Goal: Task Accomplishment & Management: Use online tool/utility

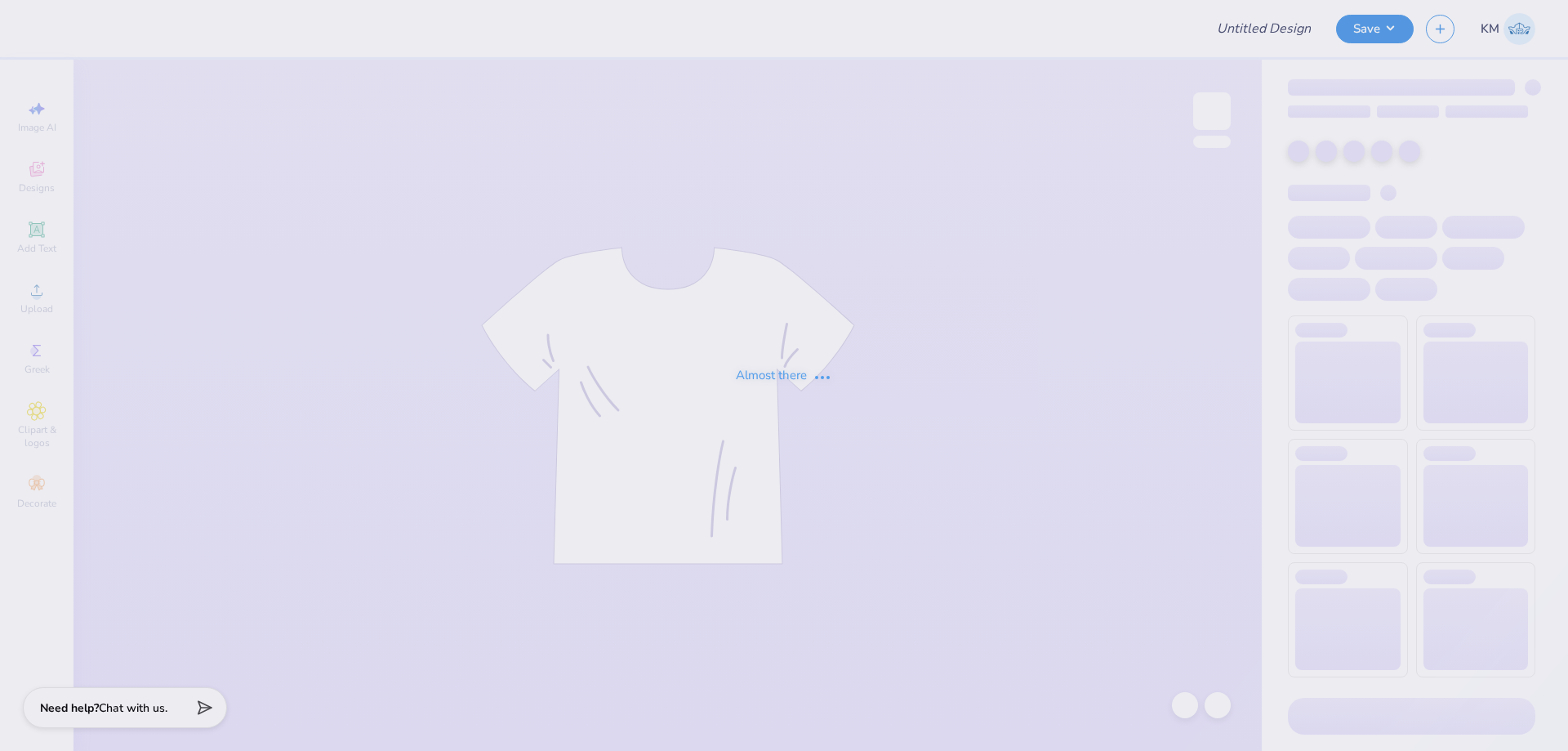
type input "SDT Merch"
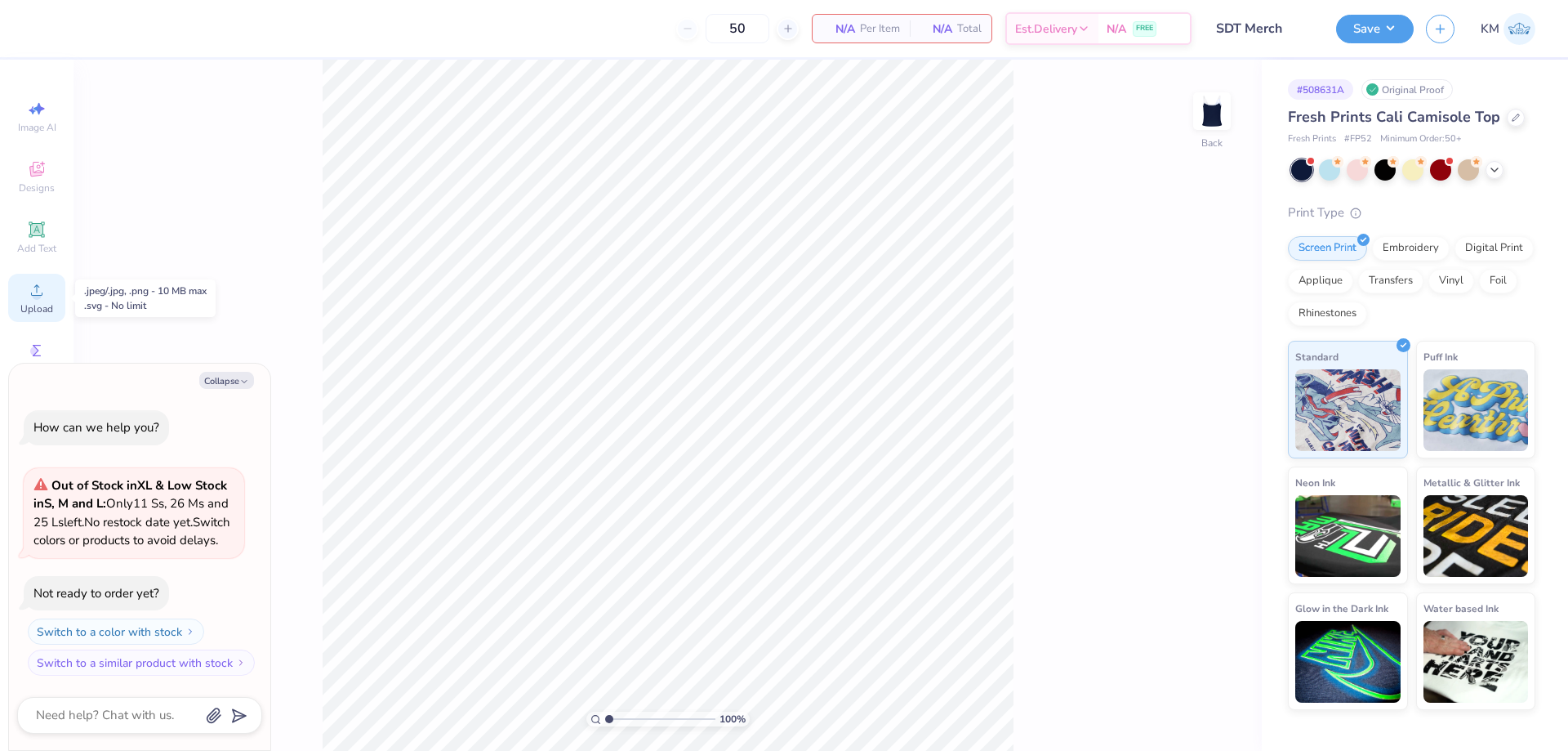
click at [21, 293] on div "Upload" at bounding box center [37, 298] width 57 height 48
click at [23, 287] on div "Upload" at bounding box center [37, 298] width 57 height 48
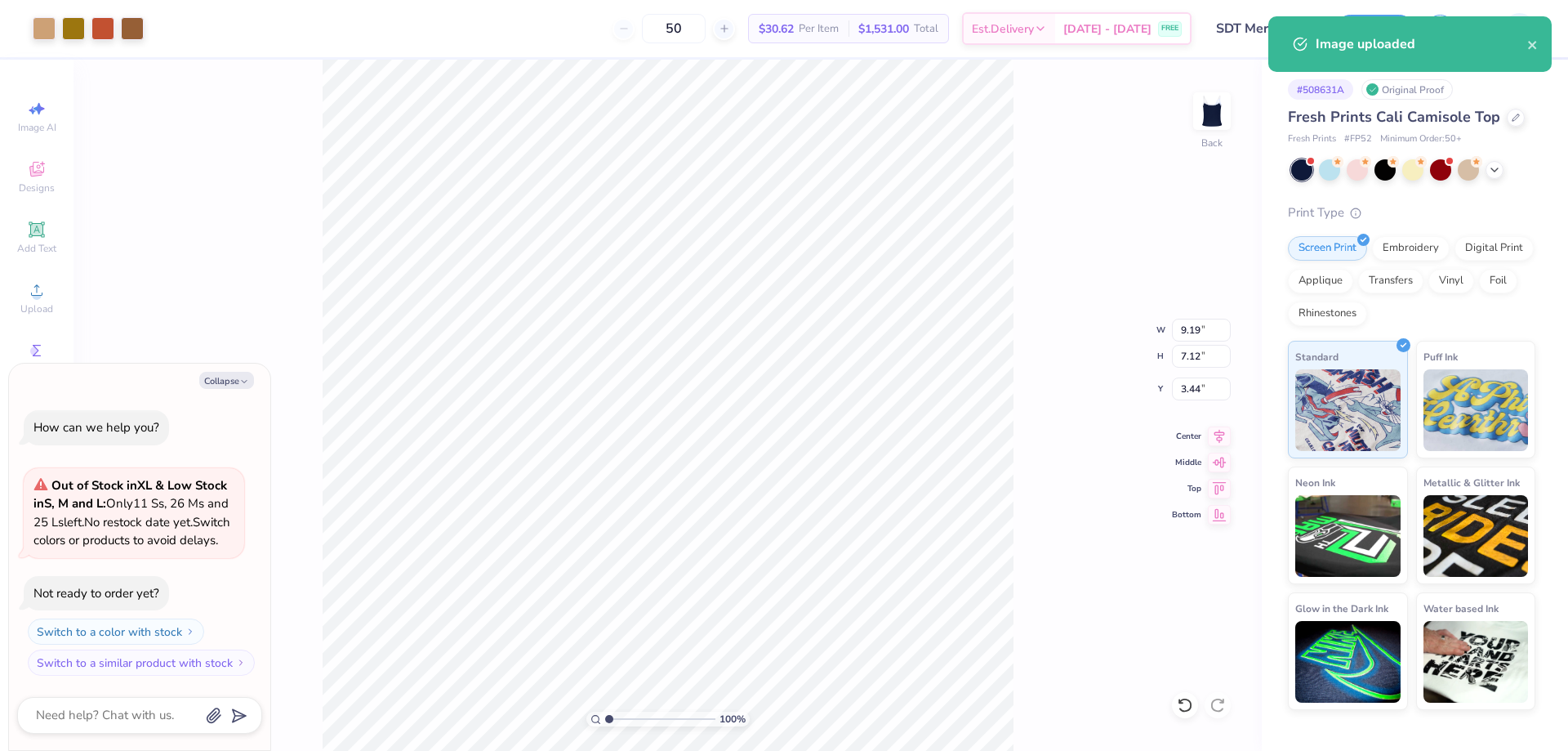
type textarea "x"
type input "0.90"
drag, startPoint x: 1197, startPoint y: 325, endPoint x: 1145, endPoint y: 335, distance: 53.0
click at [1146, 334] on div "100 % Back W 9.19 9.19 " H 7.12 7.12 " Y 0.90 0.90 " Center Middle Top Bottom" at bounding box center [668, 405] width 1189 height 691
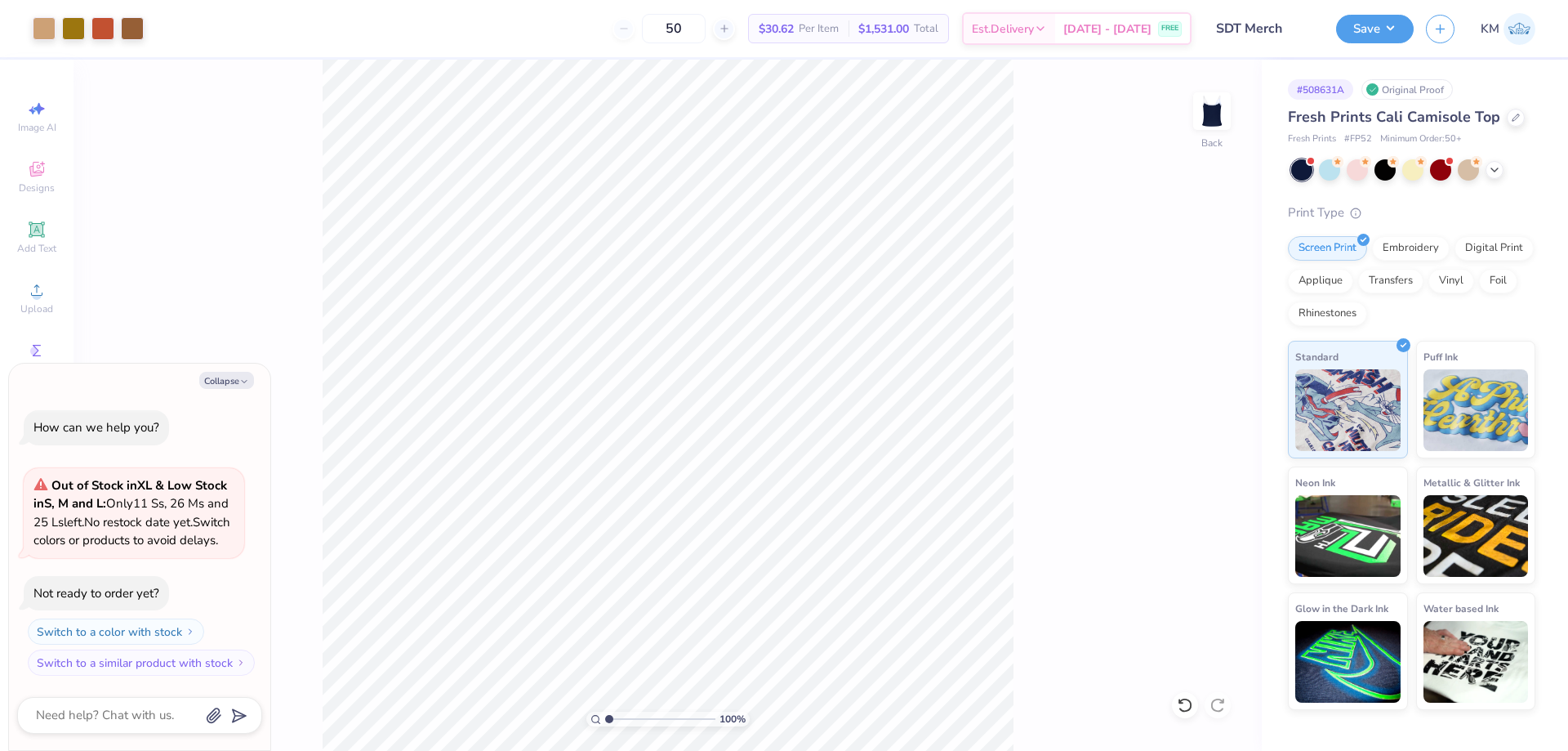
type textarea "x"
click at [1178, 327] on input "9.19" at bounding box center [1202, 330] width 59 height 23
type input "9"
type input "6.00"
type textarea "x"
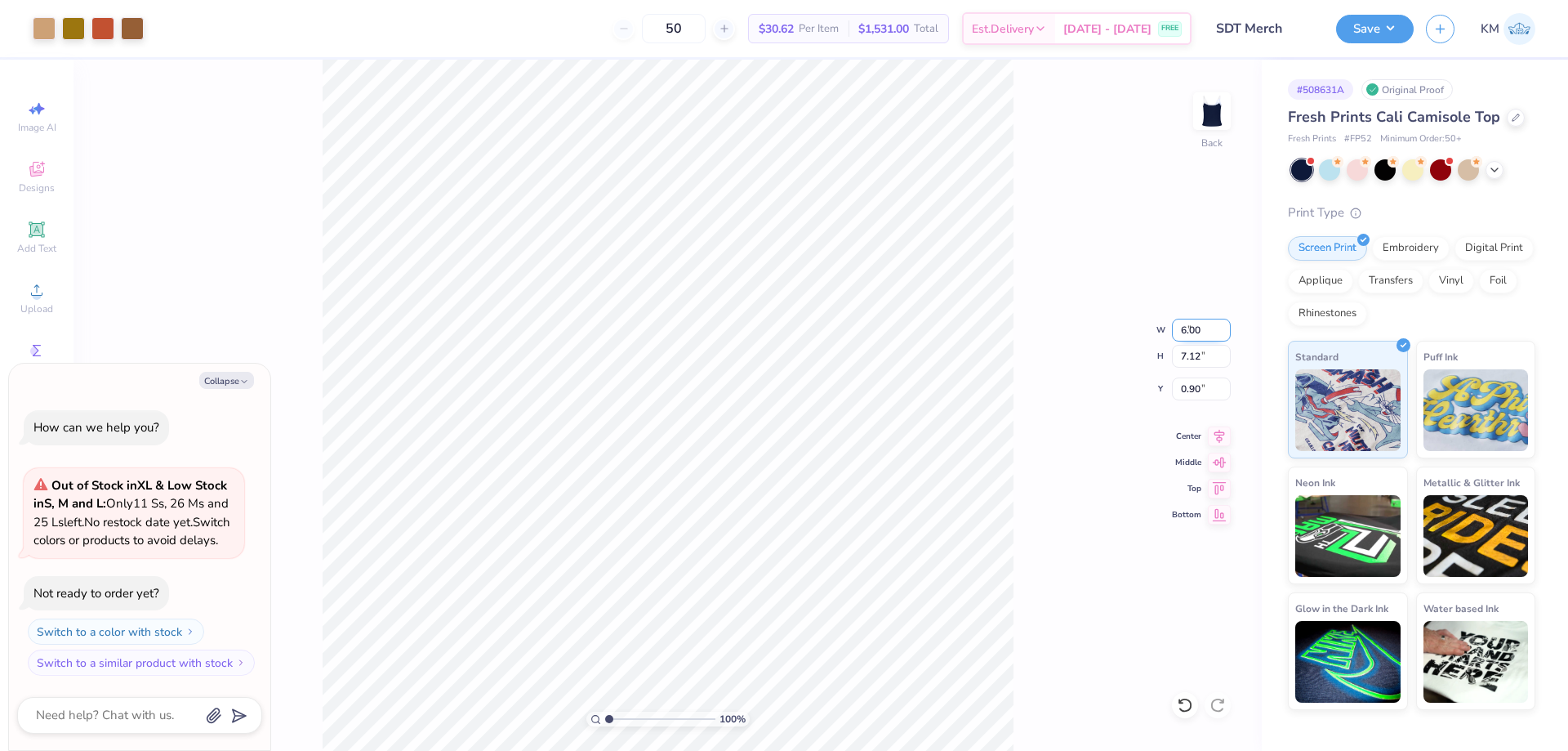
type input "4.65"
click at [1195, 380] on input "2.13" at bounding box center [1202, 389] width 59 height 23
type input "2"
type textarea "x"
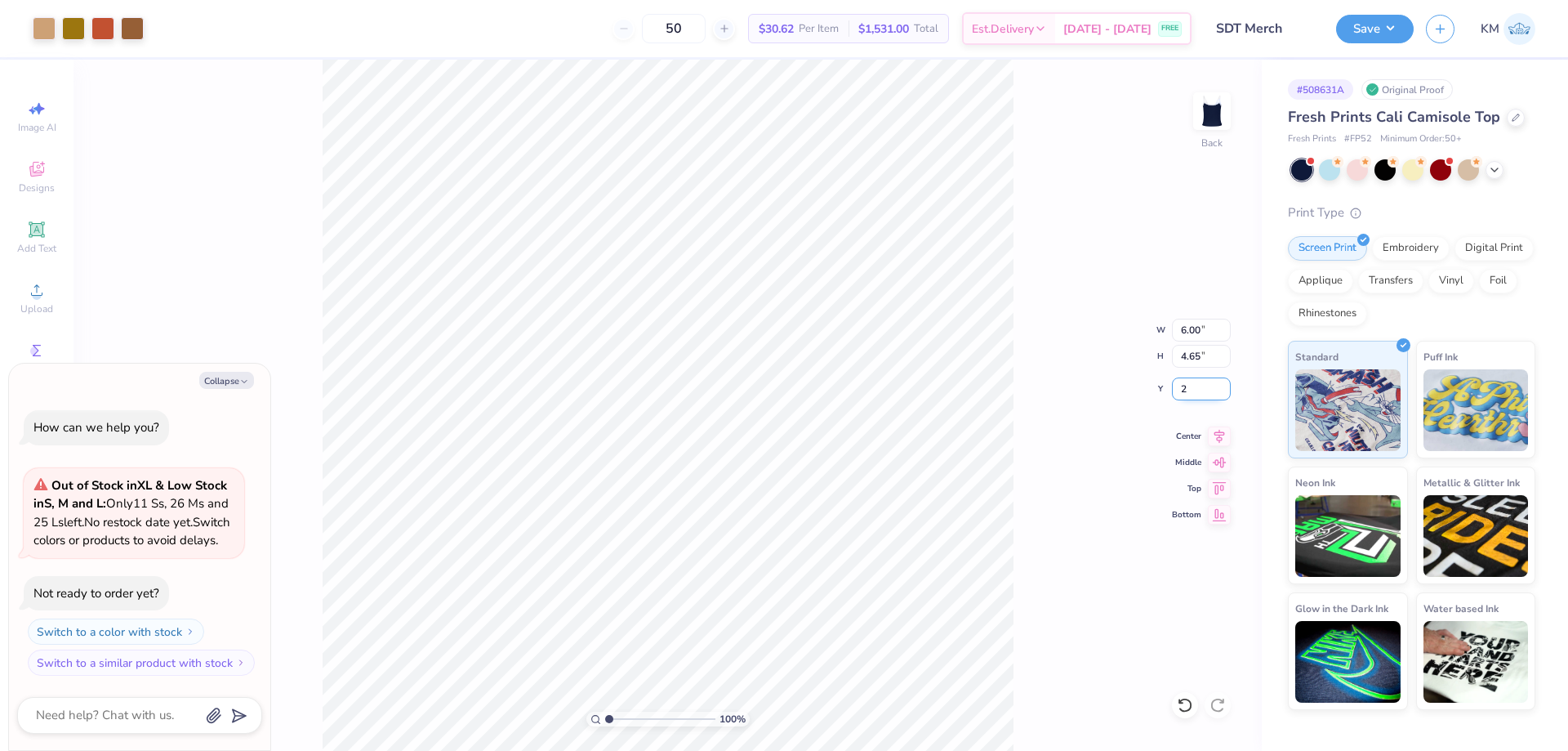
type input "2.00"
type textarea "x"
click at [1184, 388] on input "2.00" at bounding box center [1202, 389] width 59 height 23
type input "0"
type input "1"
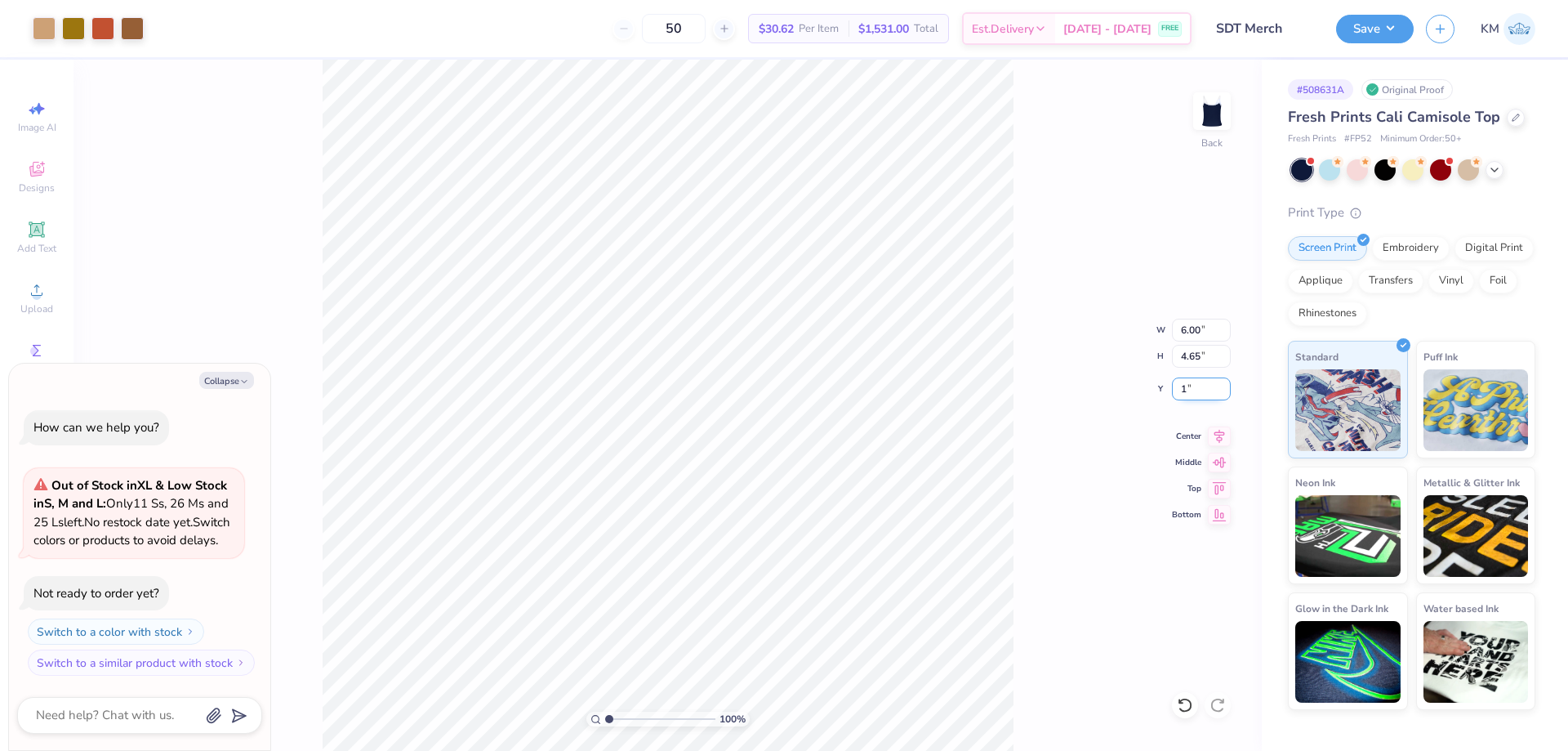
type textarea "x"
type input "1.00"
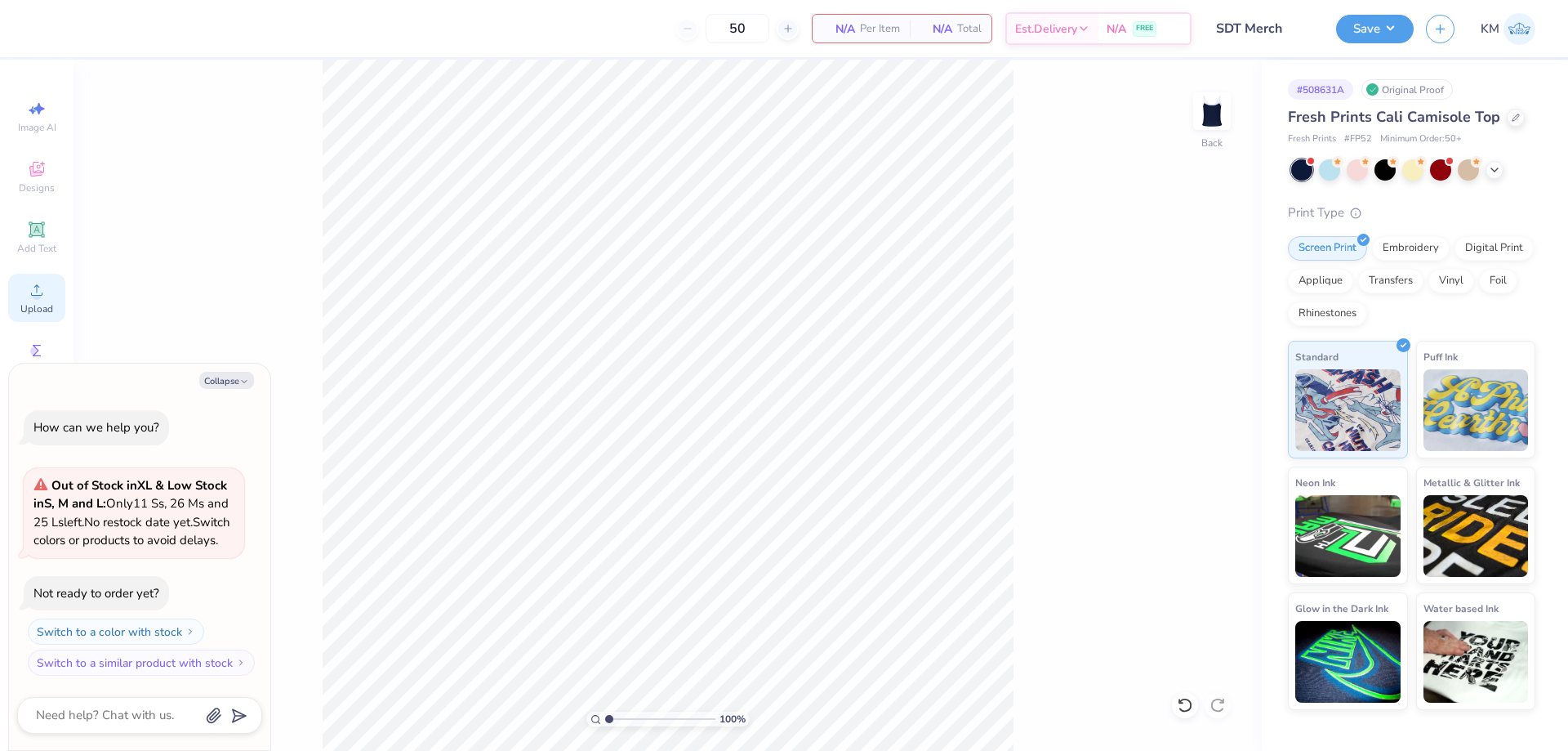
click at [48, 304] on span "Upload" at bounding box center [37, 309] width 33 height 13
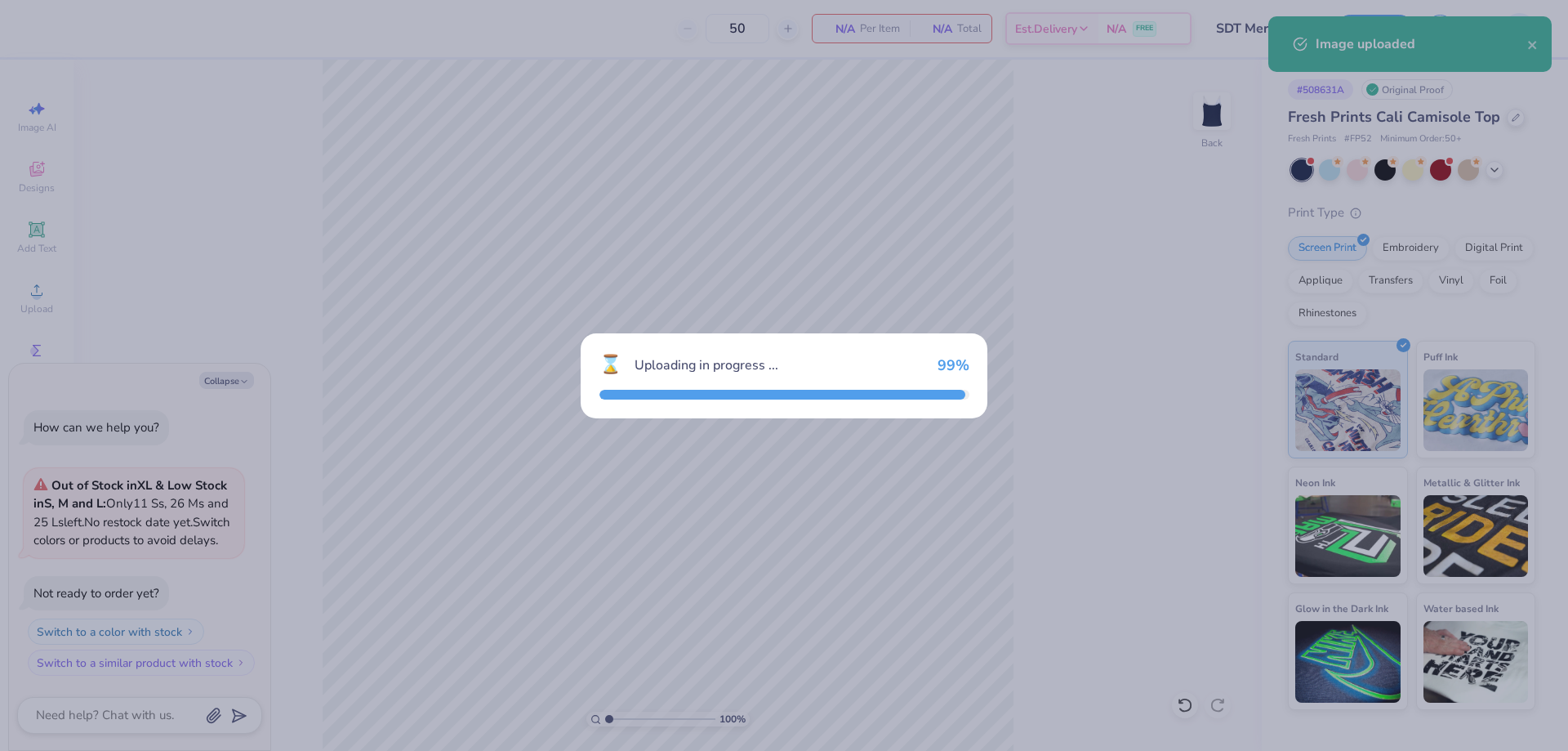
type textarea "x"
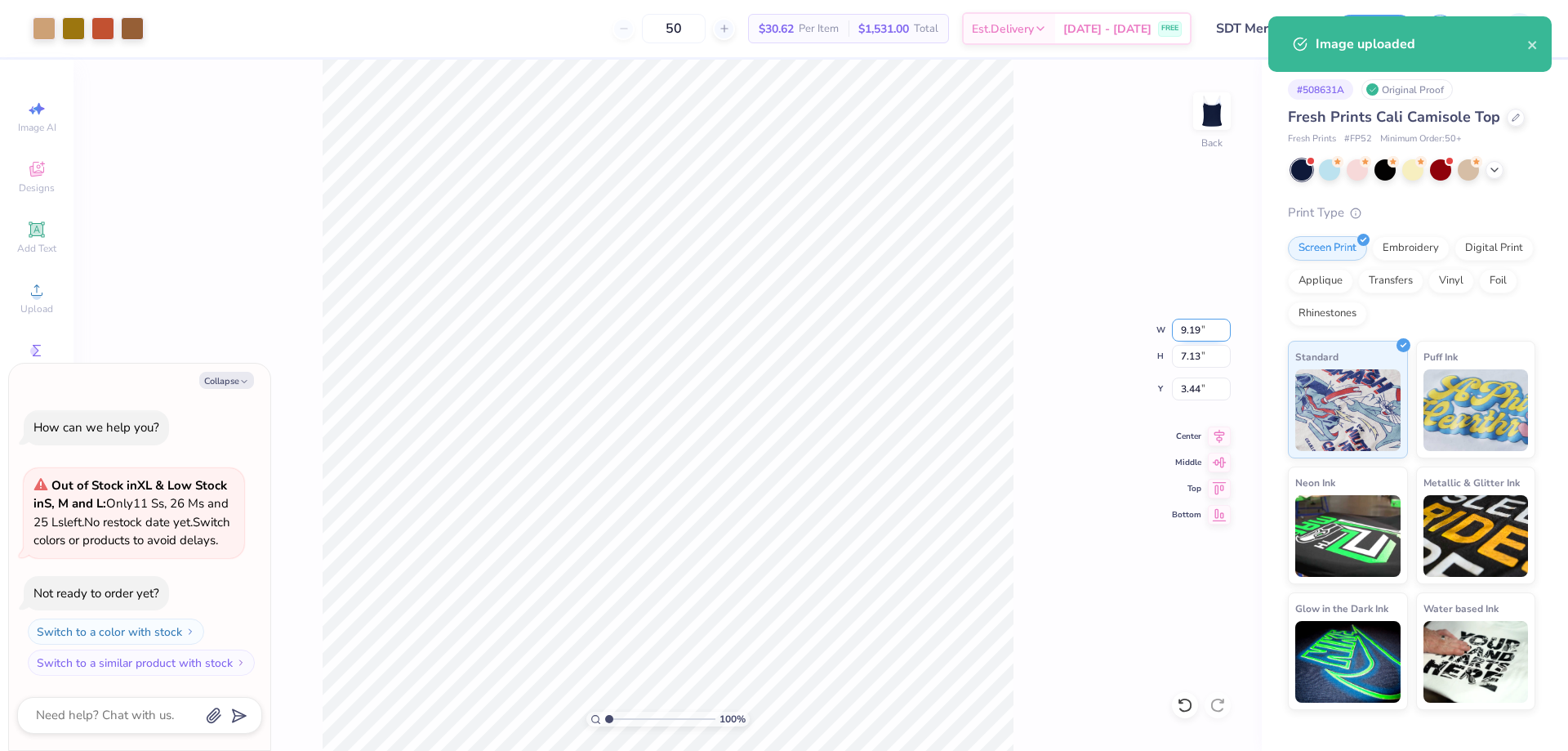
click at [1198, 327] on input "9.19" at bounding box center [1202, 330] width 59 height 23
type input "9"
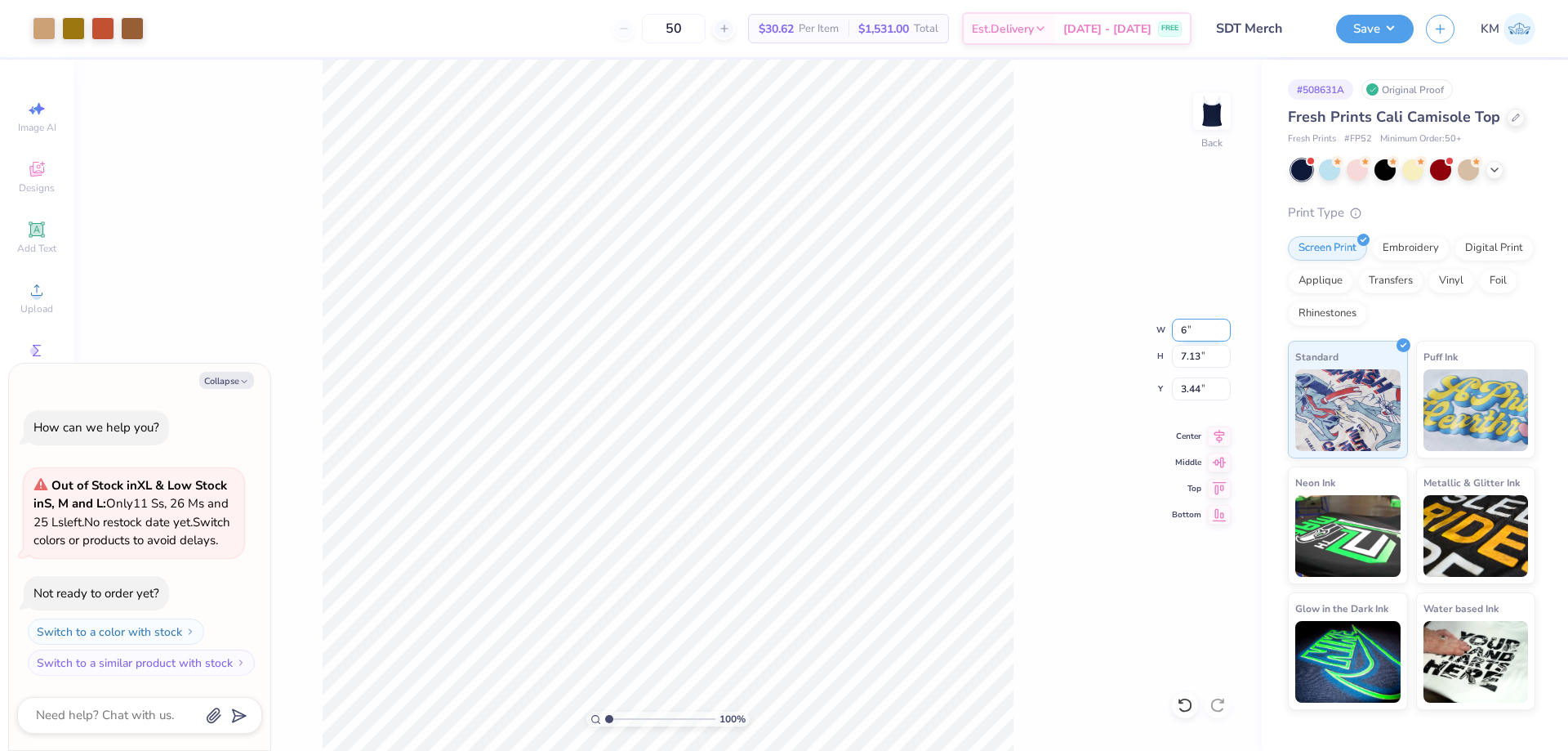
type input "6"
type textarea "x"
type input "6.00"
type input "4.65"
click at [1190, 387] on input "4.67" at bounding box center [1202, 389] width 59 height 23
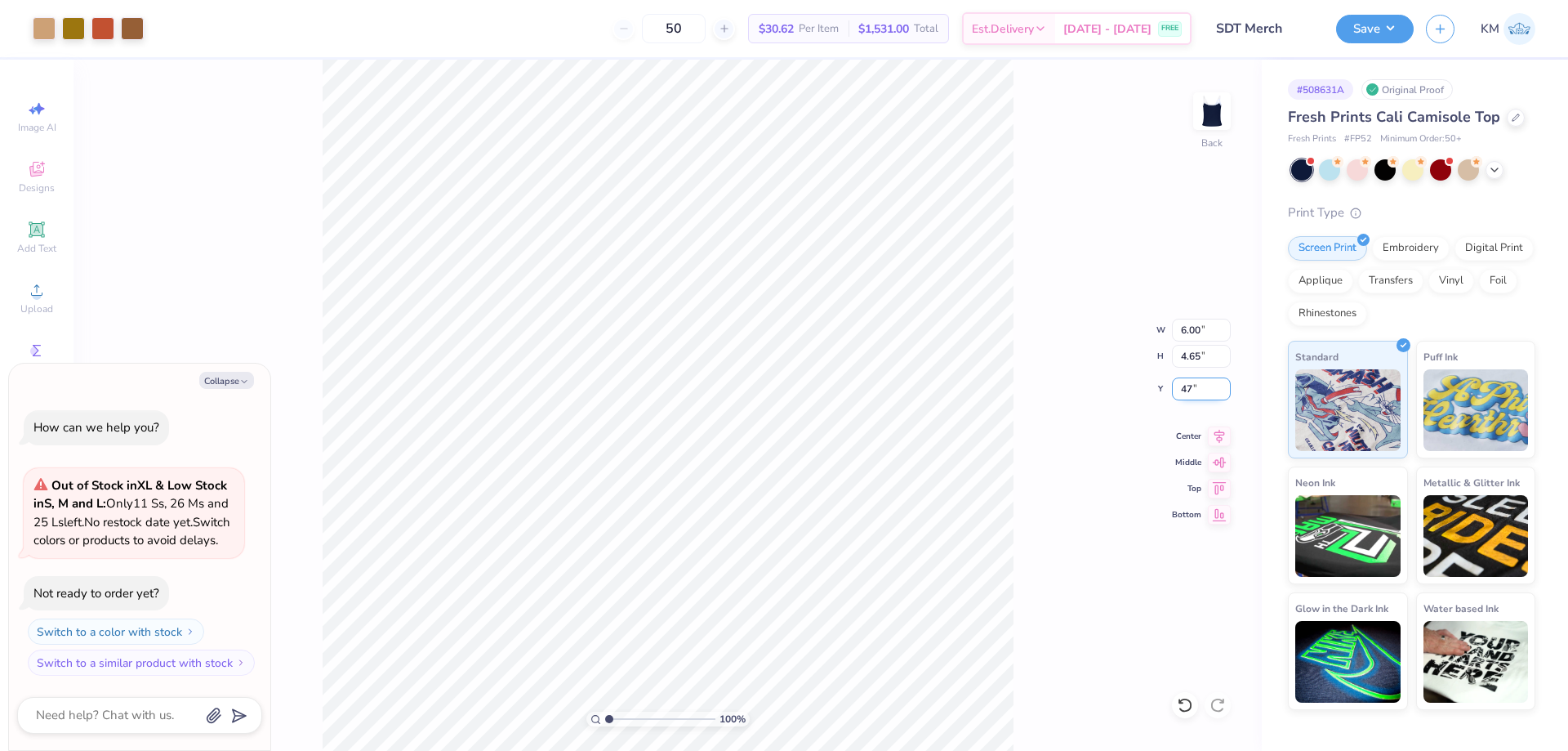
type input "4"
type input "1"
type textarea "x"
type input "1.00"
click at [1104, 383] on div "100 % Back W 6.00 6.00 " H 4.65 4.65 " Y 1.00 1.00 " Center Middle Top Bottom" at bounding box center [668, 405] width 1189 height 691
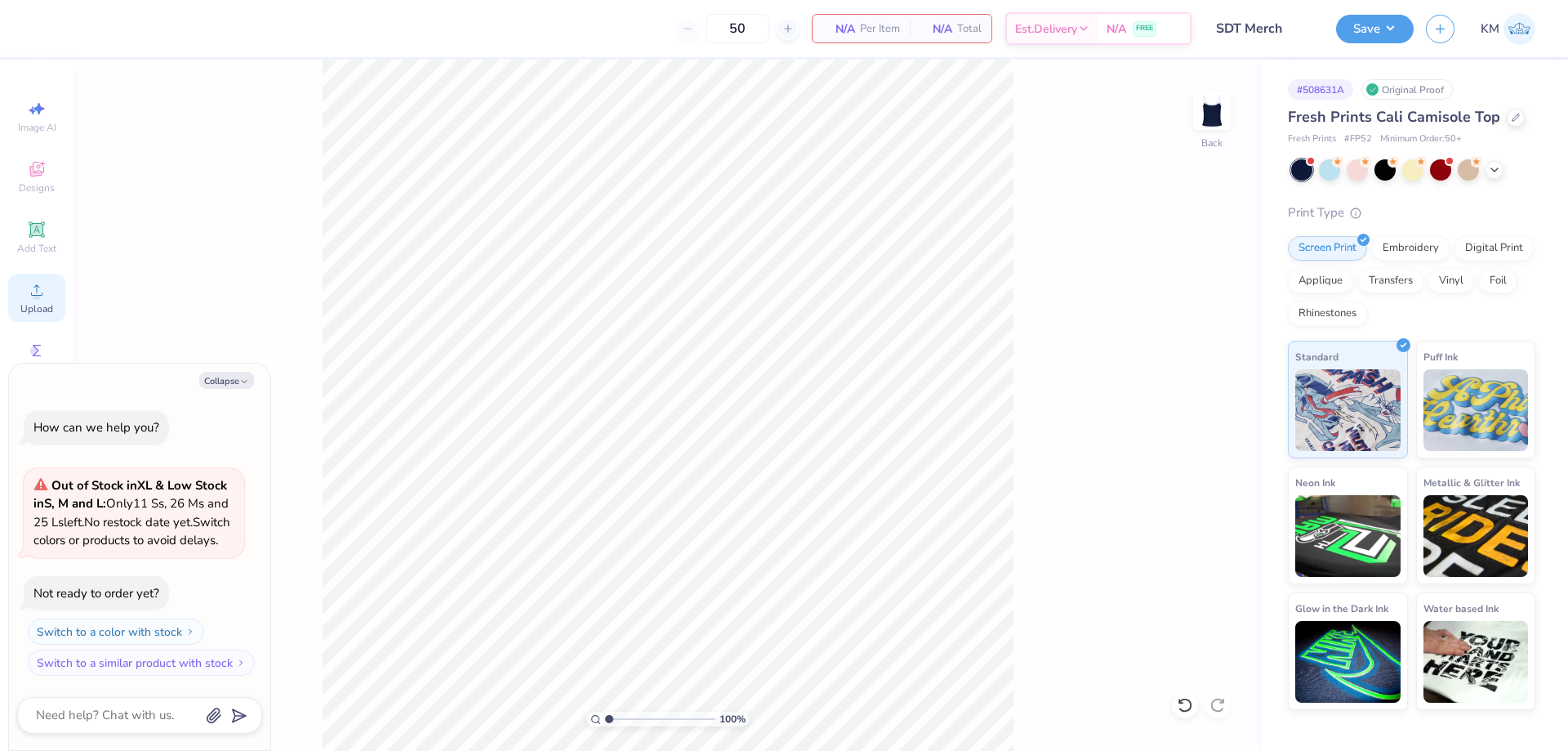
click at [48, 295] on div "Upload" at bounding box center [37, 298] width 57 height 48
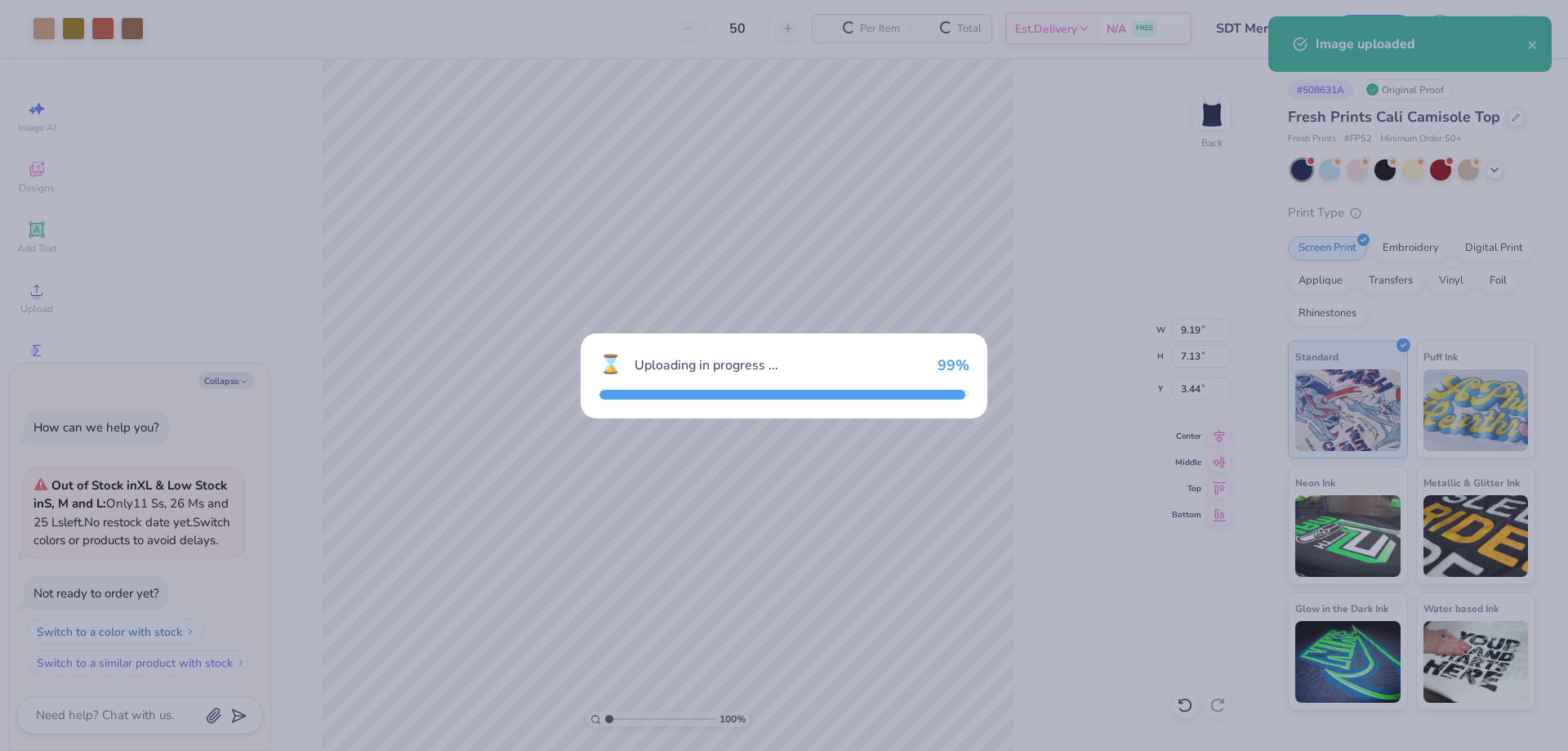
type textarea "x"
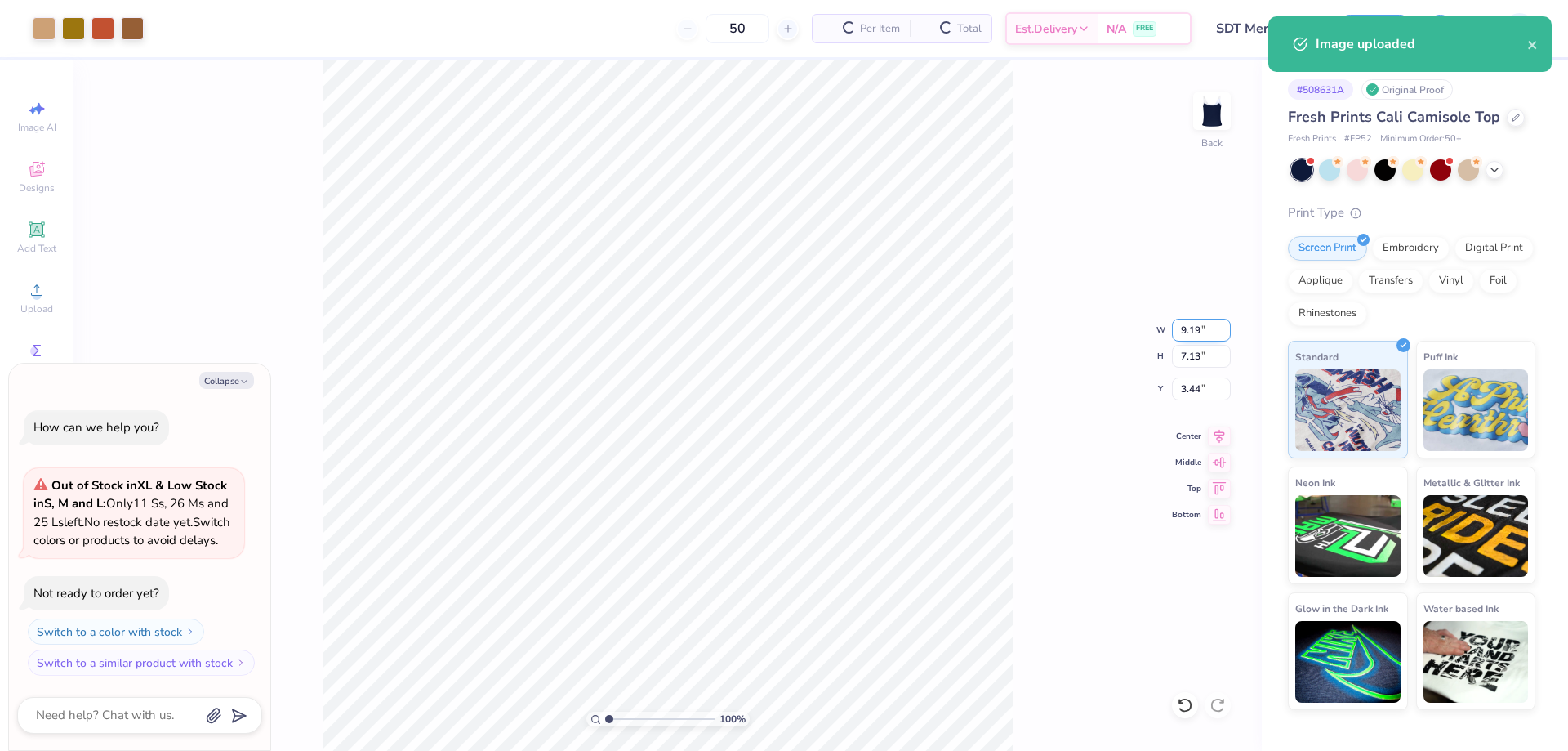
click at [1188, 329] on input "9.19" at bounding box center [1202, 330] width 59 height 23
type input "9"
type input "6"
type textarea "x"
type input "6.00"
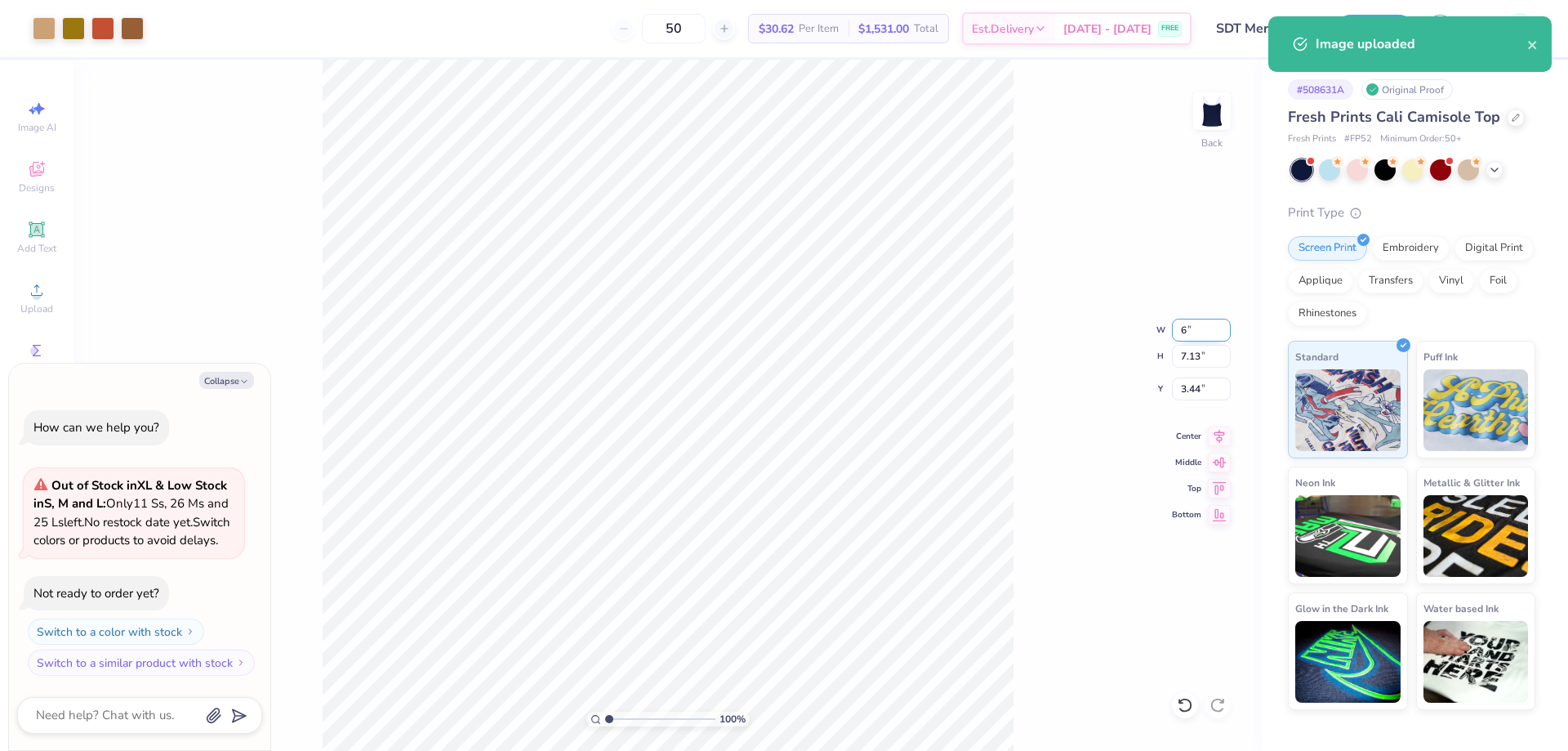
type input "4.65"
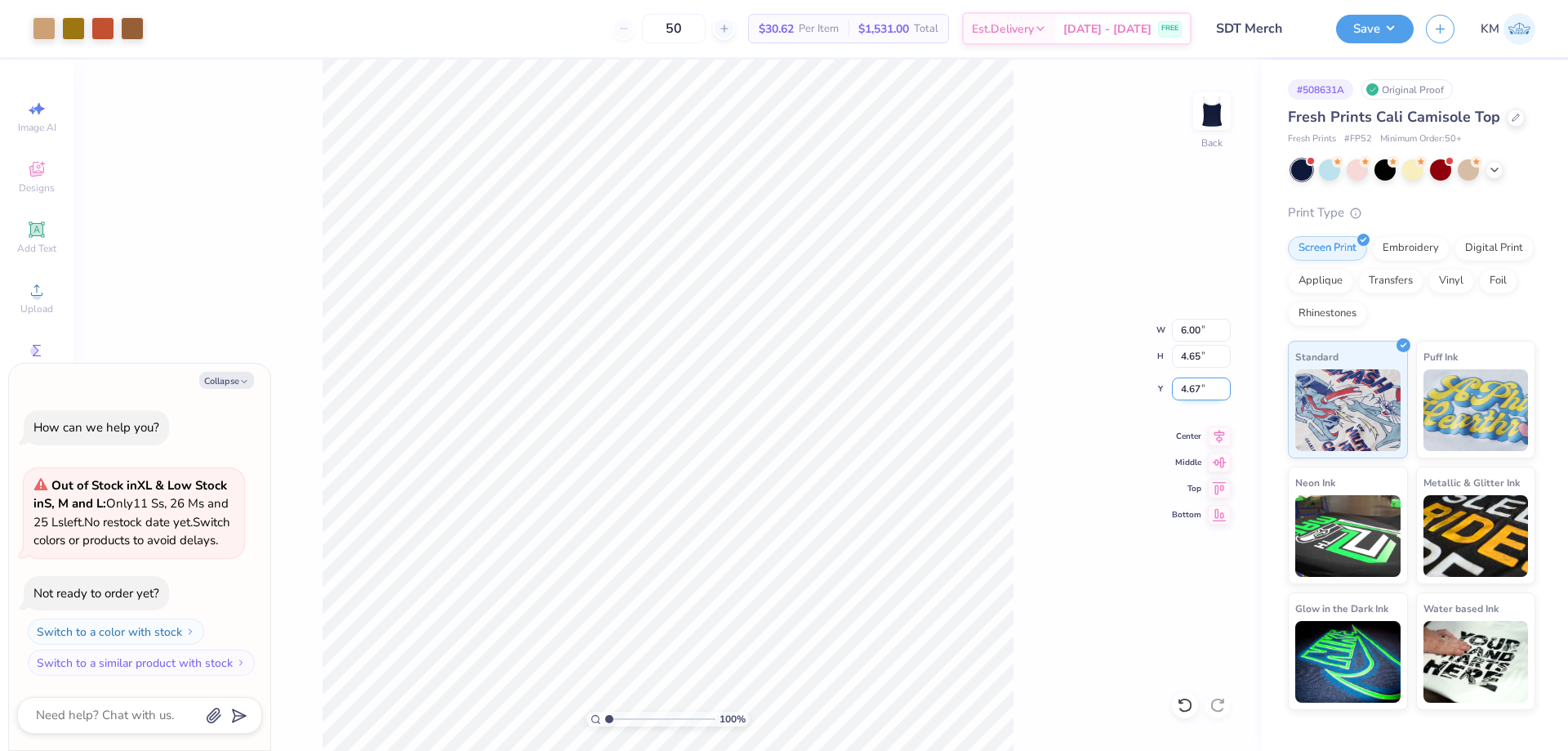
click at [1181, 383] on input "4.67" at bounding box center [1202, 389] width 59 height 23
type input "7"
type input "3"
type textarea "x"
click at [1182, 388] on input "3.00" at bounding box center [1202, 389] width 59 height 23
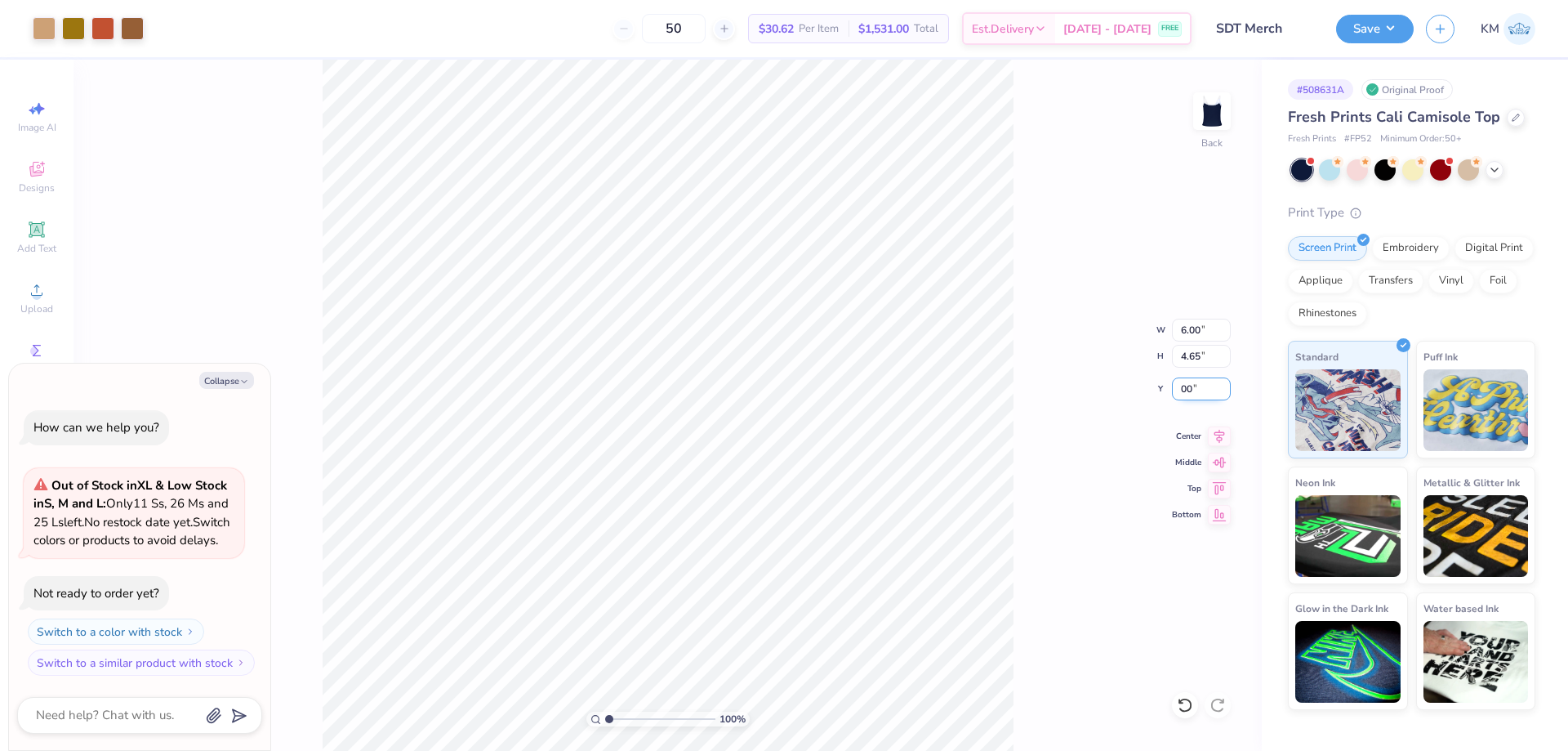
type input "0"
type input "2"
type input "1"
type textarea "x"
type input "1.00"
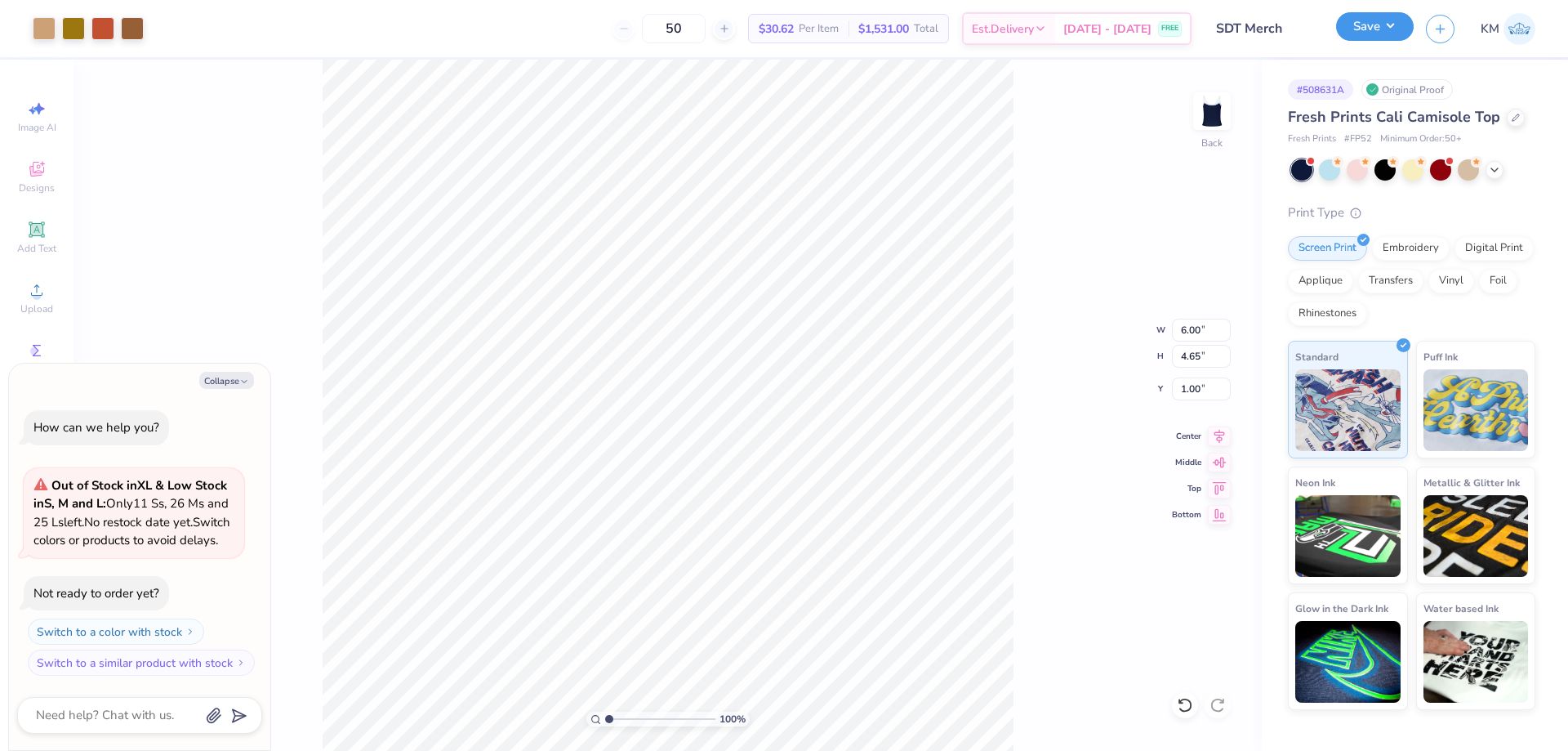
click at [1356, 34] on button "Save" at bounding box center [1375, 27] width 78 height 29
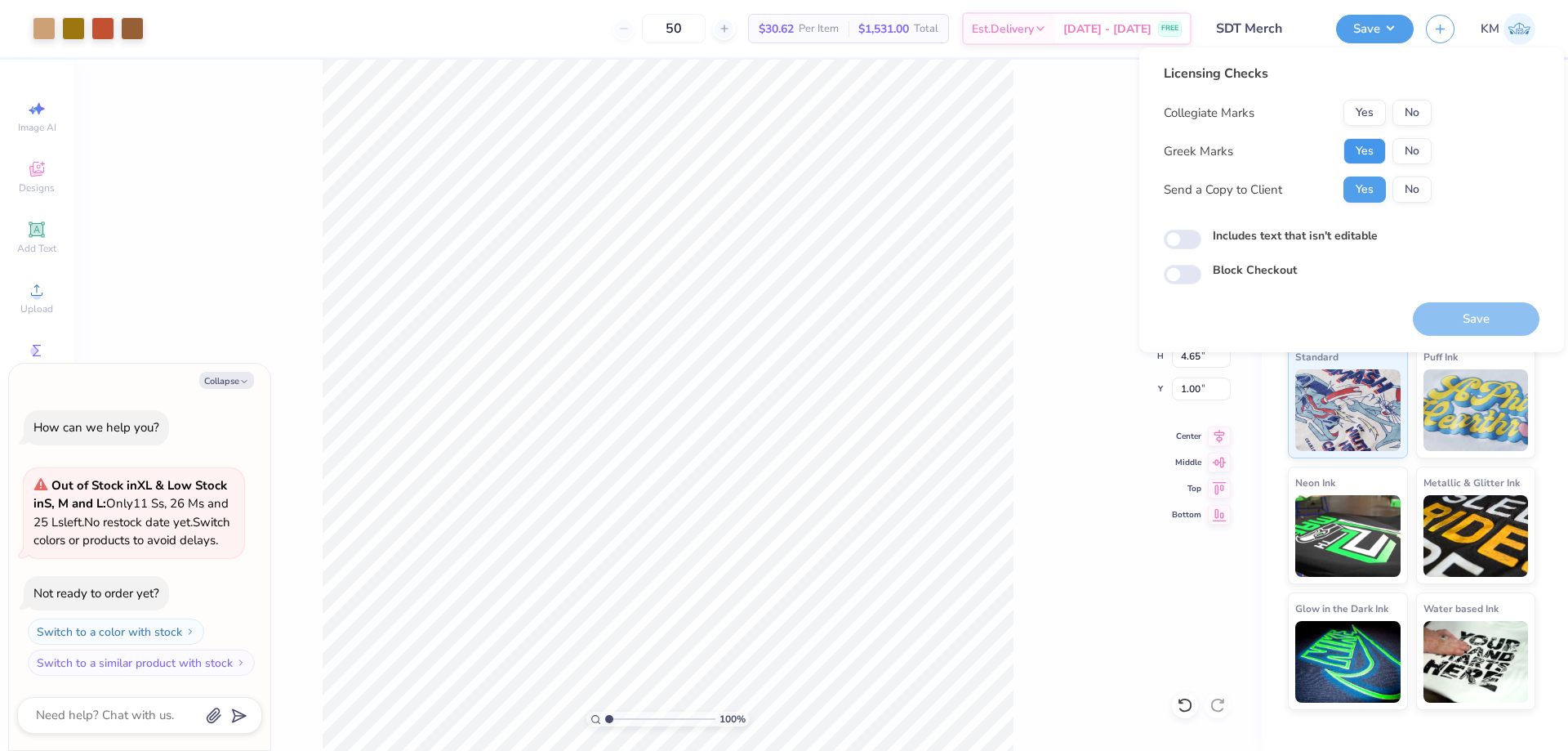
click at [1371, 149] on button "Yes" at bounding box center [1364, 150] width 42 height 26
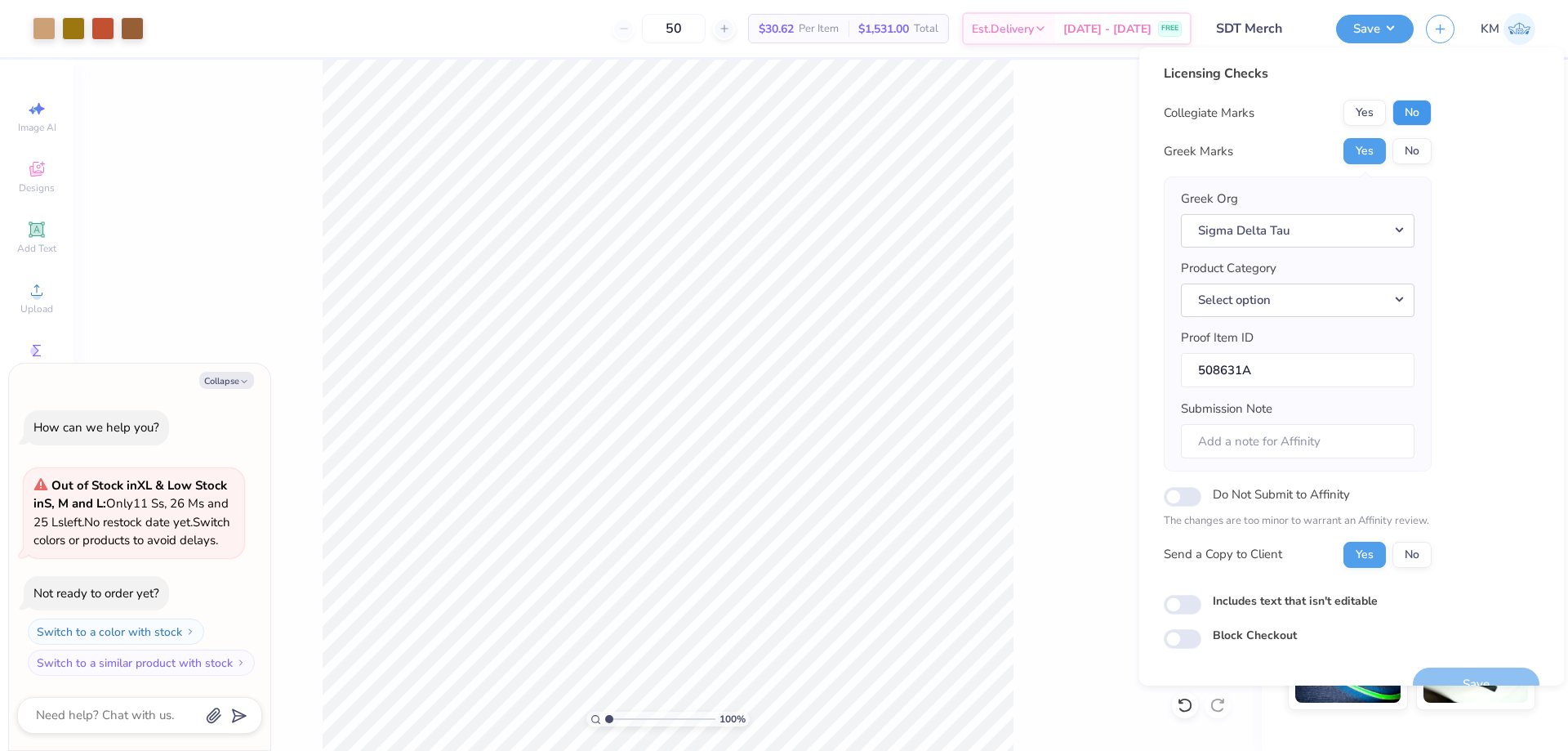
click at [1417, 108] on button "No" at bounding box center [1412, 112] width 39 height 26
type textarea "x"
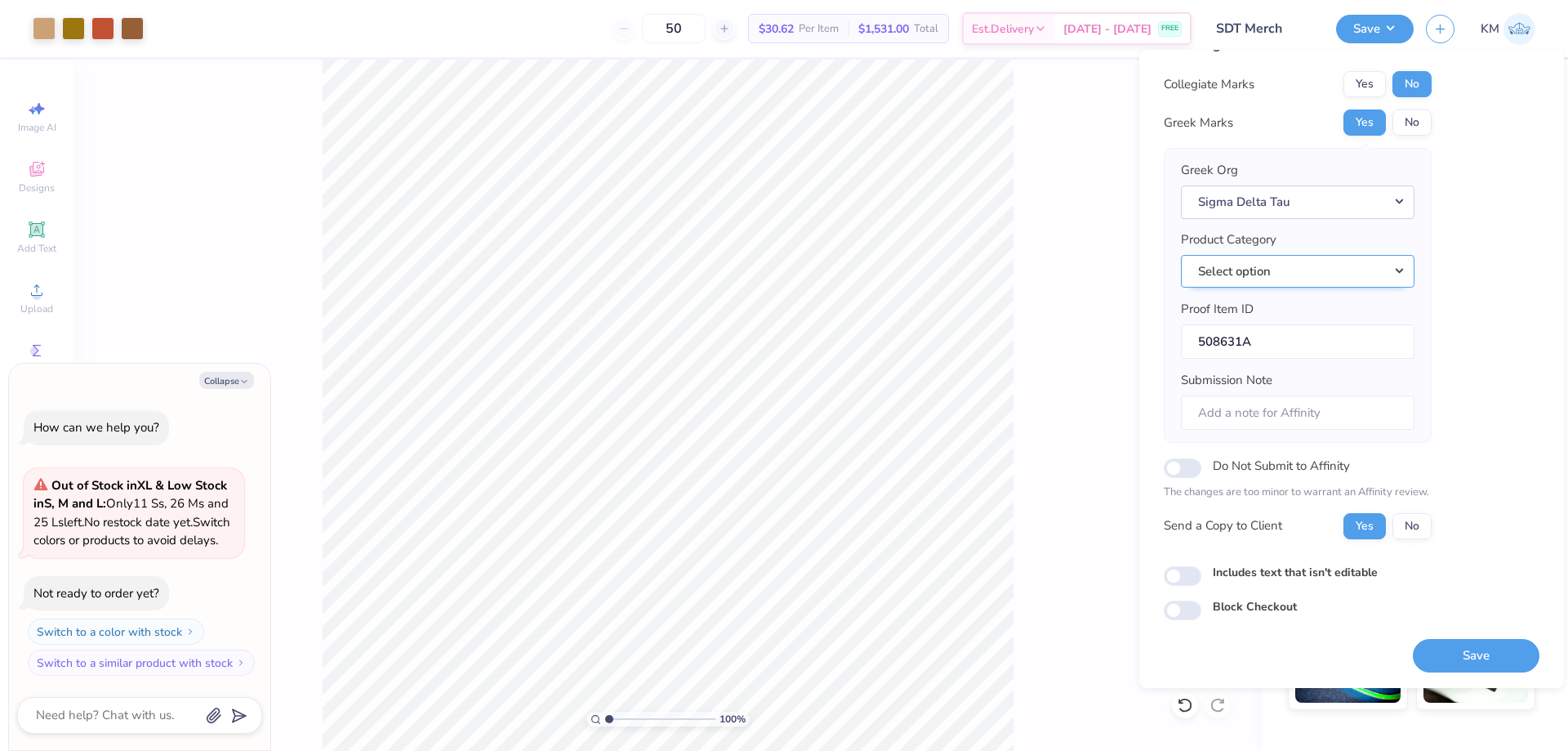
click at [1364, 269] on button "Select option" at bounding box center [1298, 271] width 234 height 33
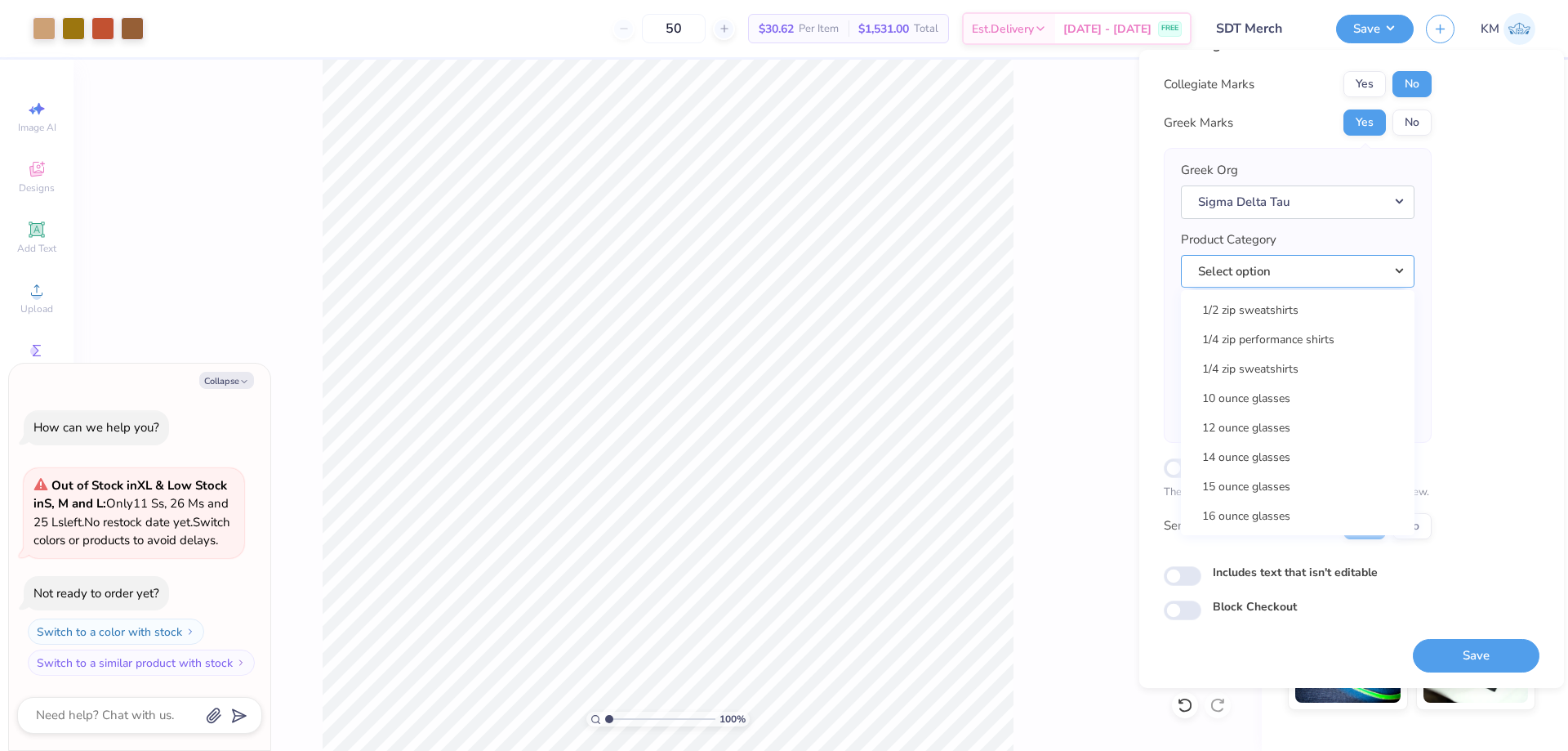
click at [1330, 277] on button "Select option" at bounding box center [1298, 271] width 234 height 33
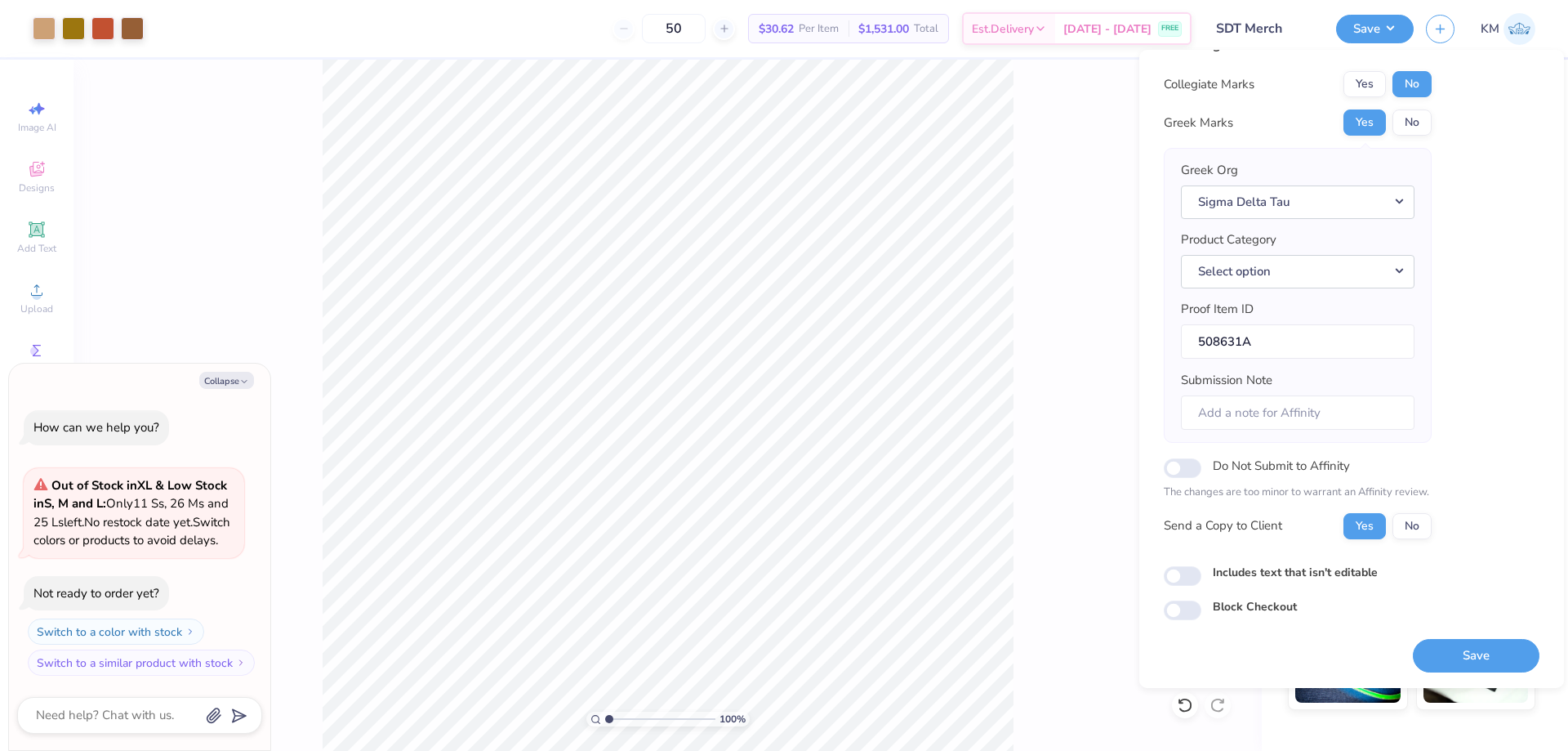
click at [1324, 248] on div "Product Category Select option 1/2 zip sweatshirts 1/4 zip performance shirts 1…" at bounding box center [1298, 259] width 234 height 57
click at [1321, 266] on button "Select option" at bounding box center [1298, 271] width 234 height 33
click at [1245, 329] on link "Tank tops" at bounding box center [1298, 320] width 220 height 27
click at [1465, 645] on button "Save" at bounding box center [1476, 655] width 126 height 33
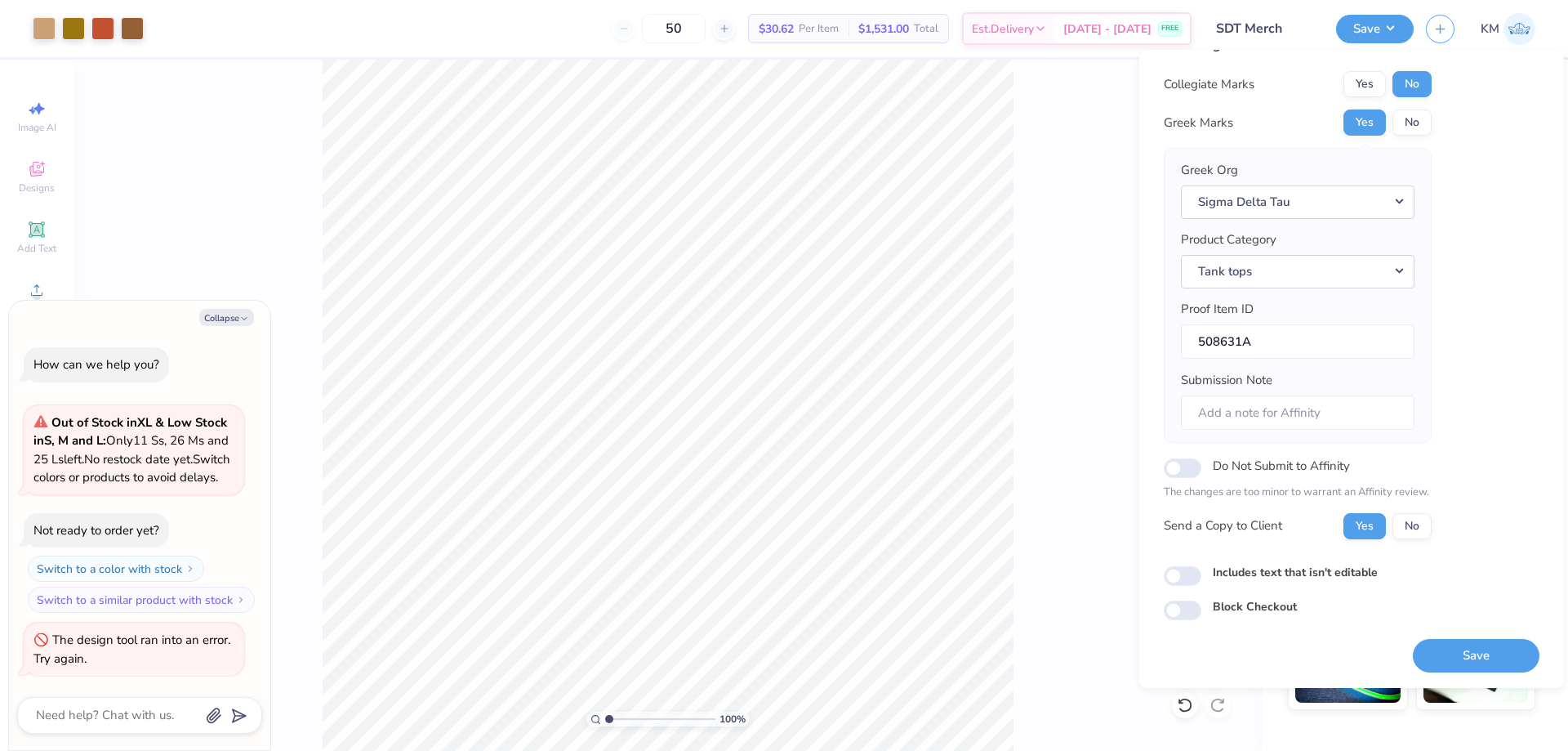
type textarea "x"
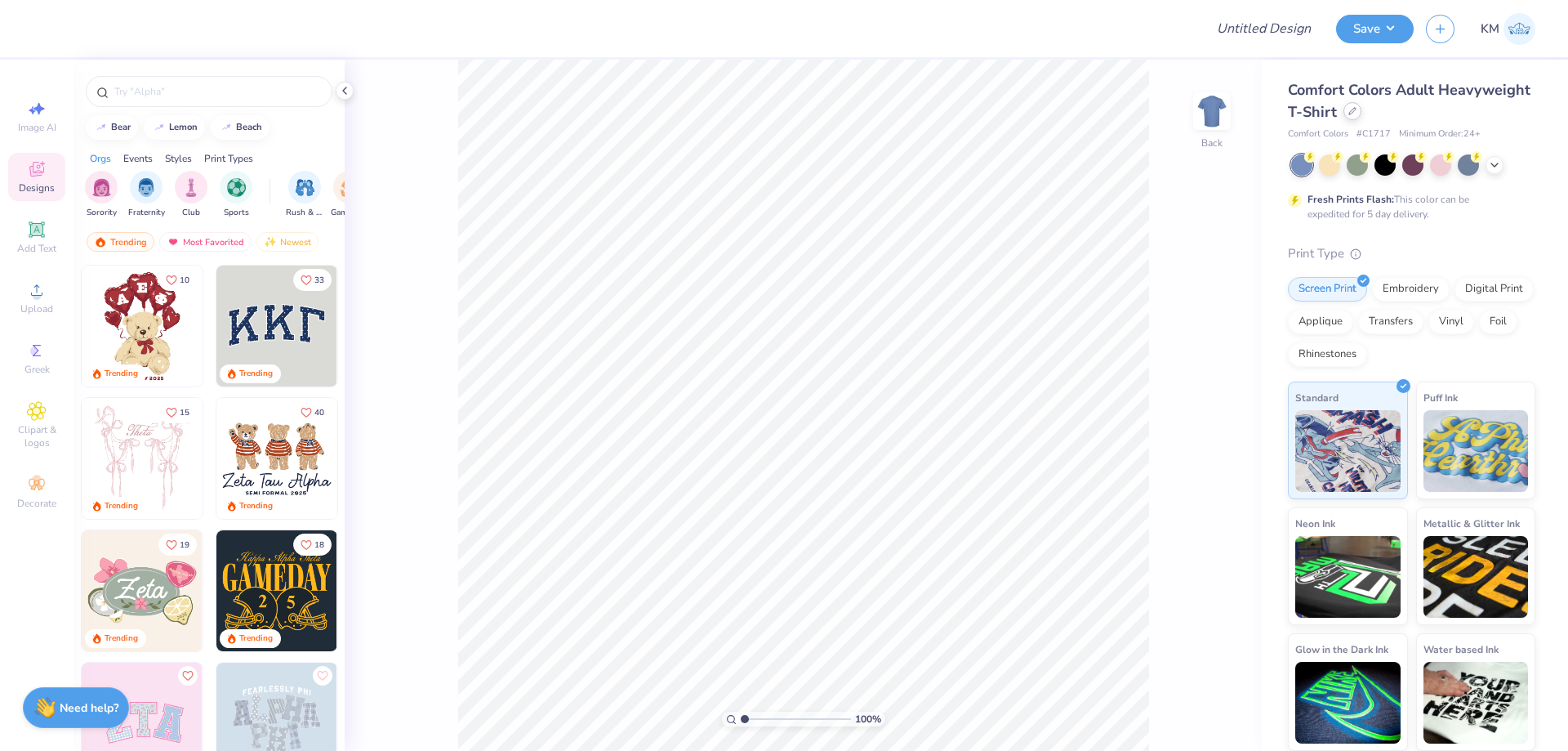
click at [1352, 115] on icon at bounding box center [1352, 111] width 8 height 8
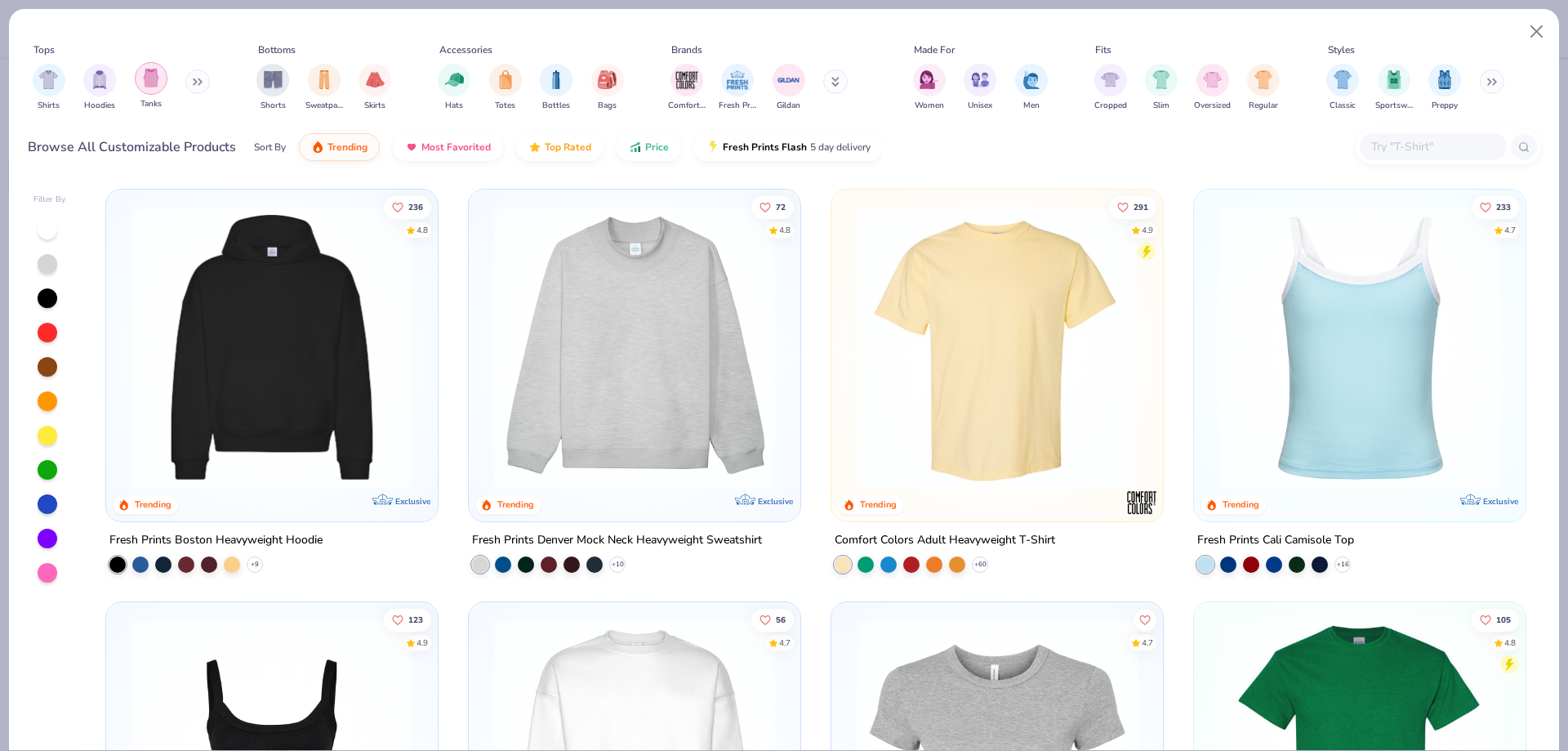
click at [147, 83] on img "filter for Tanks" at bounding box center [151, 78] width 18 height 19
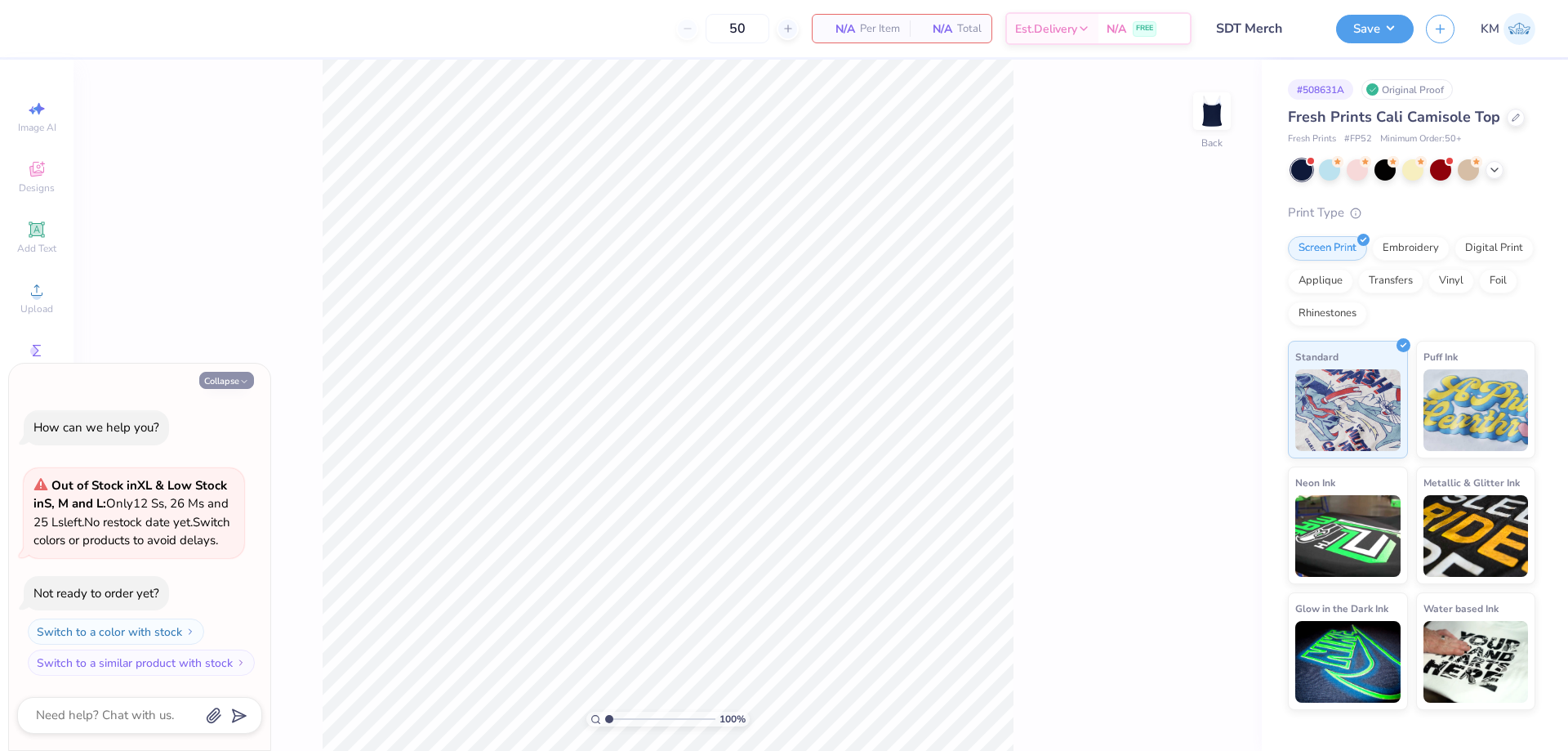
click at [216, 371] on button "Collapse" at bounding box center [226, 380] width 55 height 17
type textarea "x"
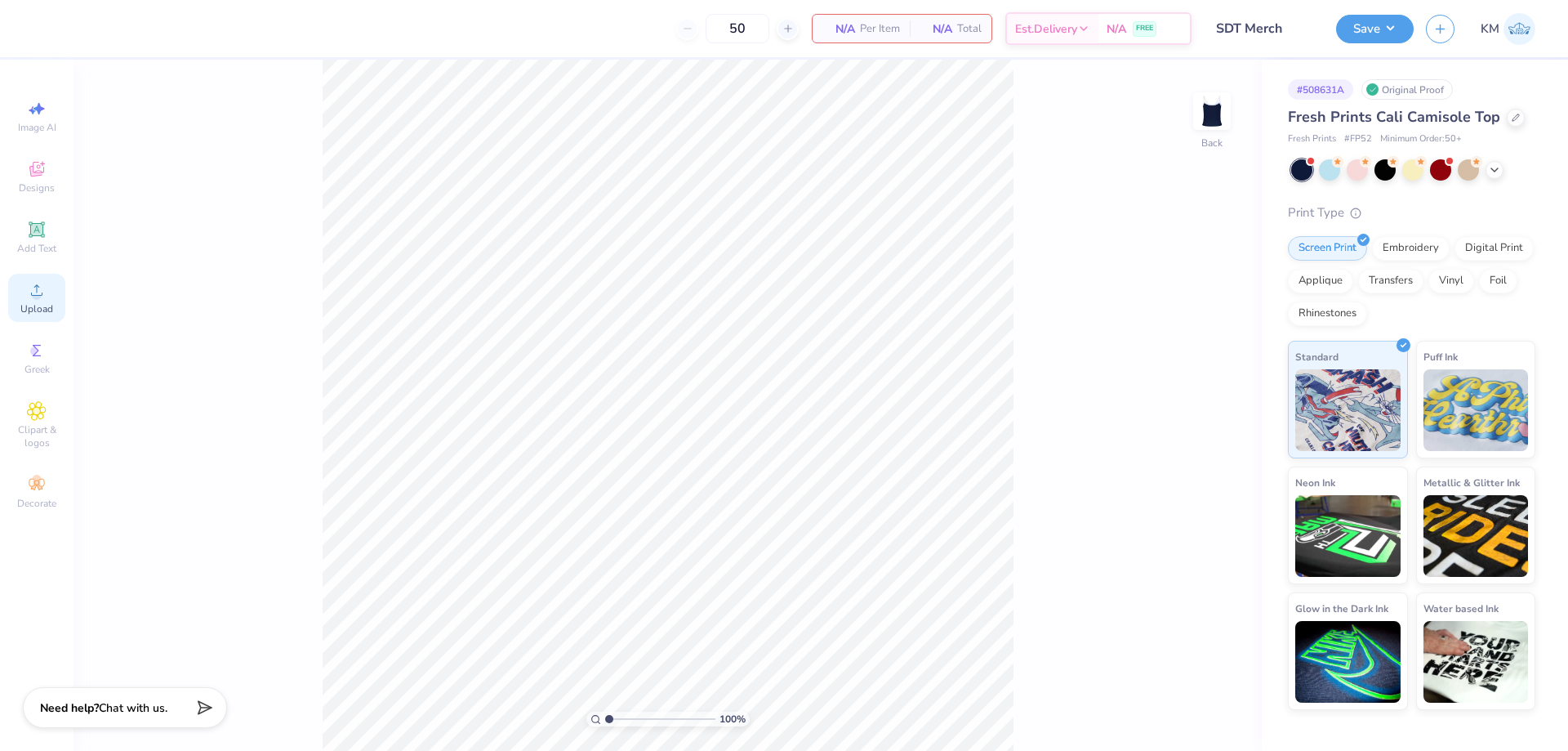
click at [23, 287] on div "Upload" at bounding box center [37, 298] width 57 height 48
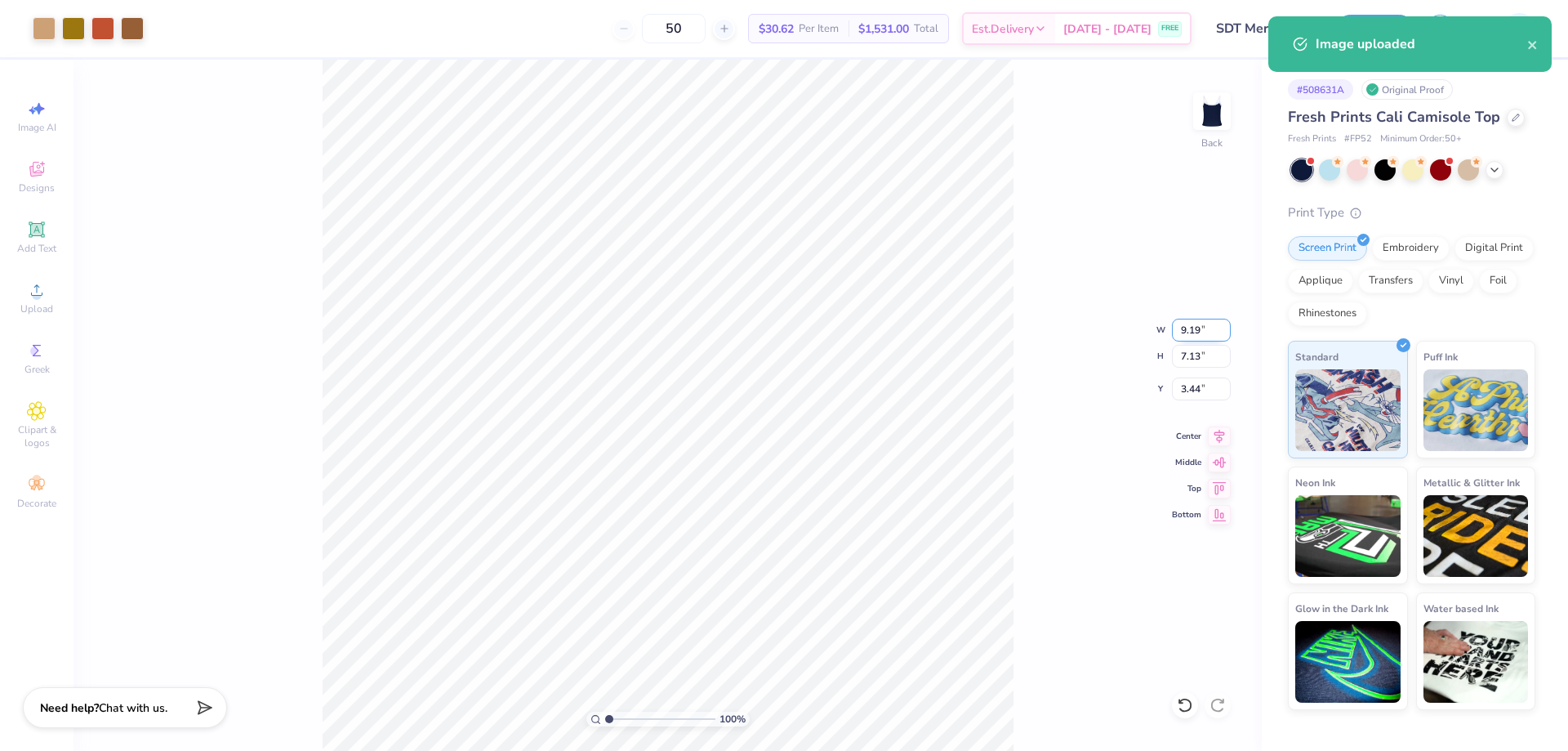
click at [1195, 330] on input "9.19" at bounding box center [1202, 330] width 59 height 23
type input "9"
type input "6.00"
type input "4.65"
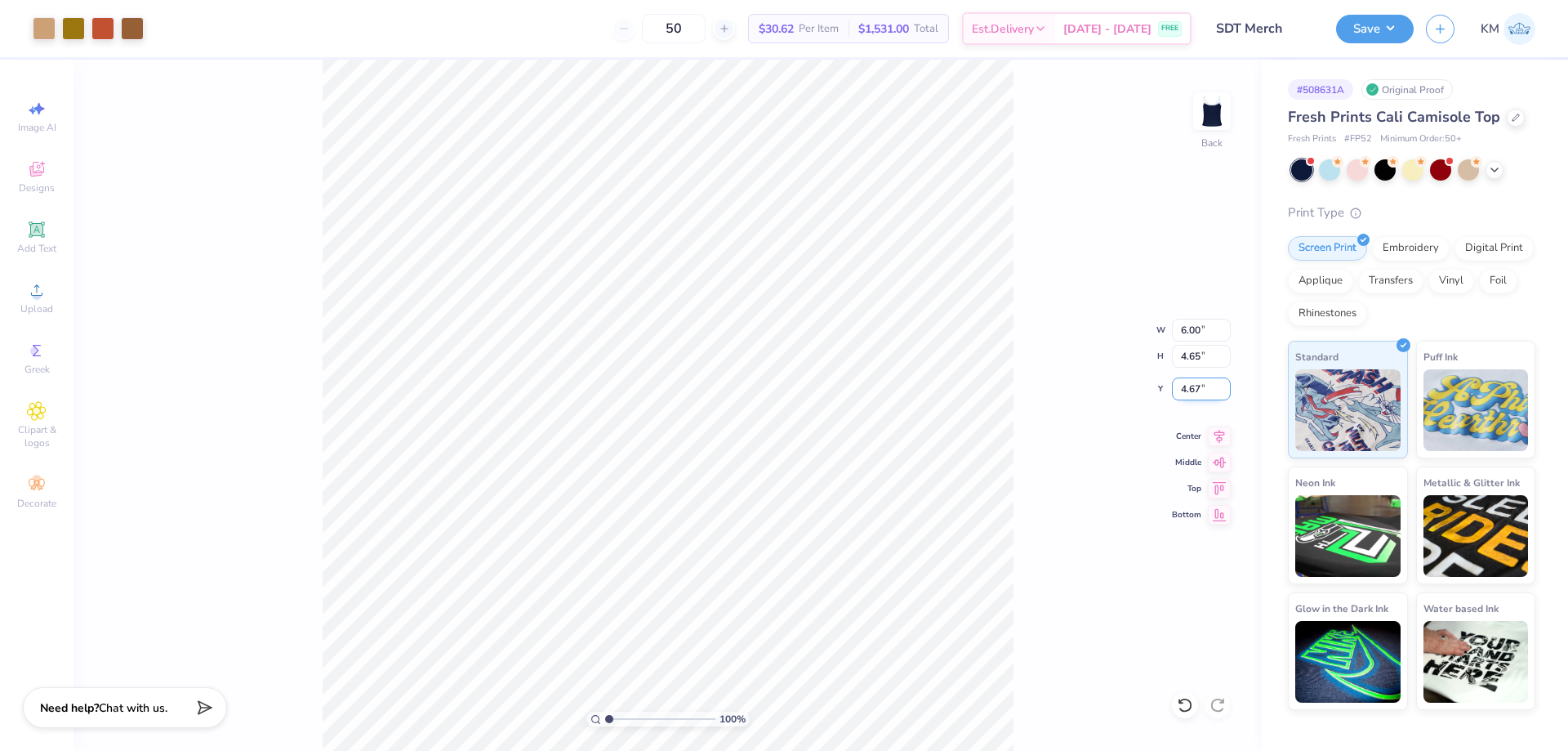
click at [1190, 395] on input "4.67" at bounding box center [1202, 389] width 59 height 23
type input "4"
type input "1.00"
click at [1382, 23] on button "Save" at bounding box center [1375, 27] width 78 height 29
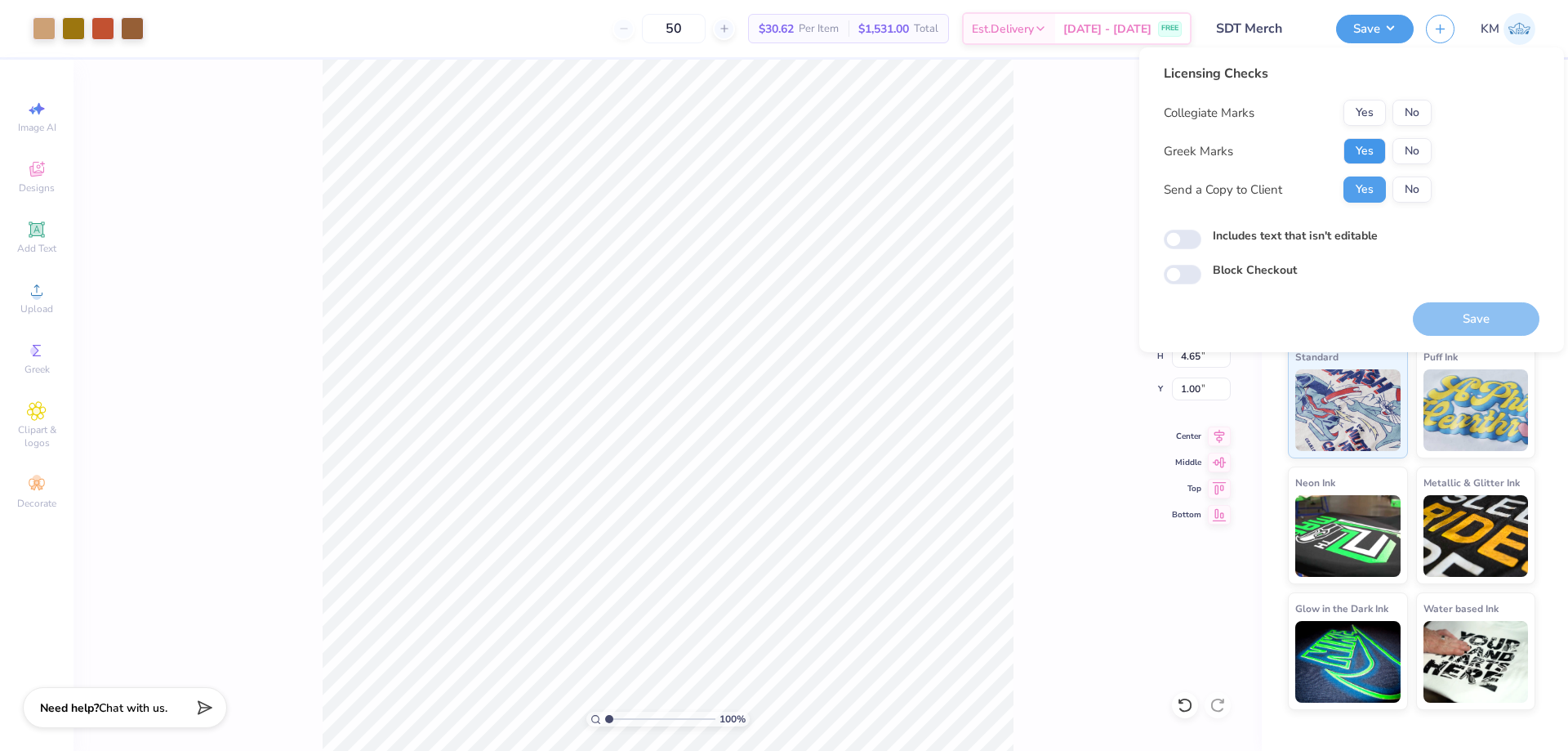
click at [1374, 149] on button "Yes" at bounding box center [1364, 150] width 42 height 26
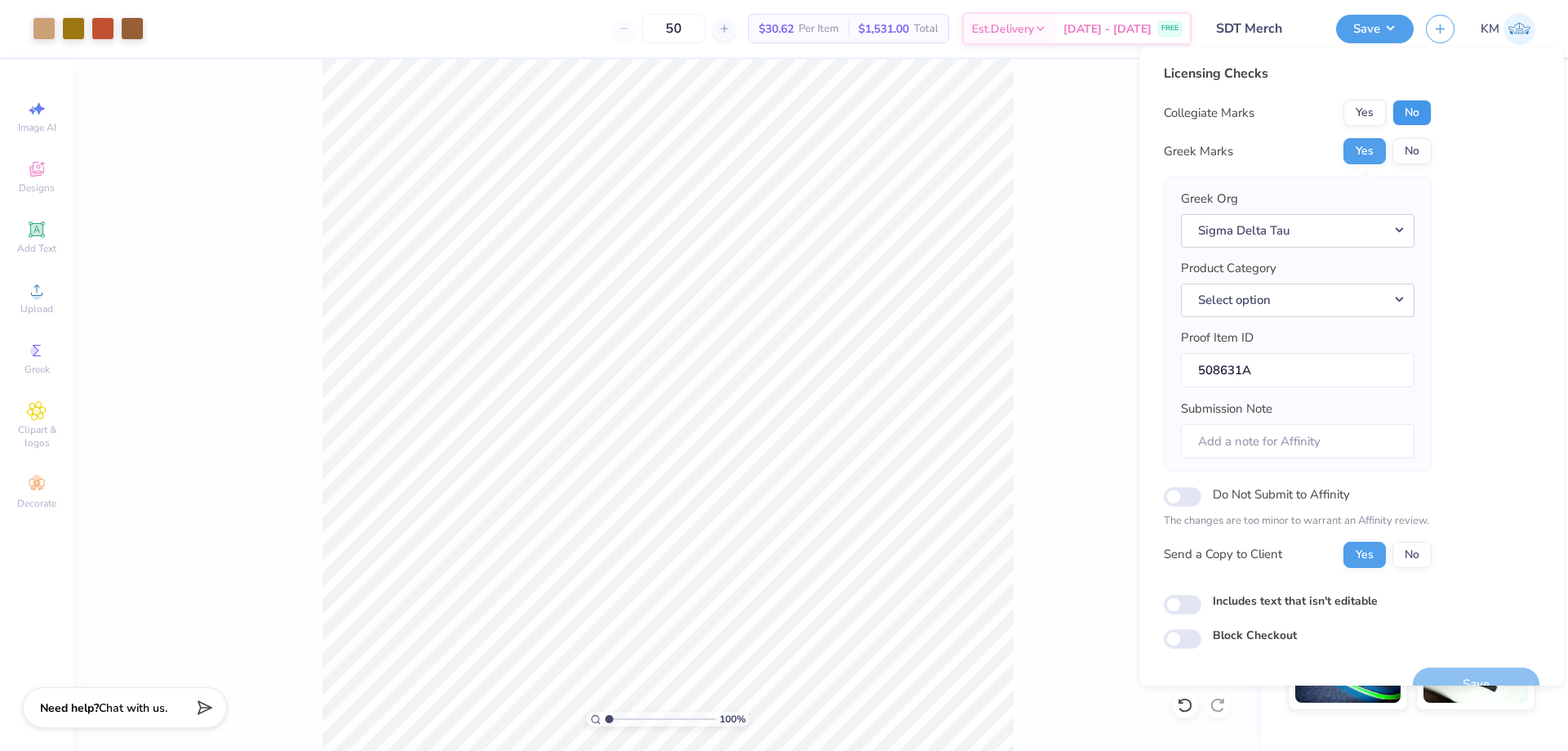
click at [1408, 110] on button "No" at bounding box center [1412, 112] width 39 height 26
click at [1303, 308] on button "Select option" at bounding box center [1298, 300] width 234 height 33
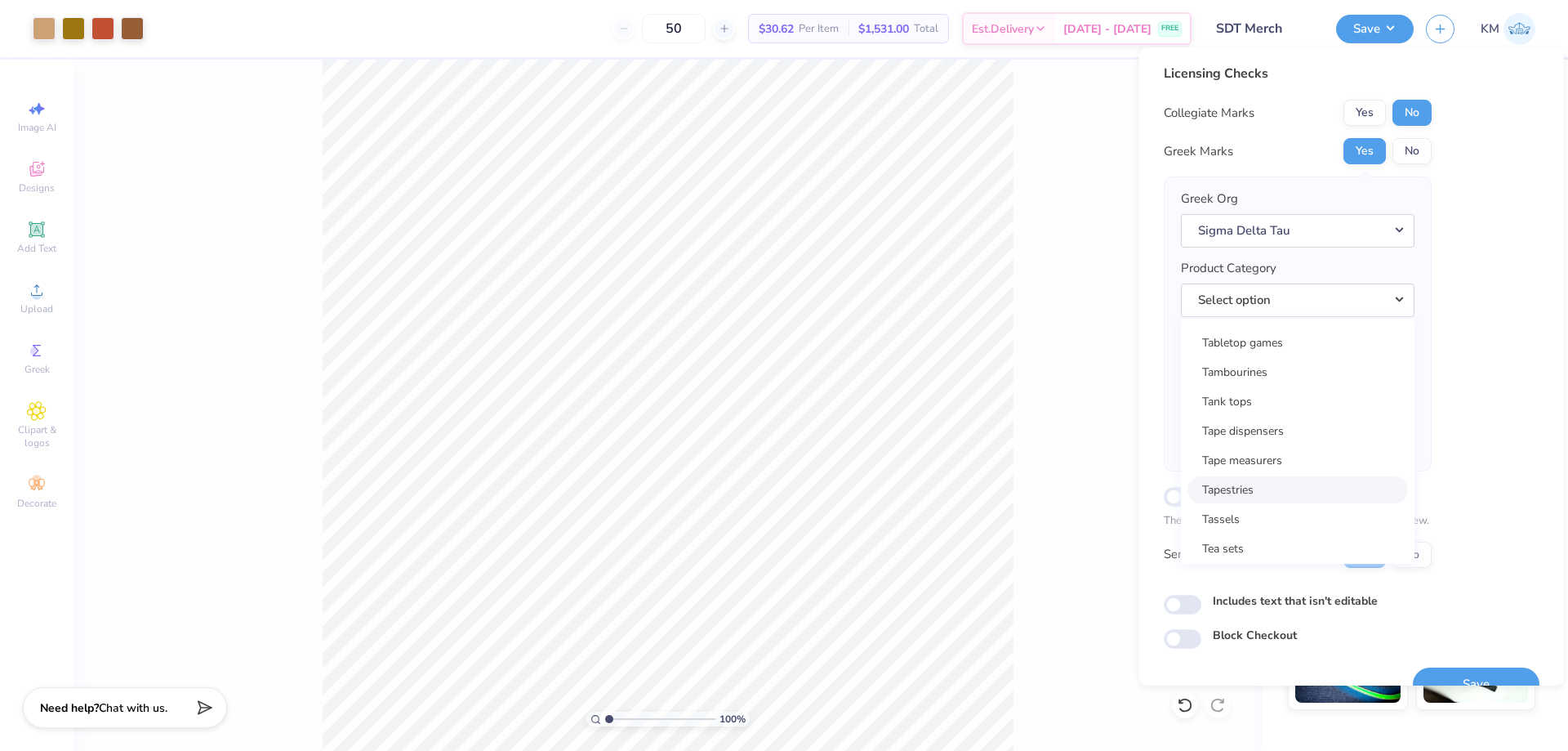
scroll to position [26414, 0]
click at [1250, 370] on link "Tank tops" at bounding box center [1298, 364] width 220 height 27
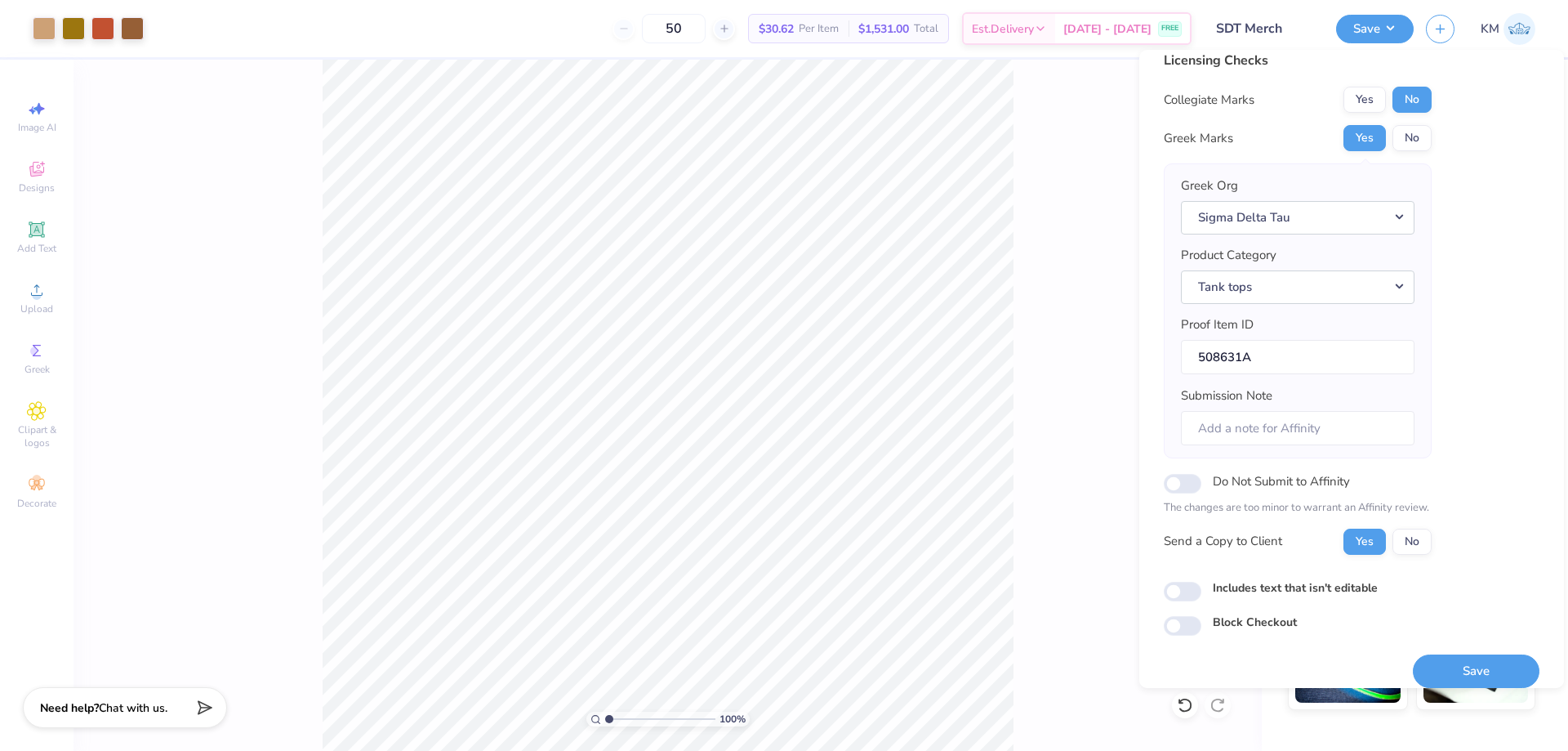
scroll to position [31, 0]
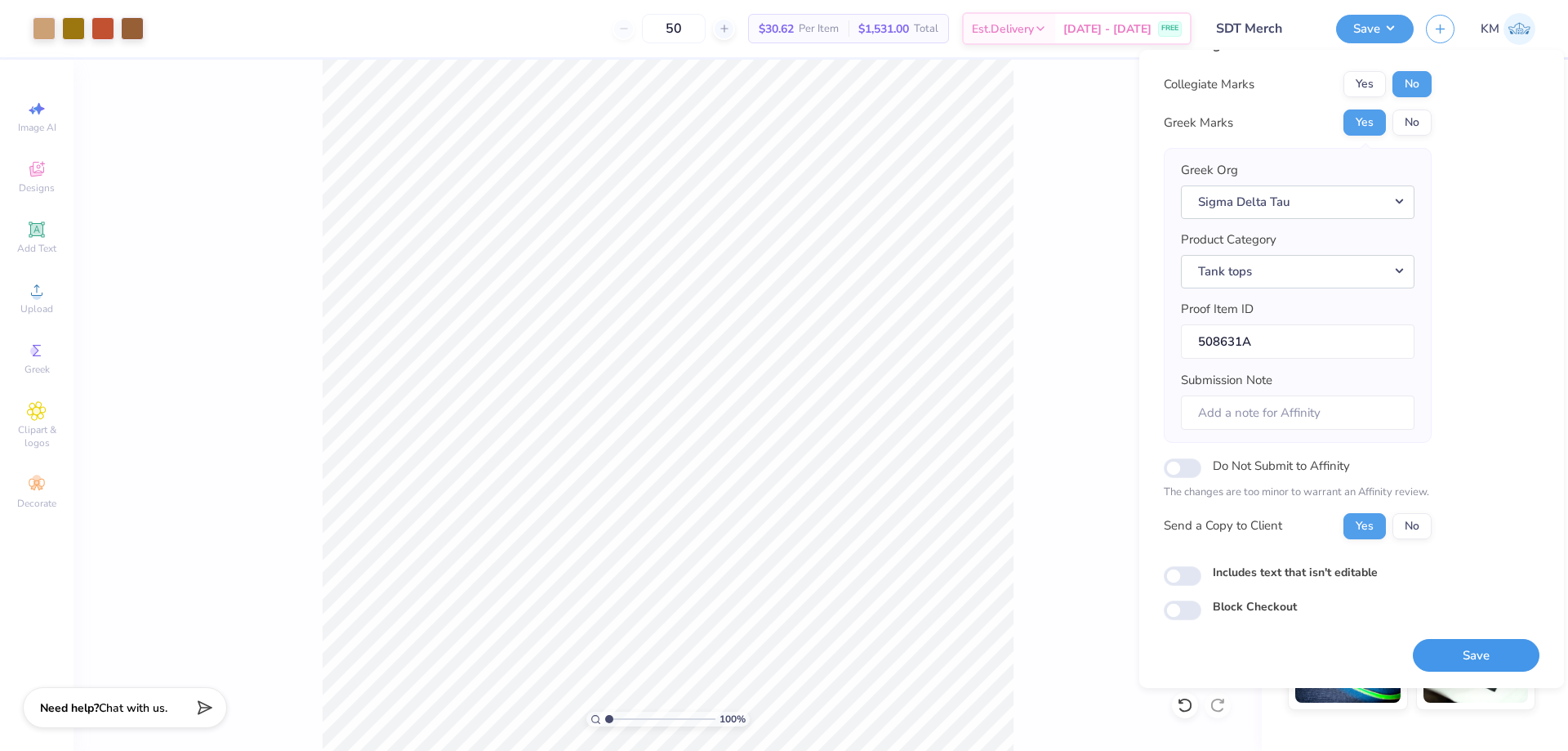
click at [1444, 652] on button "Save" at bounding box center [1476, 655] width 126 height 33
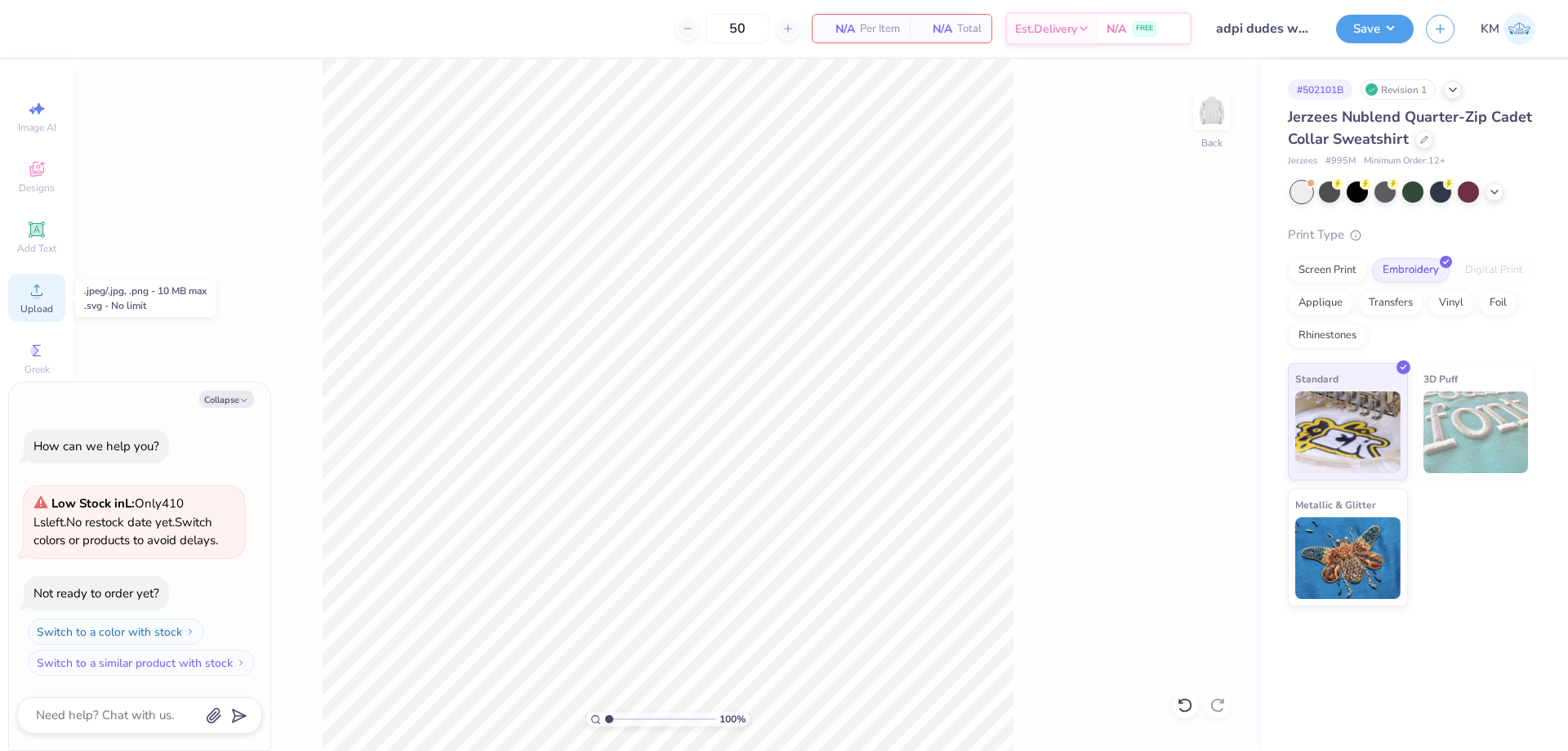
click at [42, 293] on icon at bounding box center [37, 290] width 20 height 20
click at [30, 296] on icon at bounding box center [37, 290] width 20 height 20
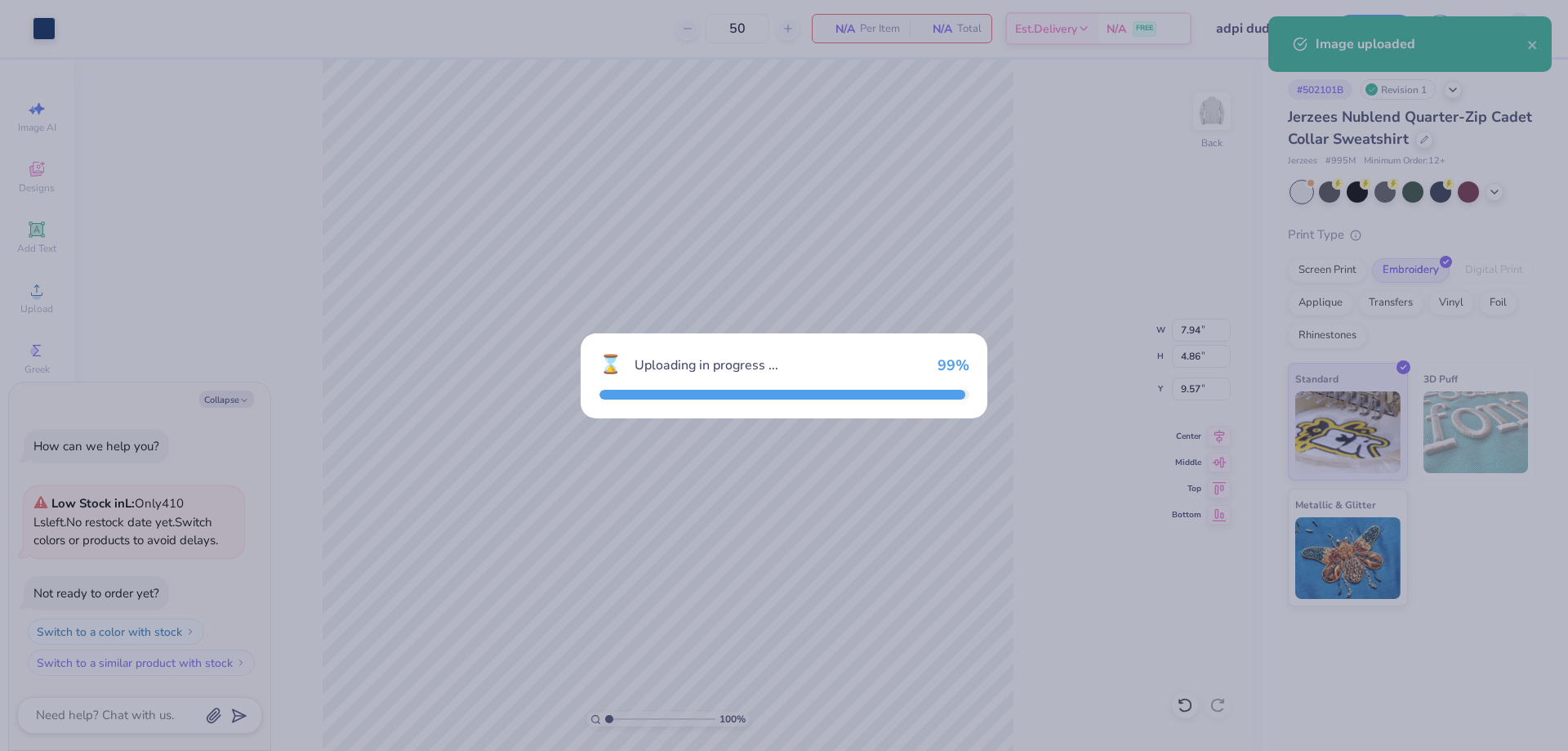
type textarea "x"
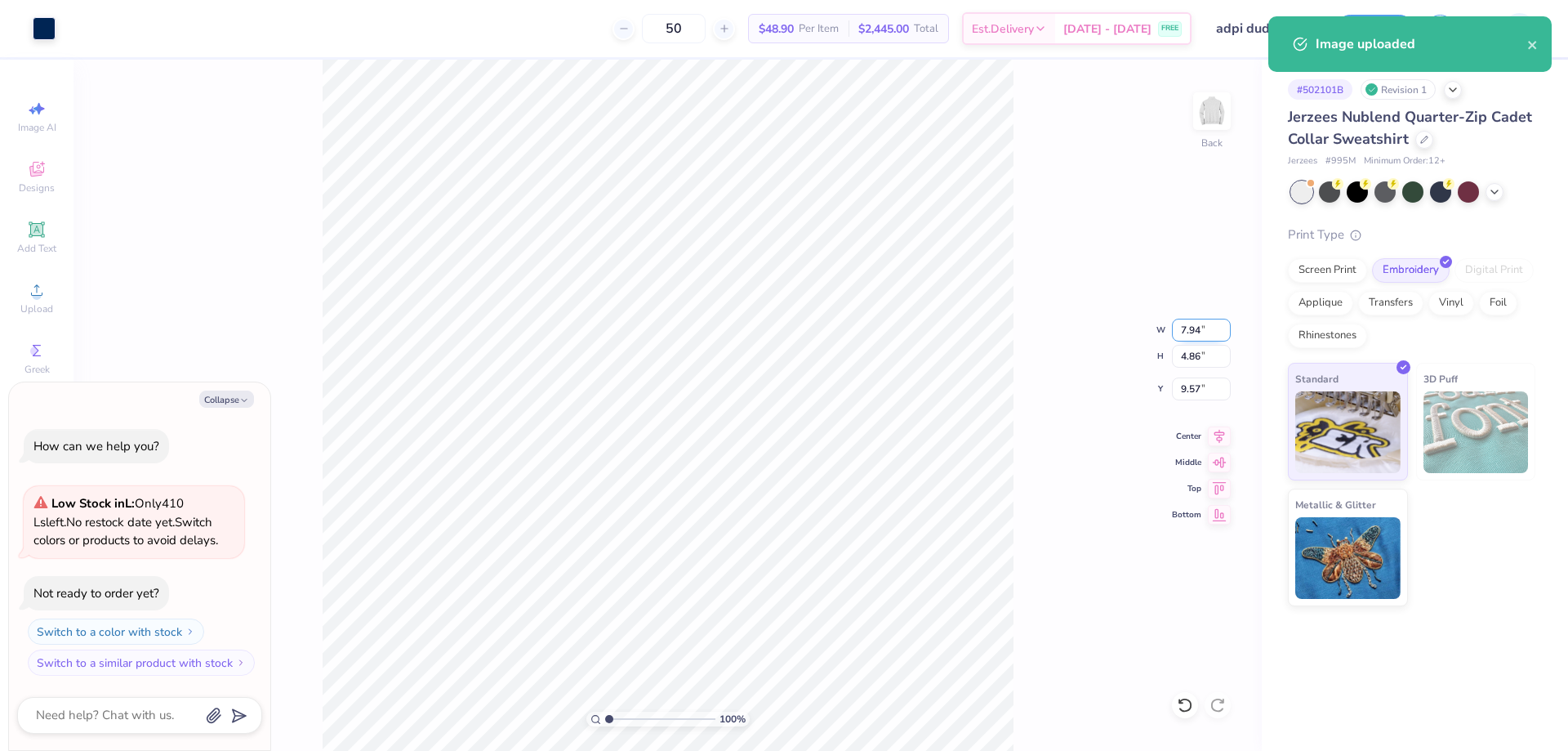
click at [1197, 334] on input "7.94" at bounding box center [1202, 330] width 59 height 23
type input "7"
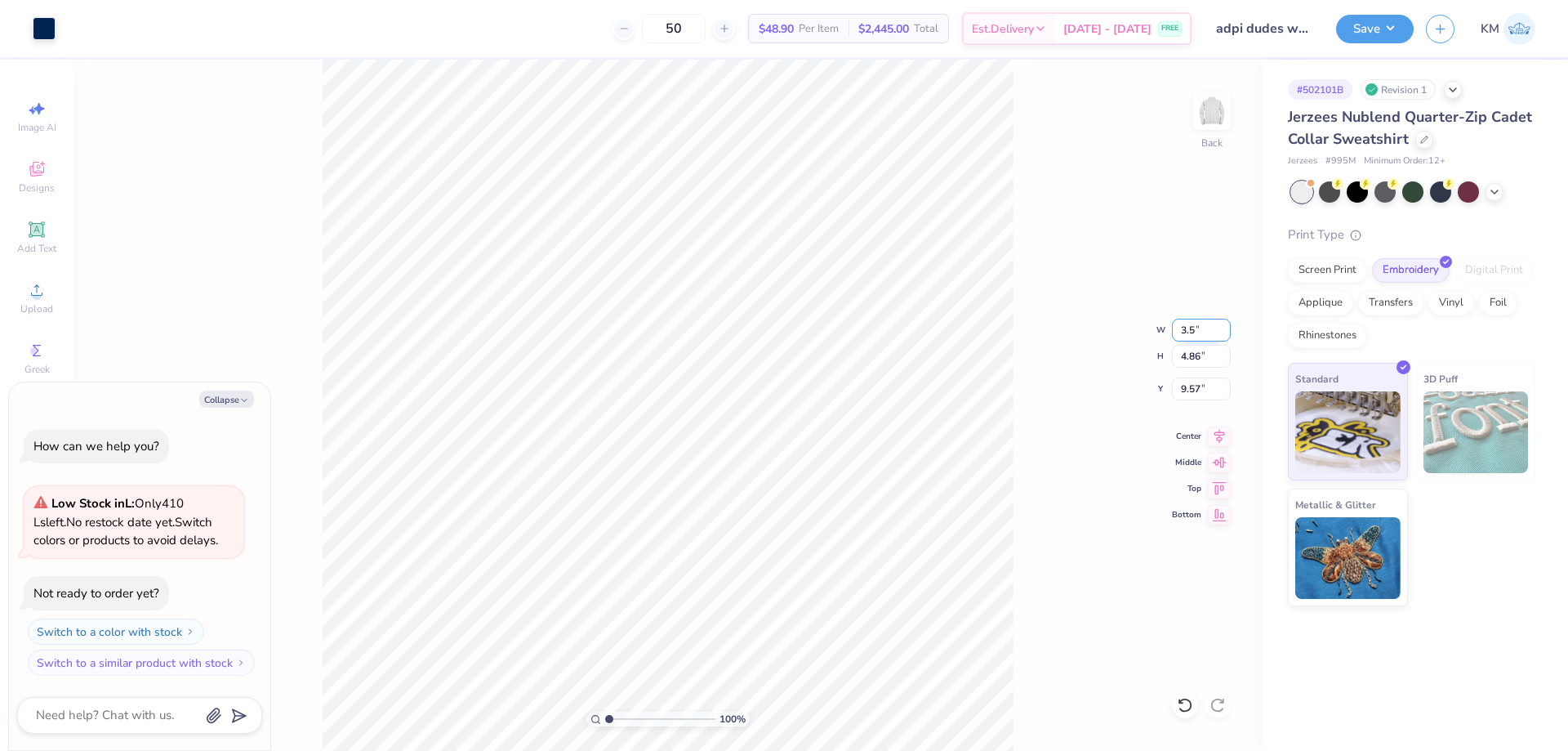
type input "3.5"
type textarea "x"
type input "3.50"
type input "2.14"
click at [1198, 384] on input "10.93" at bounding box center [1202, 389] width 59 height 23
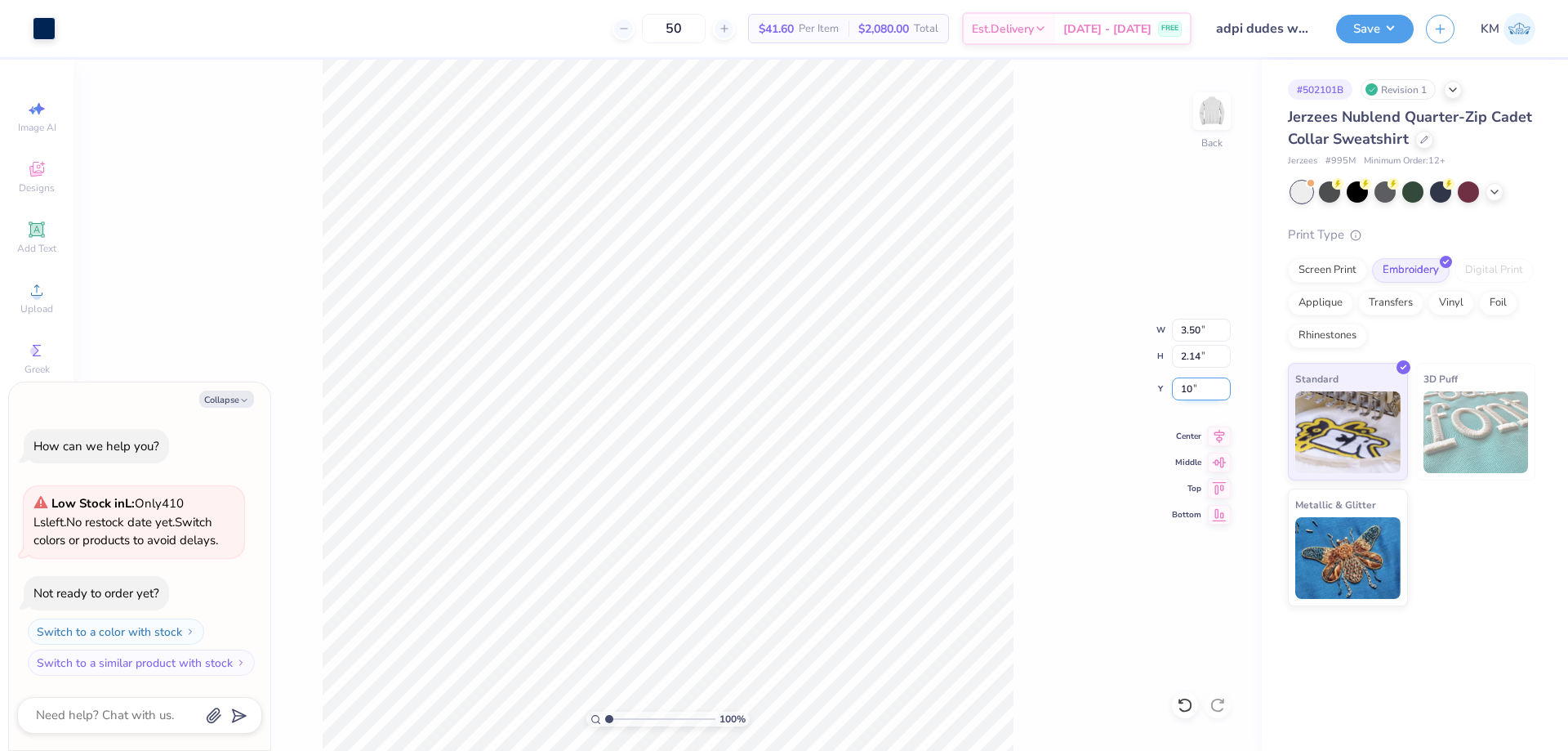
type input "1"
type input "3"
type textarea "x"
type input "3.00"
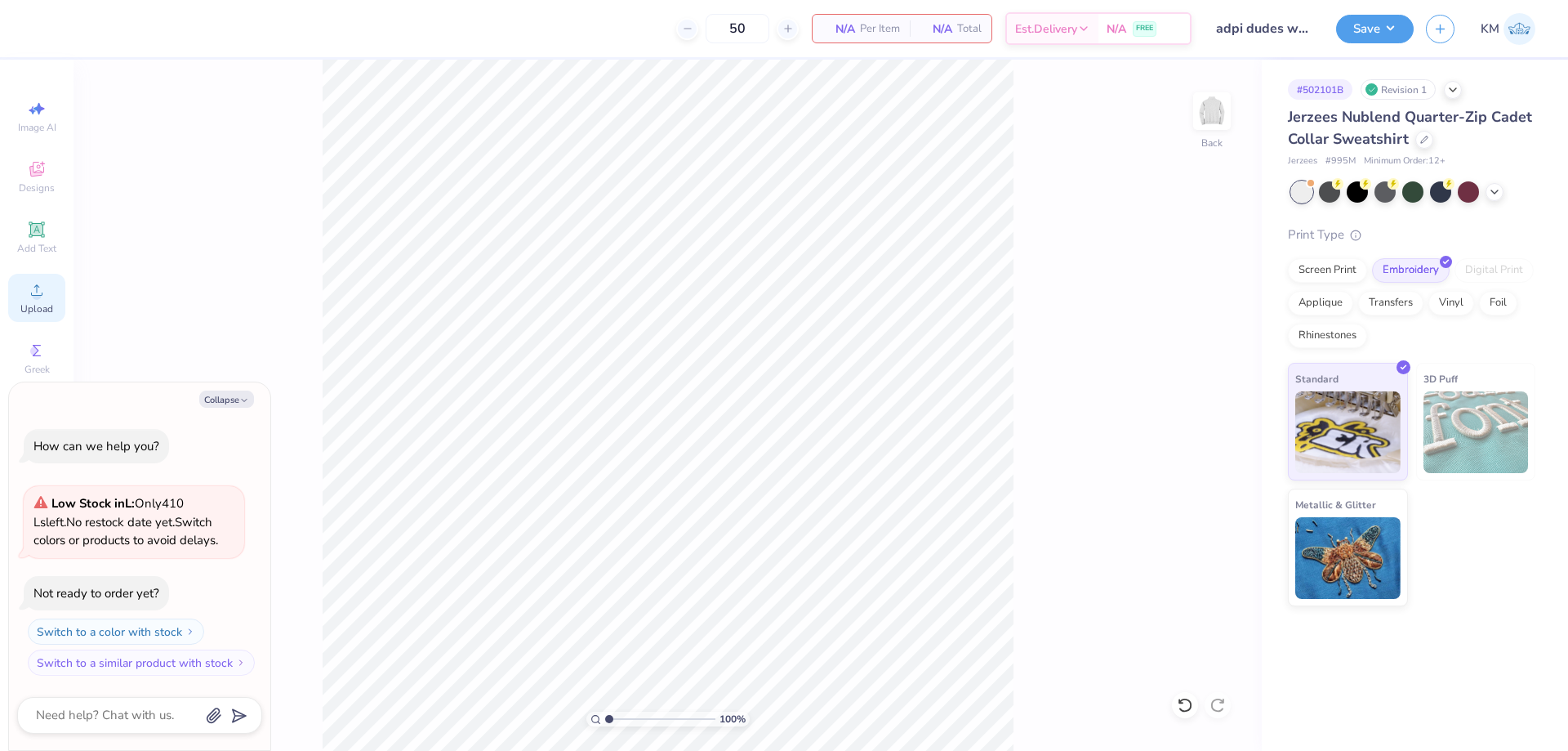
click at [34, 303] on span "Upload" at bounding box center [37, 309] width 33 height 13
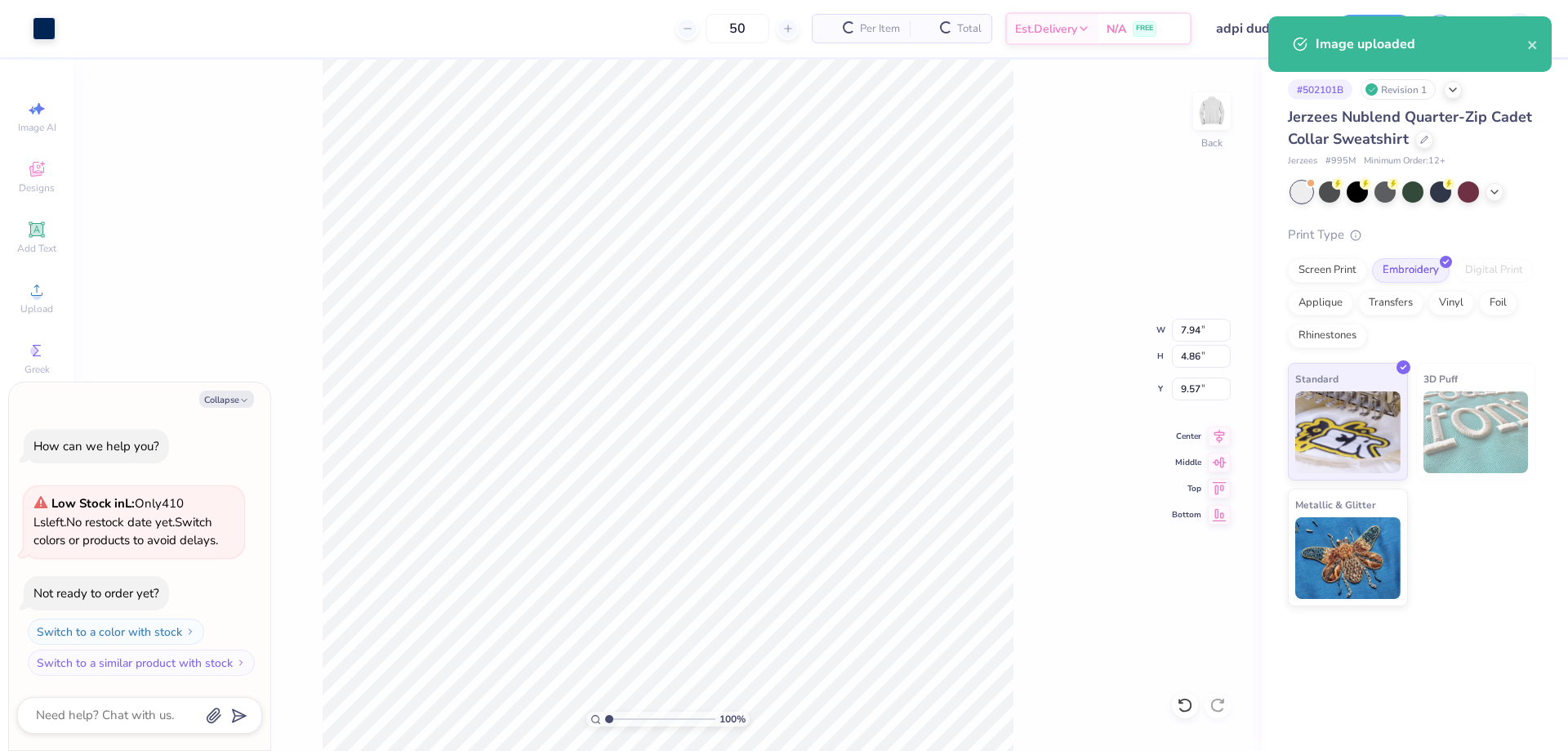
type textarea "x"
click at [1198, 333] on input "7.94" at bounding box center [1202, 330] width 59 height 23
type input "7"
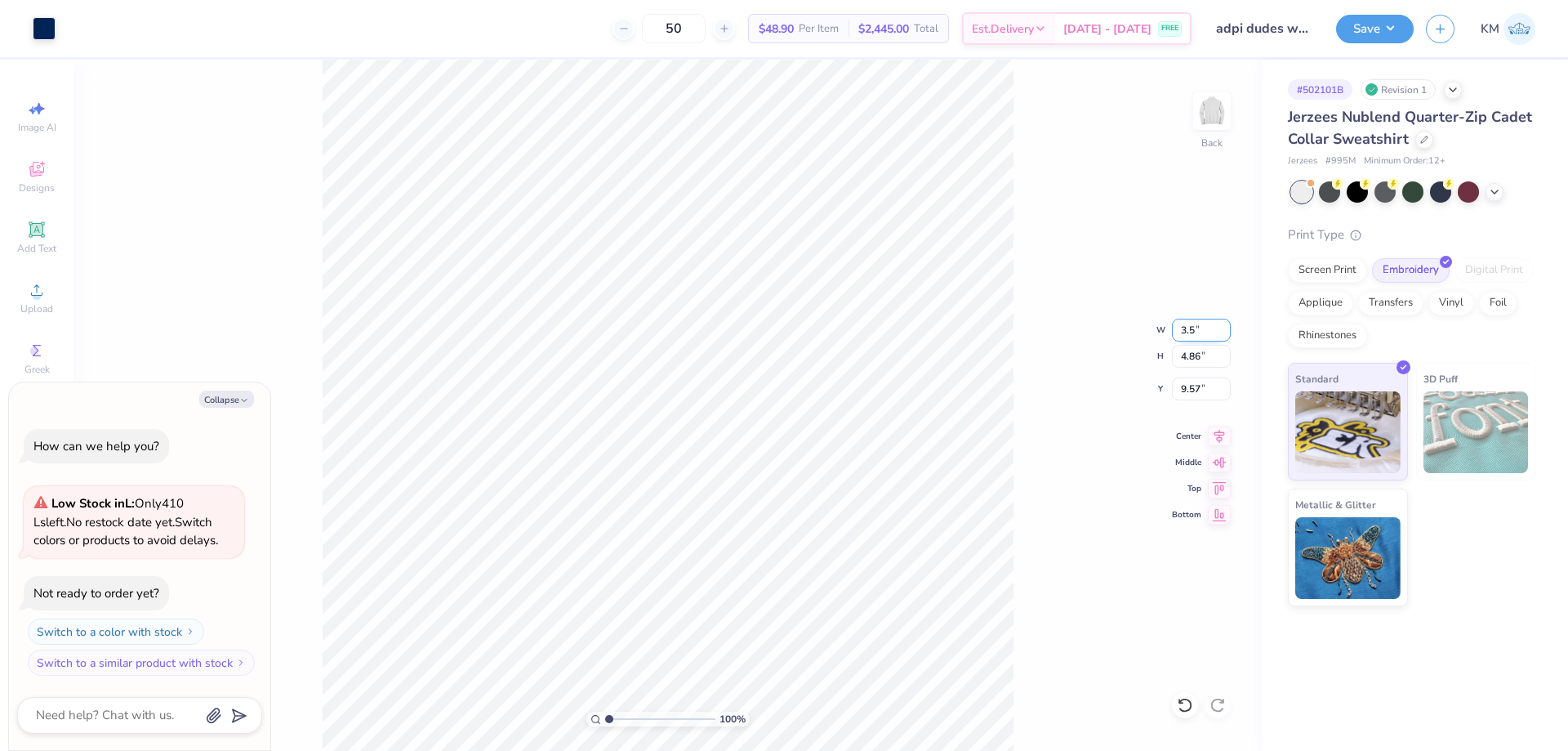
type input "3.50"
type textarea "x"
type input "2.14"
click at [1191, 392] on input "10.93" at bounding box center [1202, 389] width 59 height 23
type input "3"
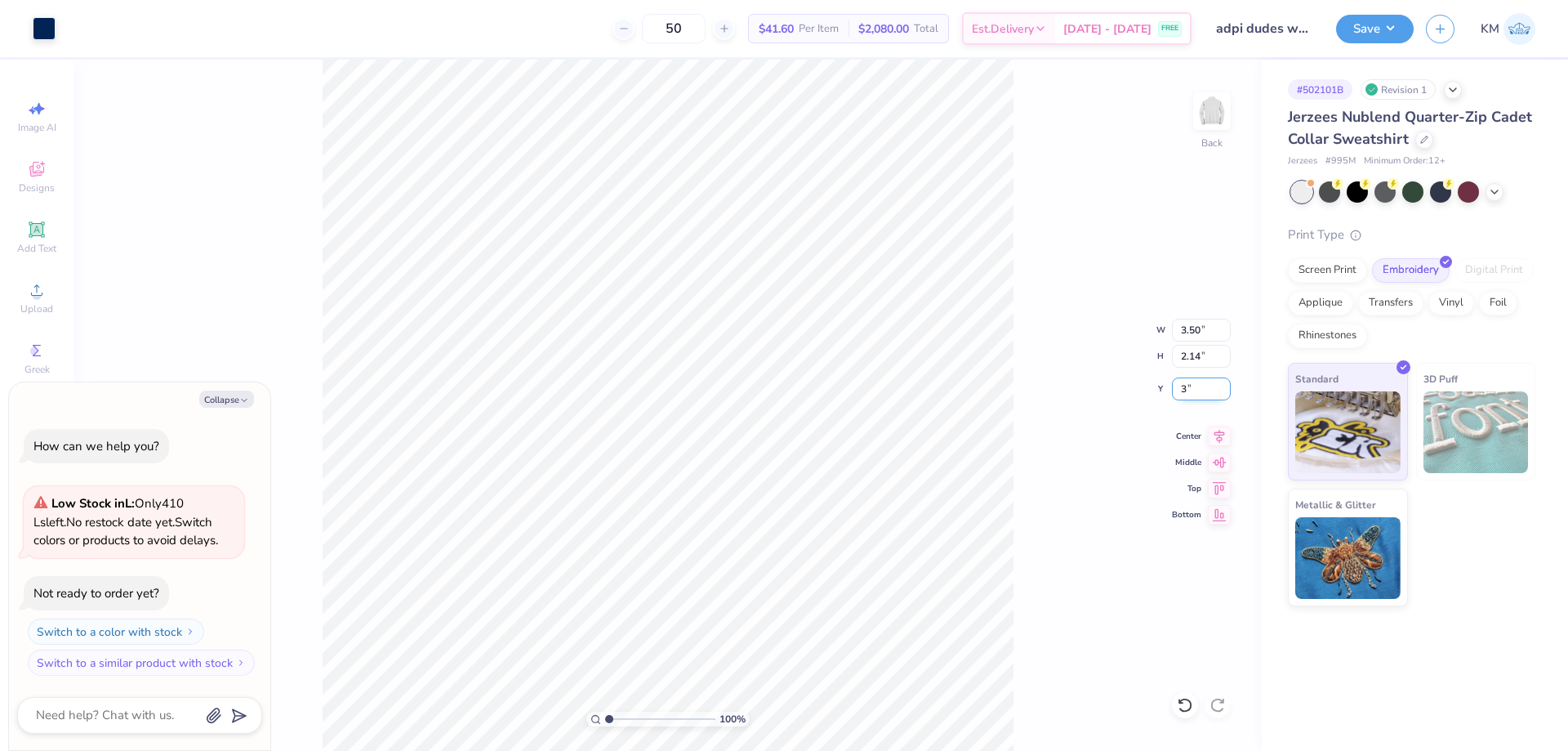
type input "3"
type textarea "x"
type input "3.00"
type textarea "x"
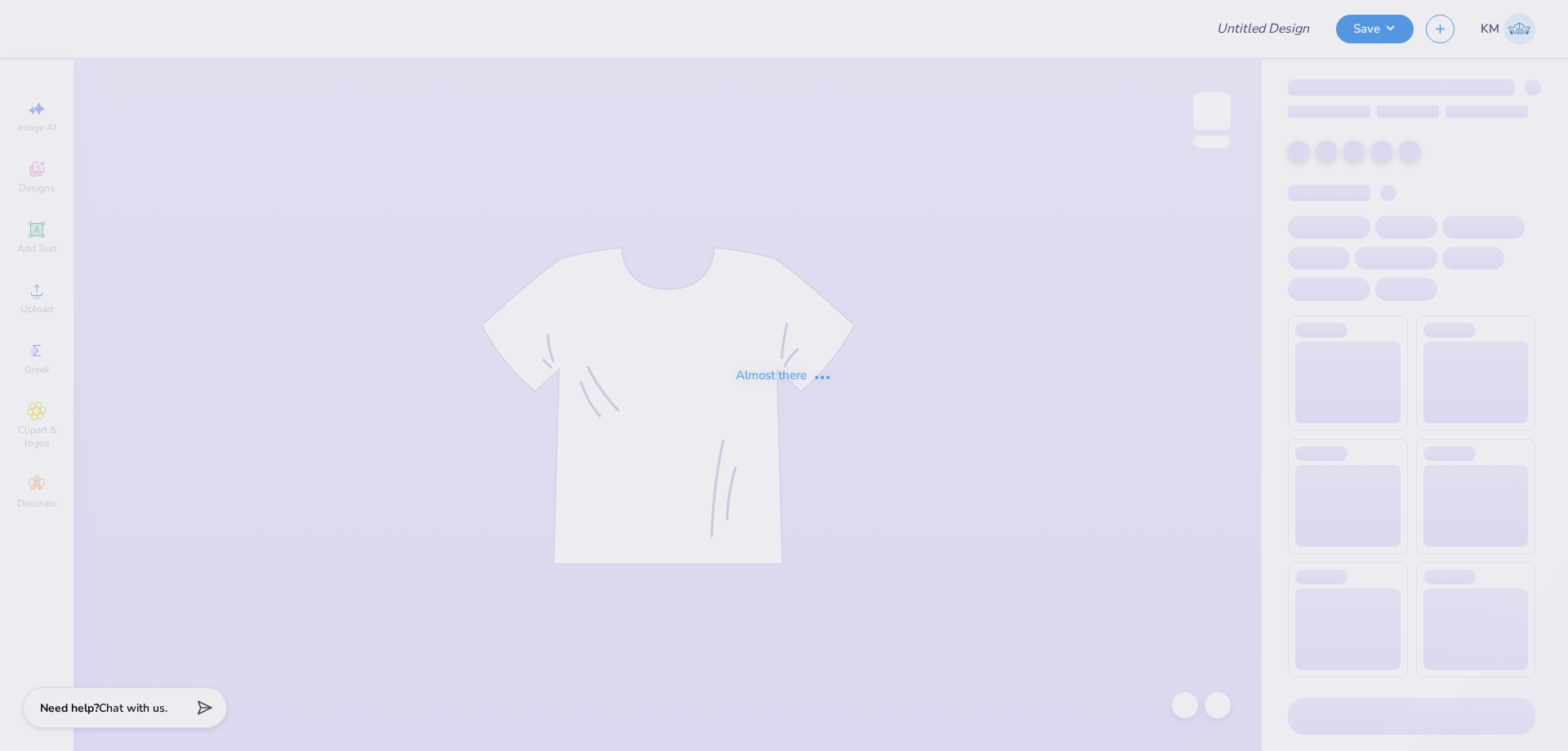
type input "bid day shirts"
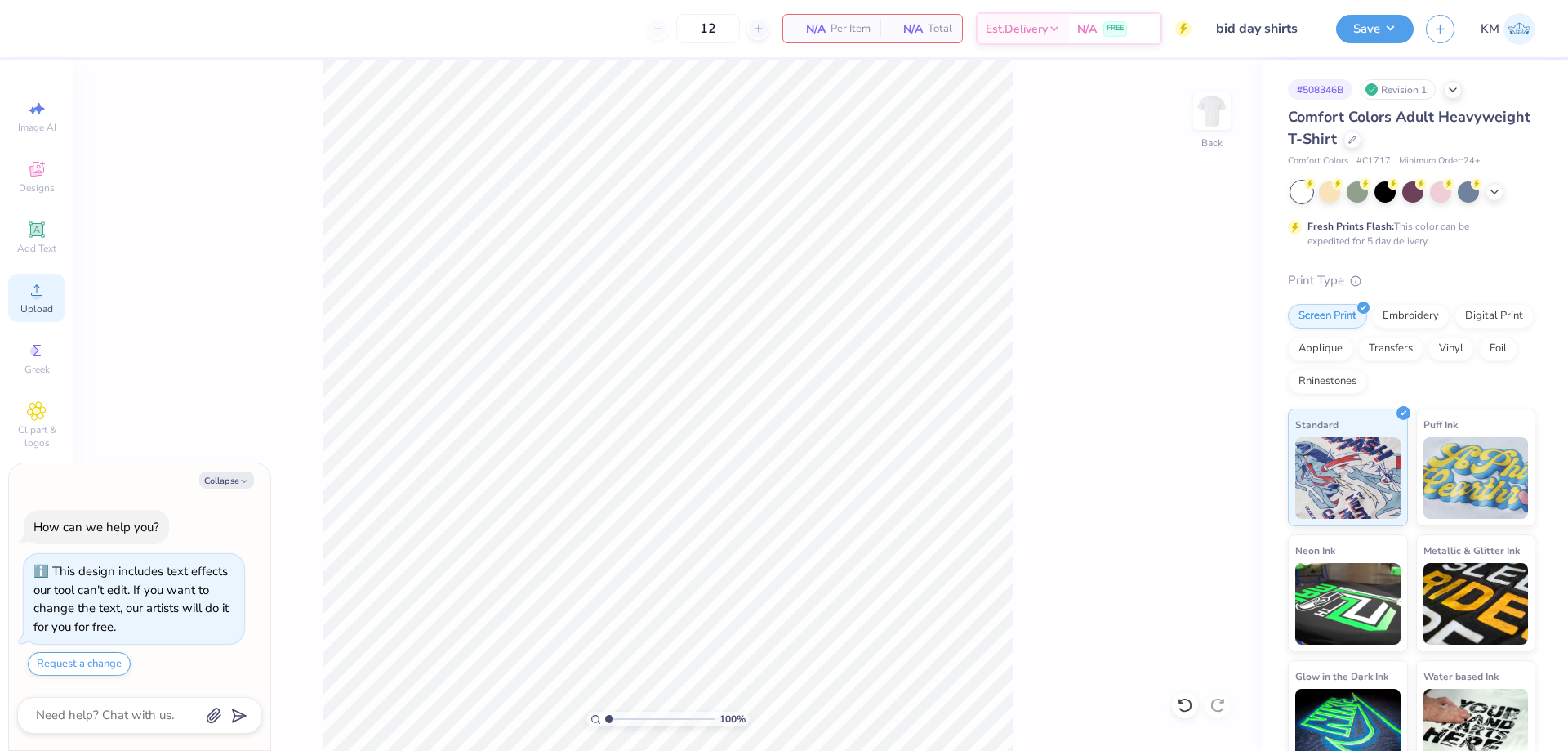
click at [15, 295] on div "Upload" at bounding box center [37, 298] width 57 height 48
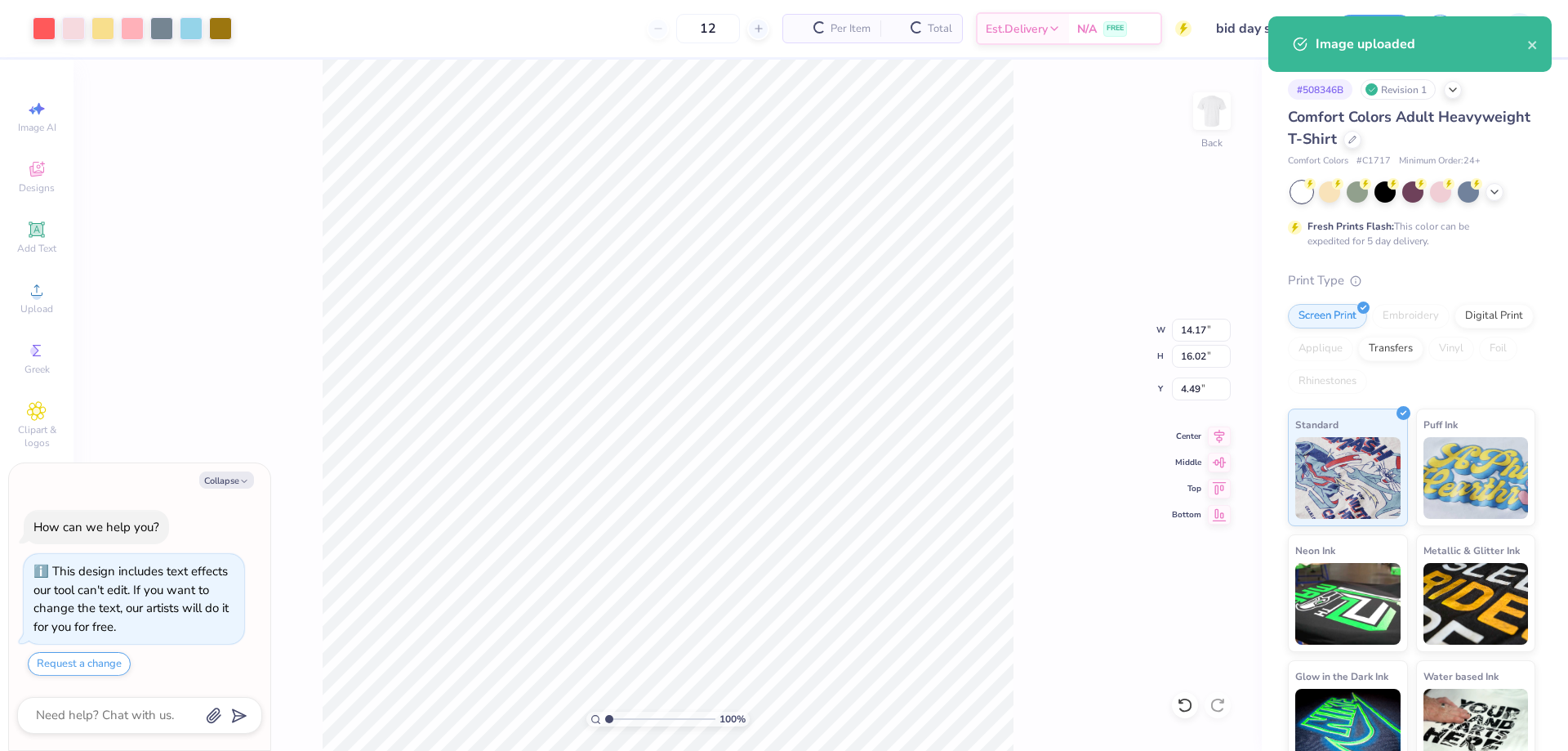
type textarea "x"
type input "2.16"
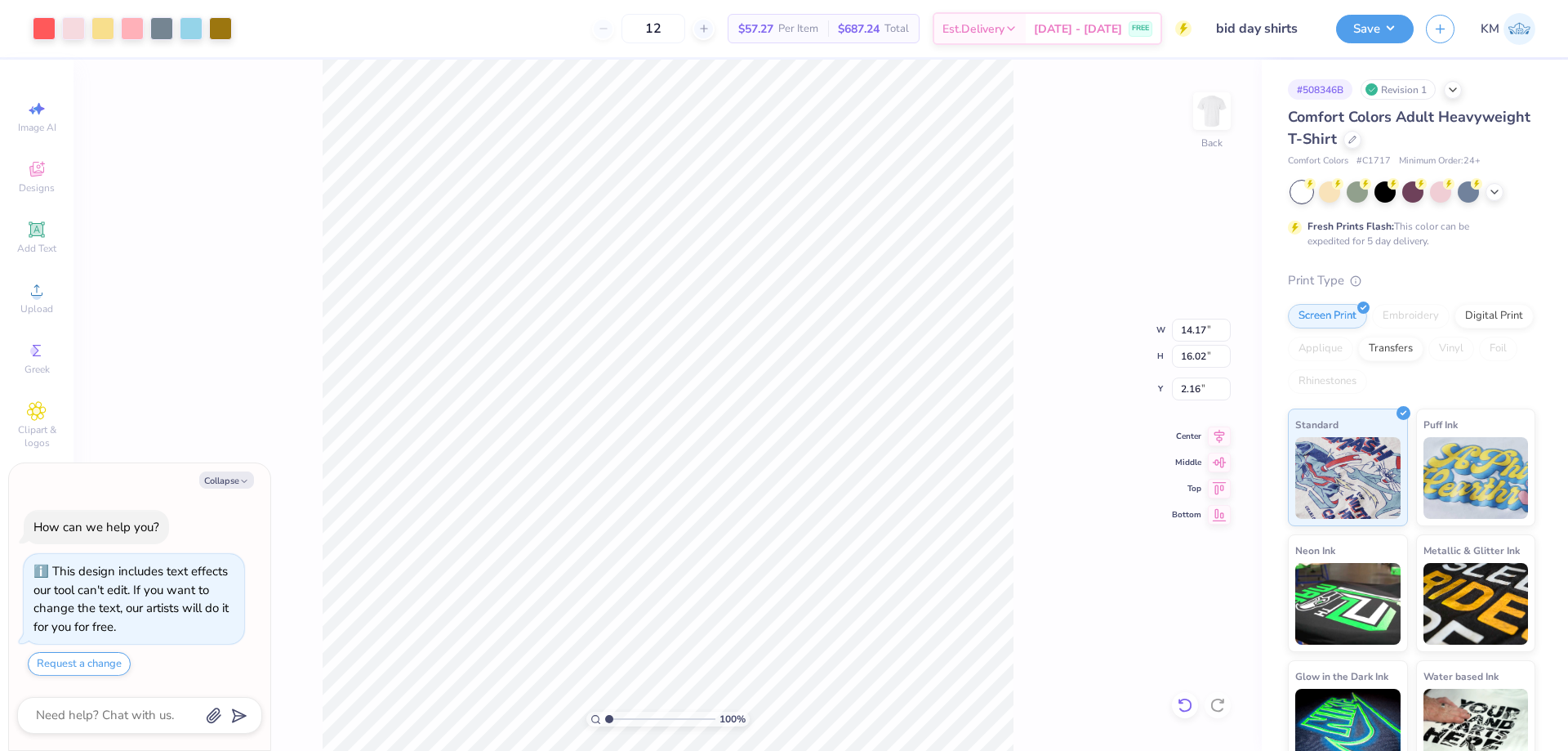
click at [1185, 702] on icon at bounding box center [1185, 705] width 16 height 16
type textarea "x"
type input "4.49"
click at [1182, 702] on icon at bounding box center [1185, 705] width 16 height 16
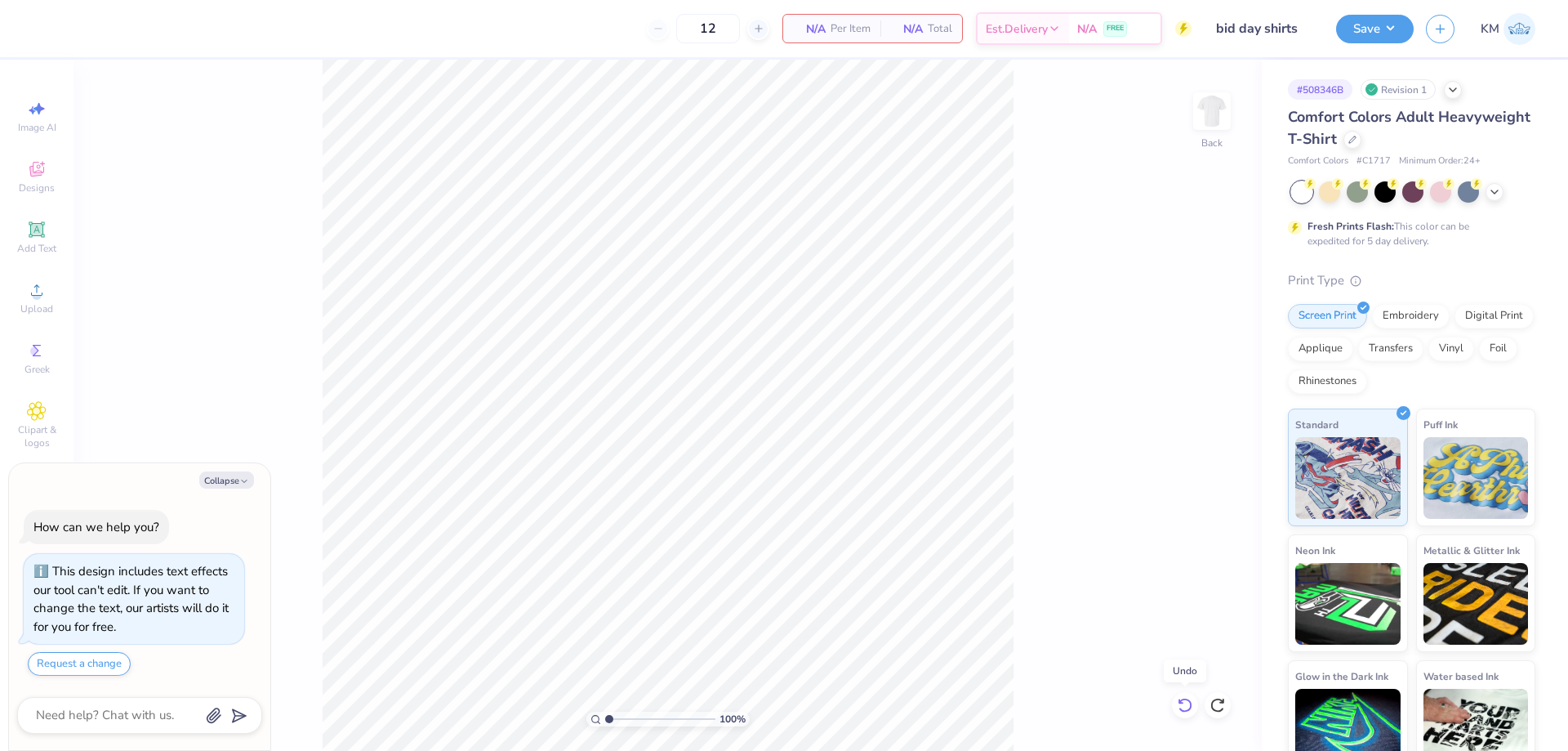
click at [1182, 702] on icon at bounding box center [1185, 705] width 16 height 16
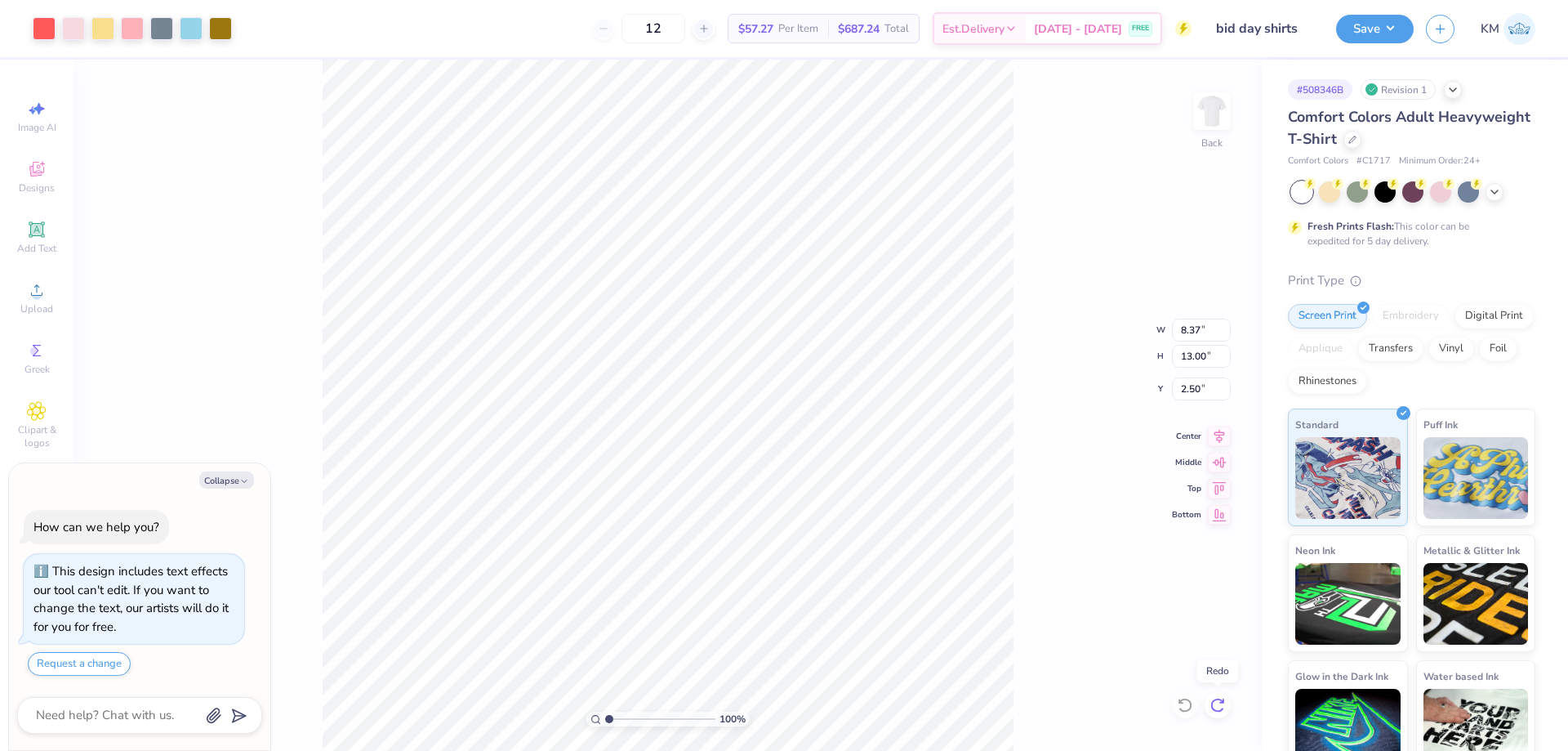
click at [1225, 709] on icon at bounding box center [1218, 705] width 16 height 16
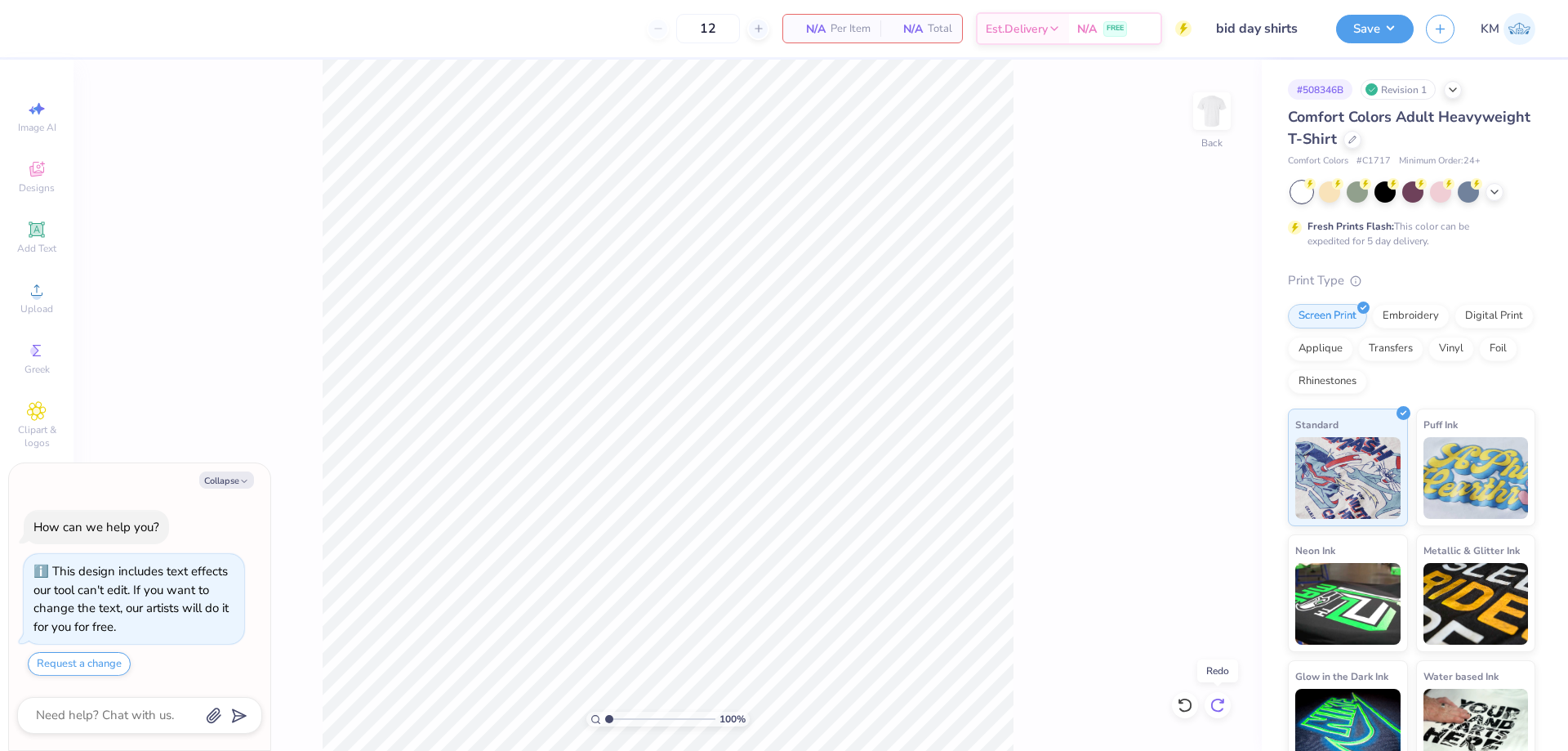
click at [1224, 707] on icon at bounding box center [1218, 705] width 16 height 16
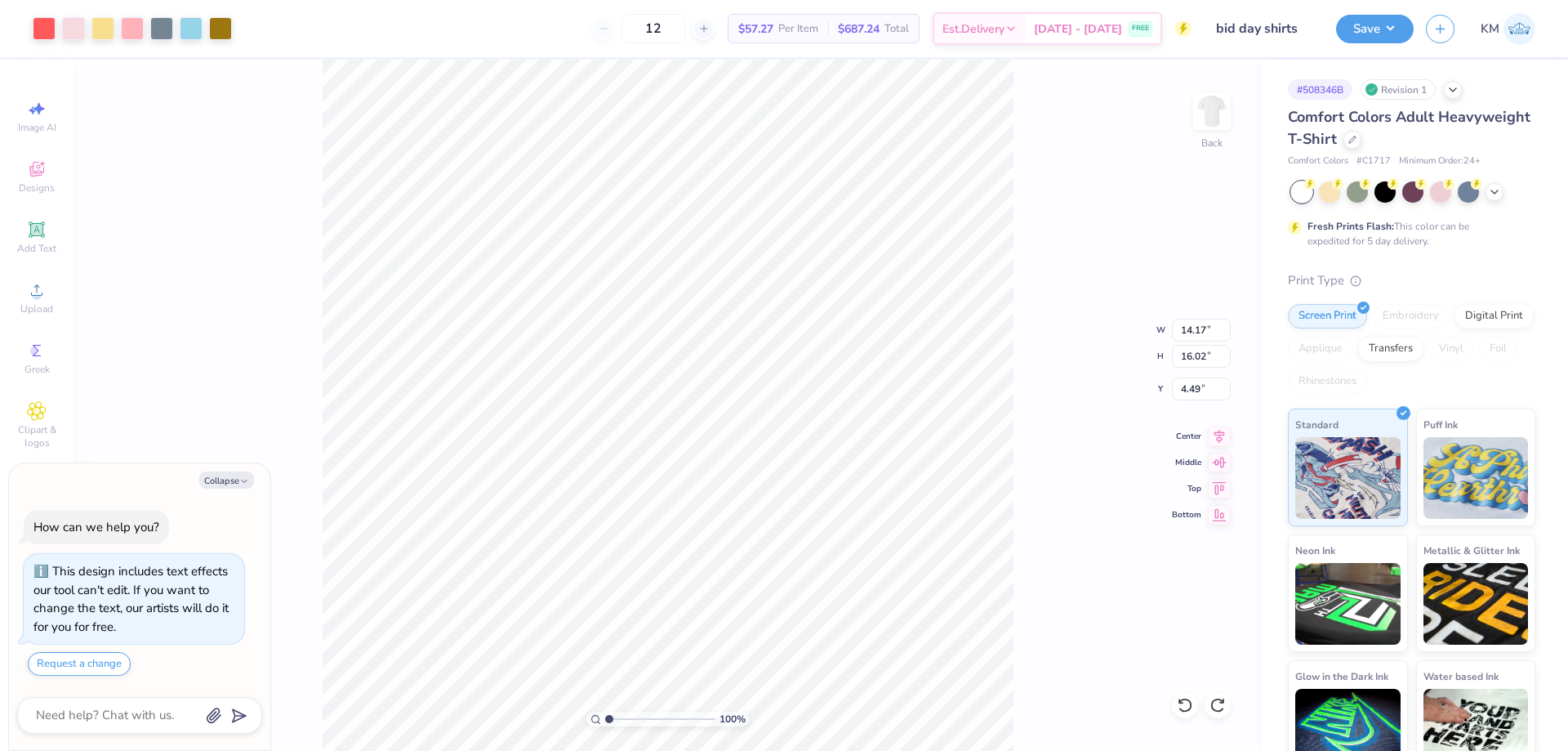
type textarea "x"
click at [1186, 331] on input "14.17" at bounding box center [1202, 330] width 59 height 23
type input "7"
type input "10"
type textarea "x"
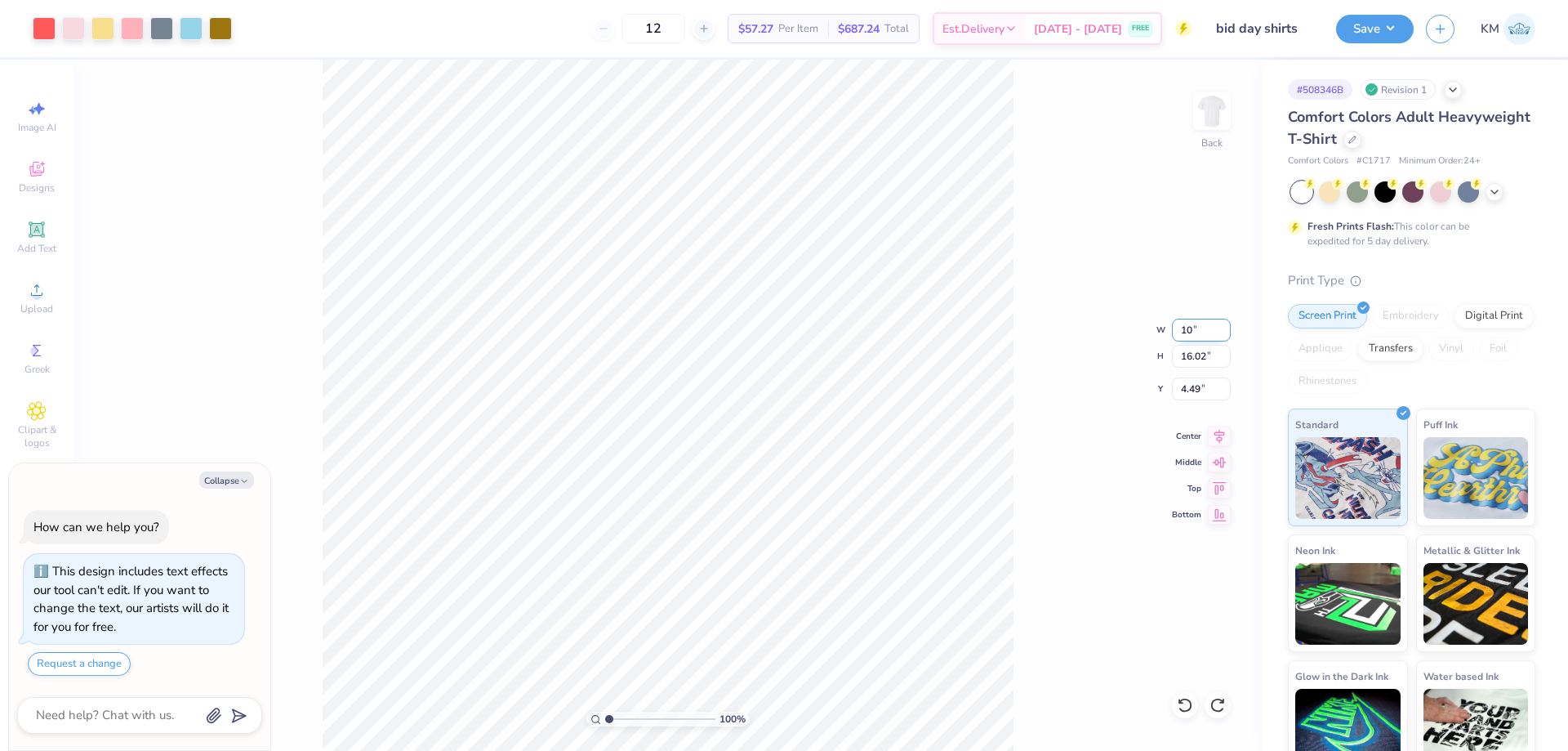
type input "10.00"
type input "11.30"
click at [1202, 391] on input "6.85" at bounding box center [1202, 389] width 59 height 23
type input "6"
type input "3"
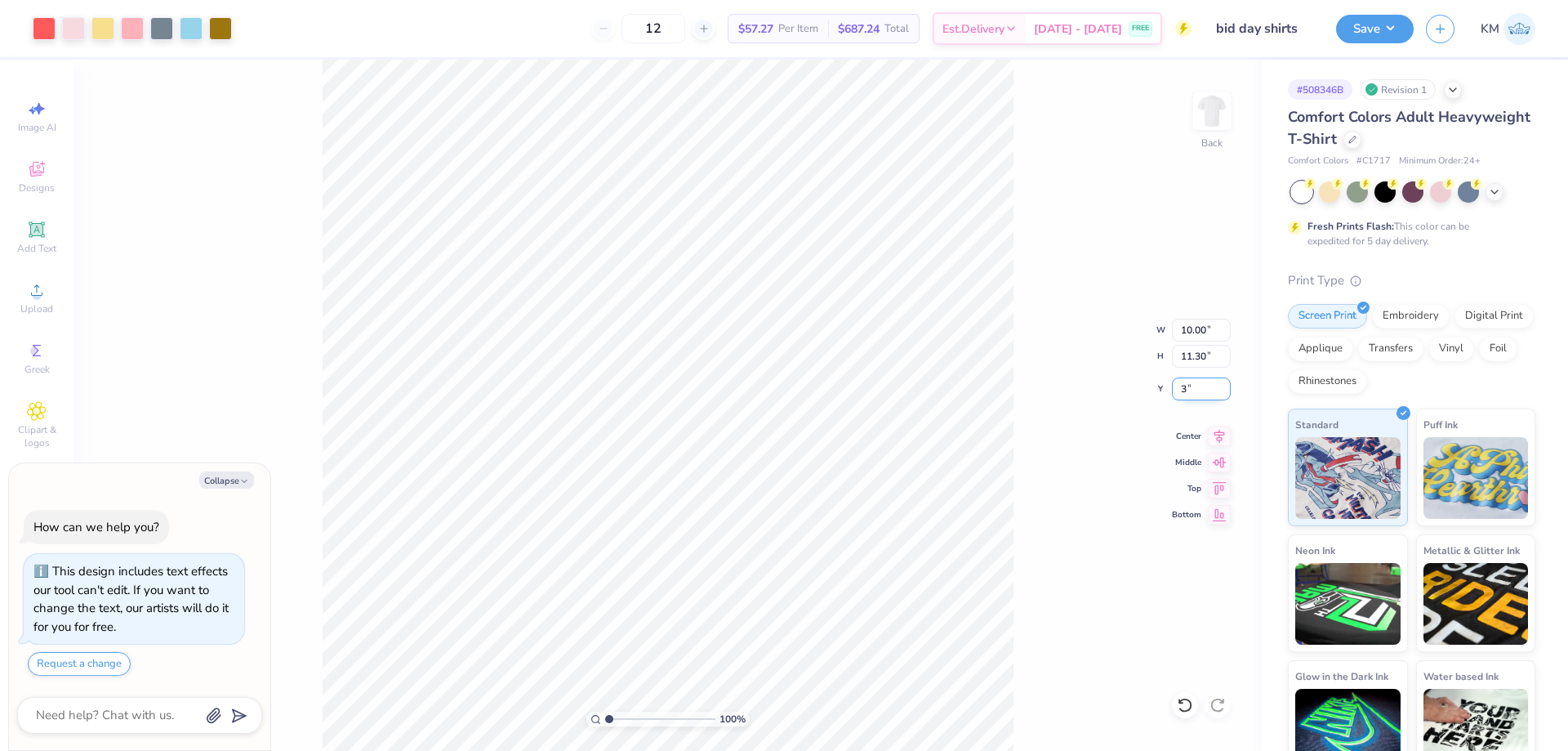
type textarea "x"
type input "3.00"
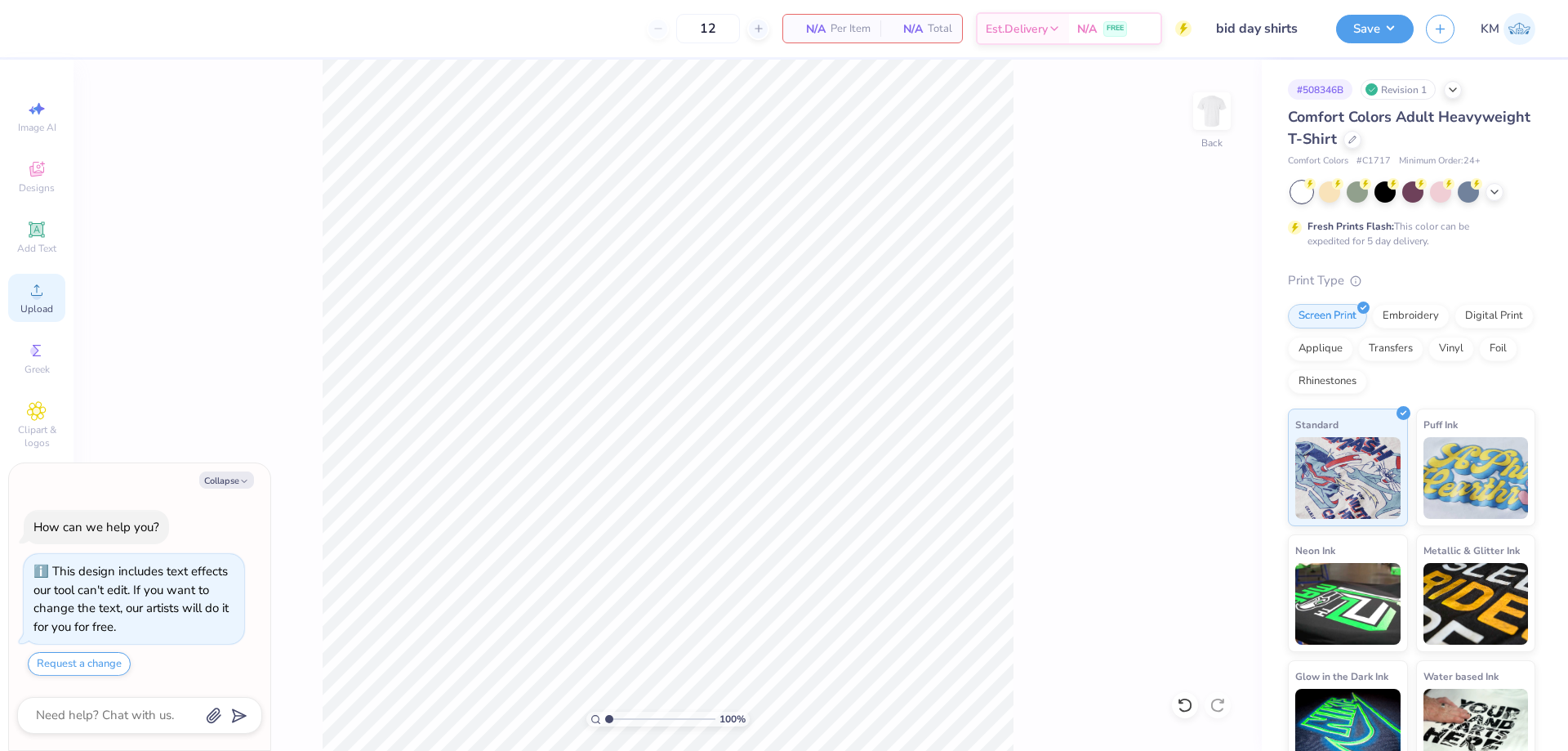
click at [40, 306] on span "Upload" at bounding box center [37, 309] width 33 height 13
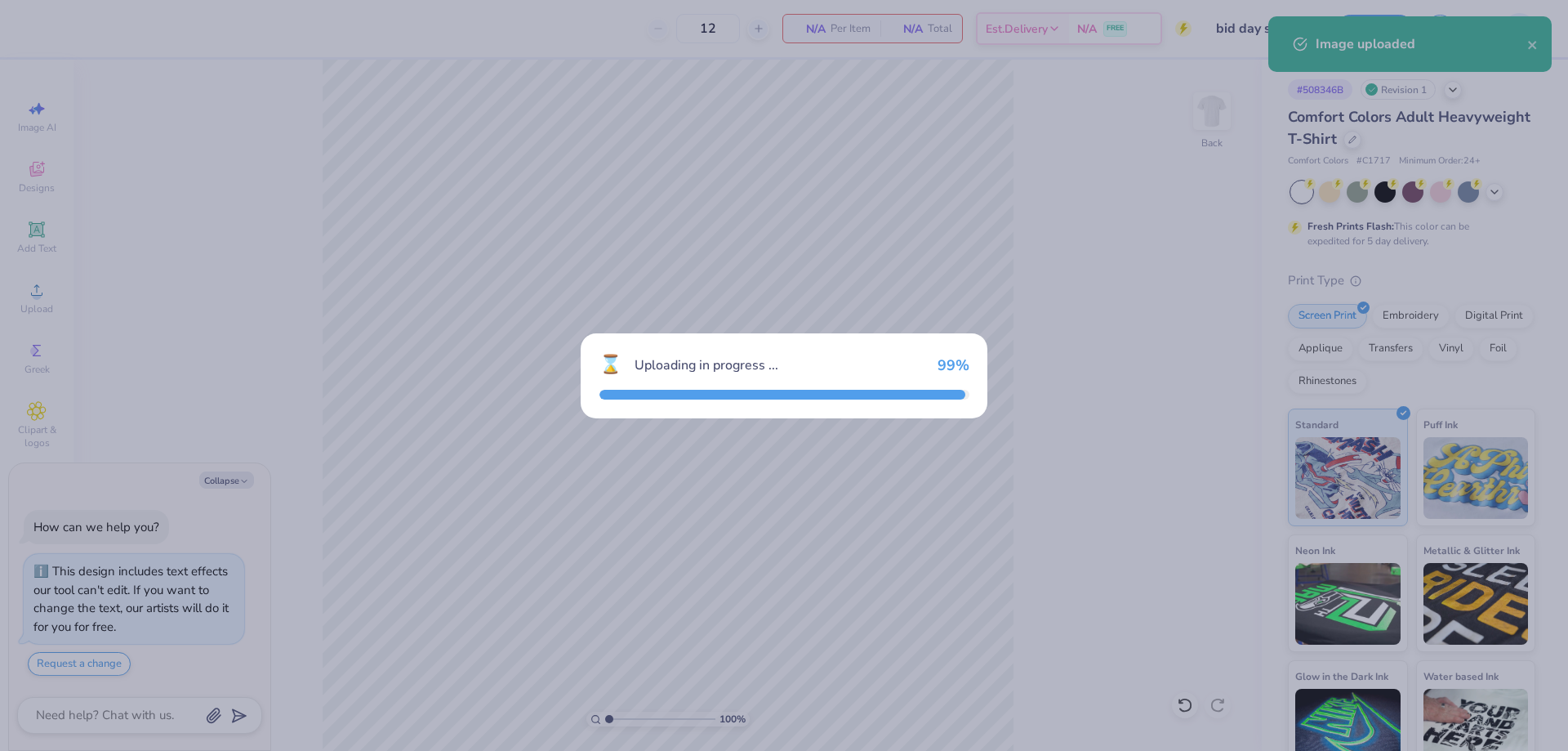
type textarea "x"
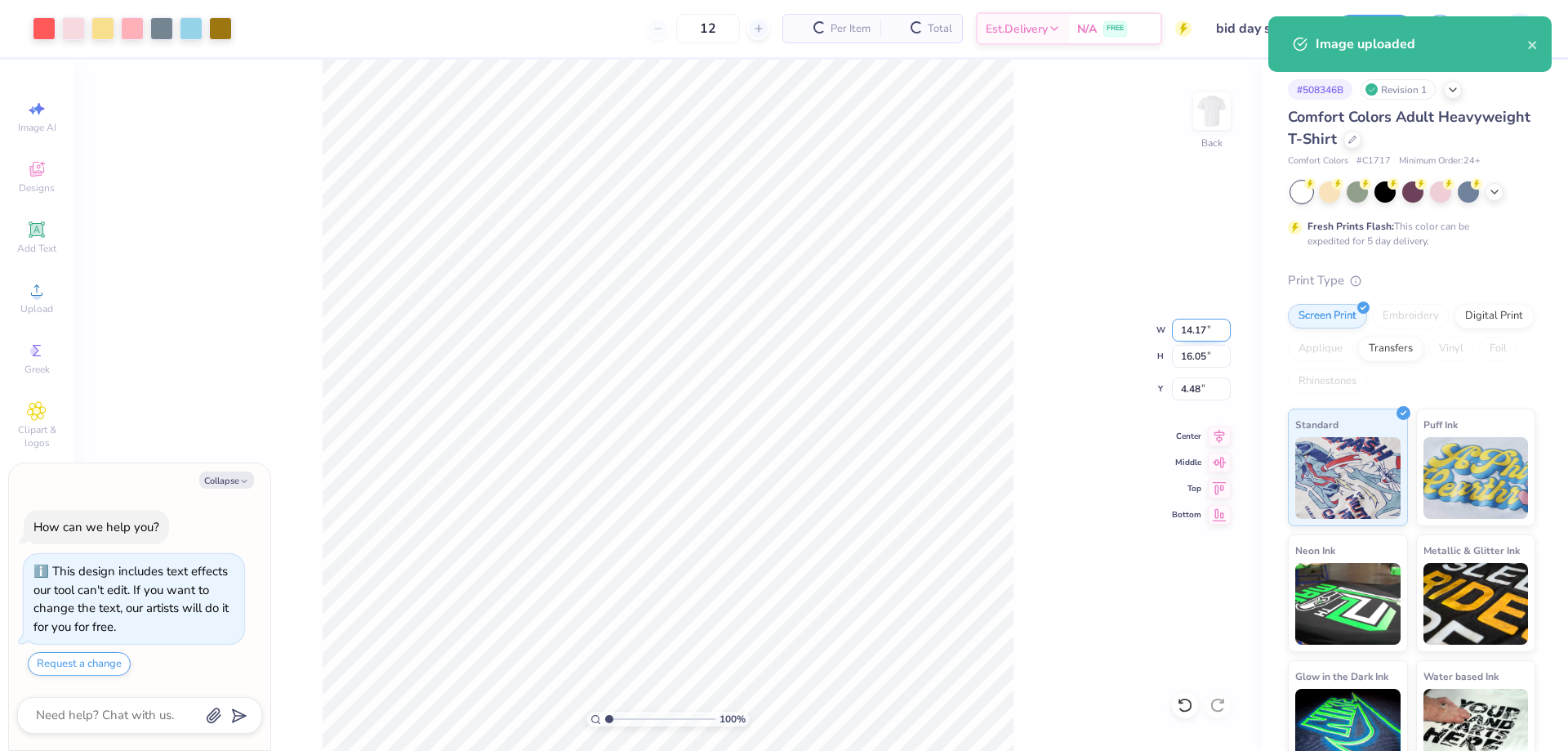
click at [1181, 329] on input "14.17" at bounding box center [1202, 330] width 59 height 23
type input "7"
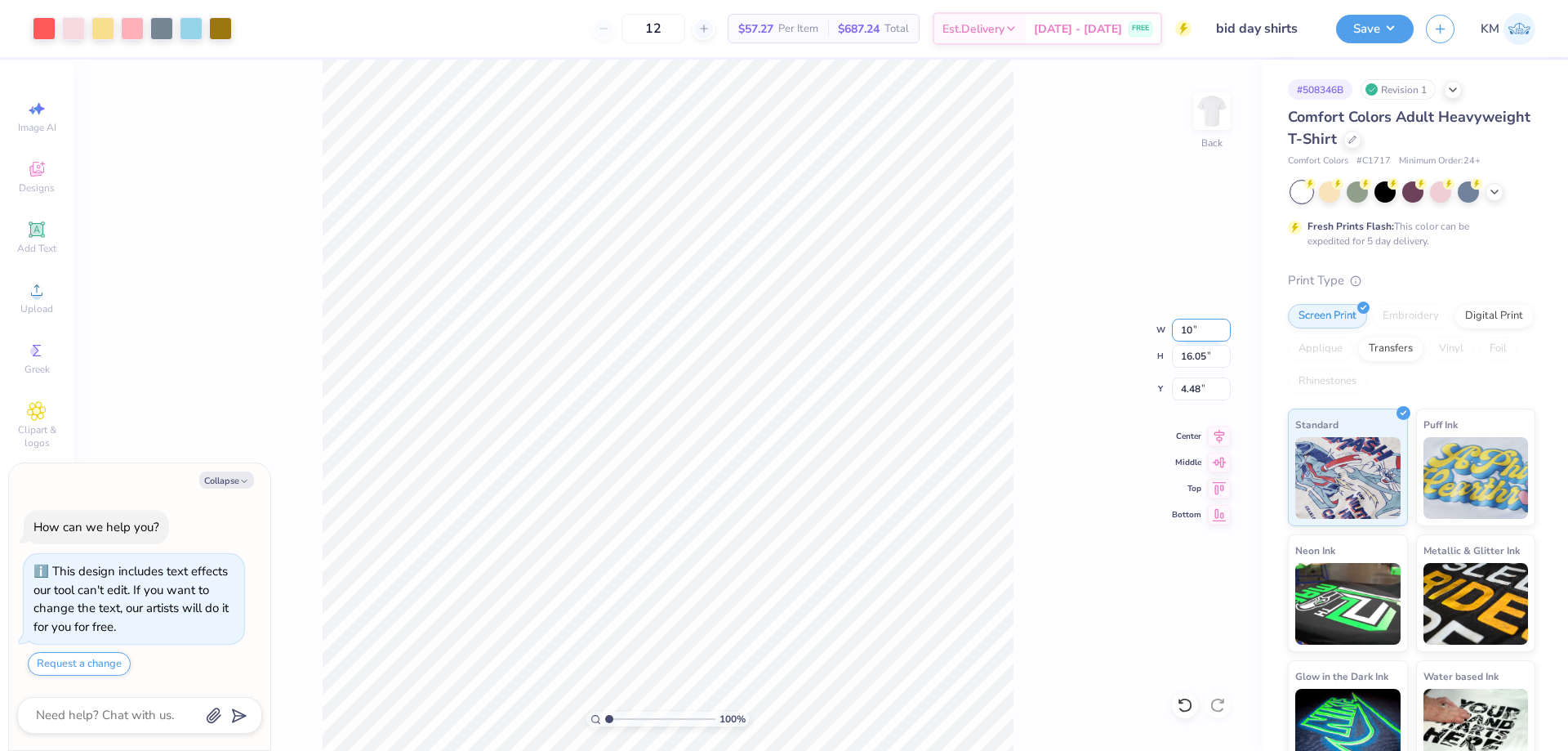
type input "10"
type textarea "x"
type input "10.00"
type input "11.32"
click at [1189, 354] on input "11.32" at bounding box center [1202, 356] width 59 height 23
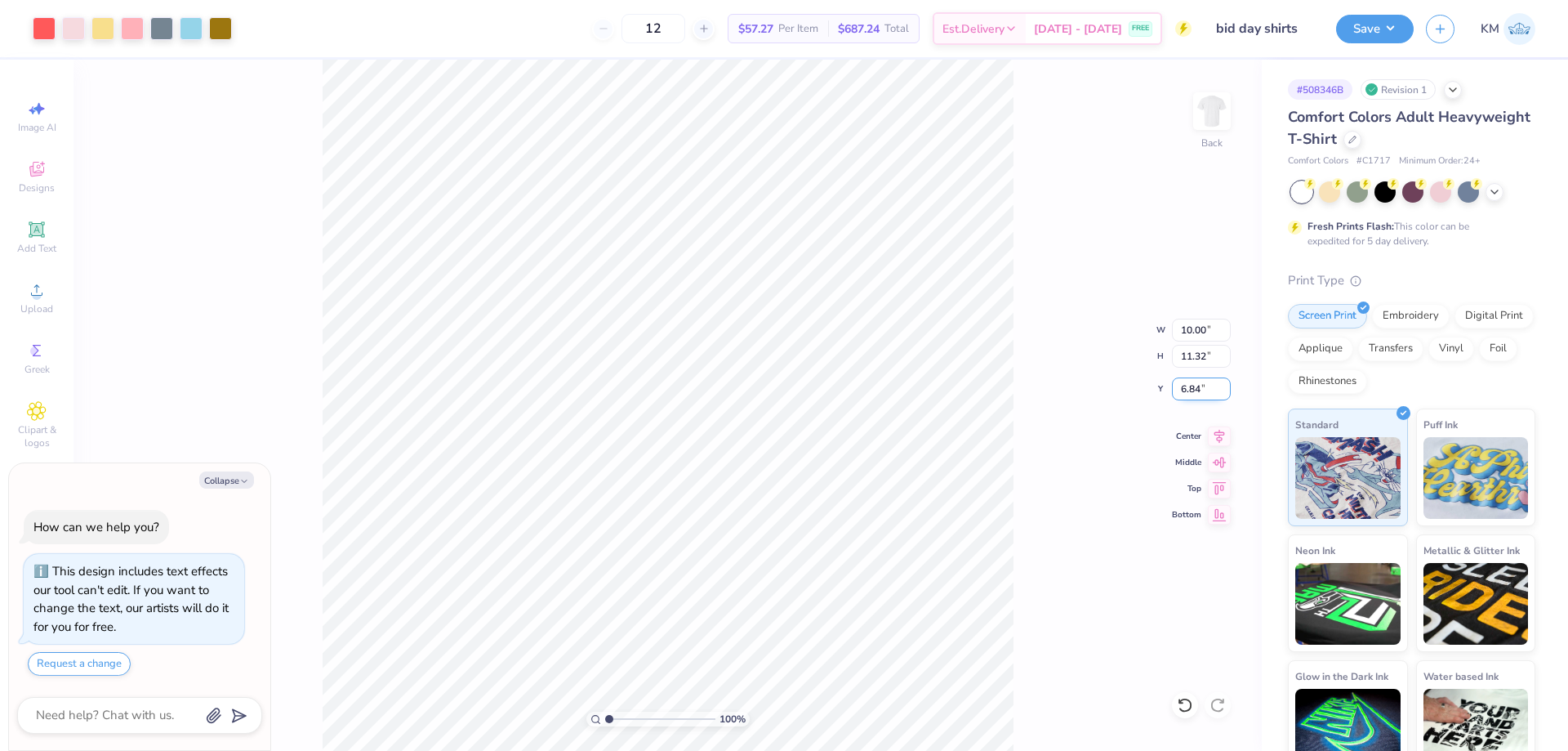
click at [1185, 379] on input "6.84" at bounding box center [1202, 389] width 59 height 23
type input "4"
type input "3"
type textarea "x"
type input "3.00"
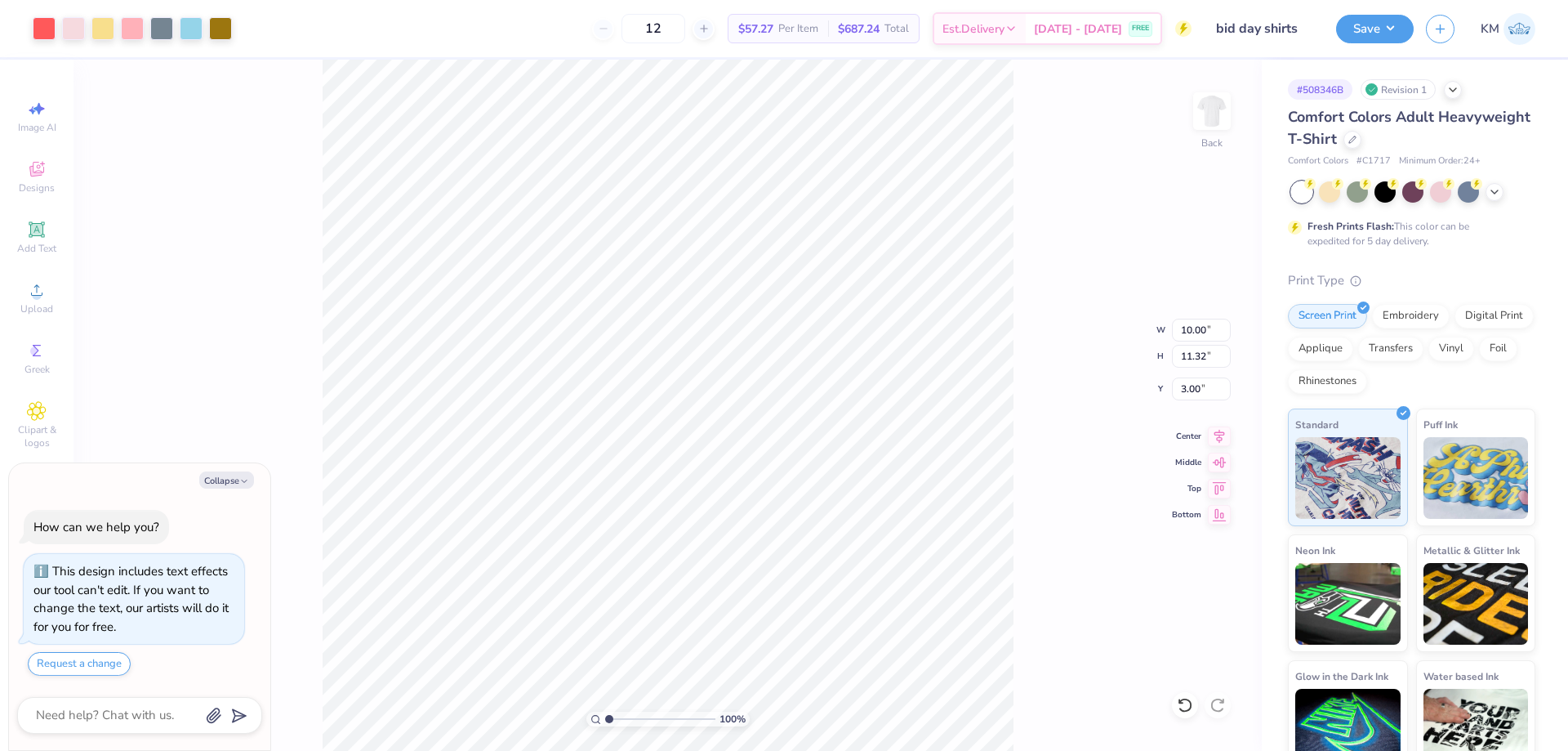
type textarea "x"
click at [1180, 329] on input "10.00" at bounding box center [1202, 330] width 59 height 23
type input "0"
type input "1"
type textarea "x"
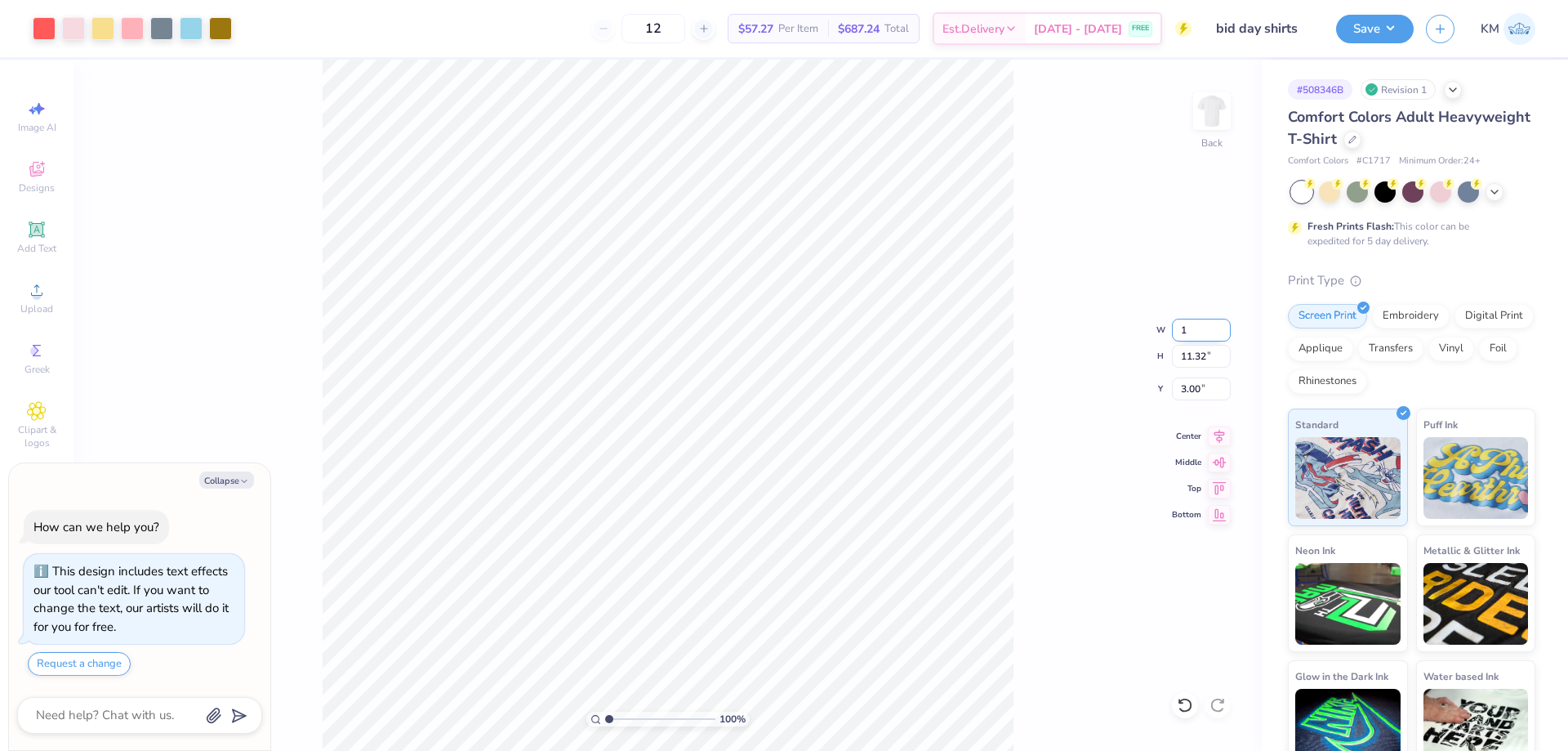
type input "1.00"
type input "1.13"
type input "8.10"
type input "1"
type input "11"
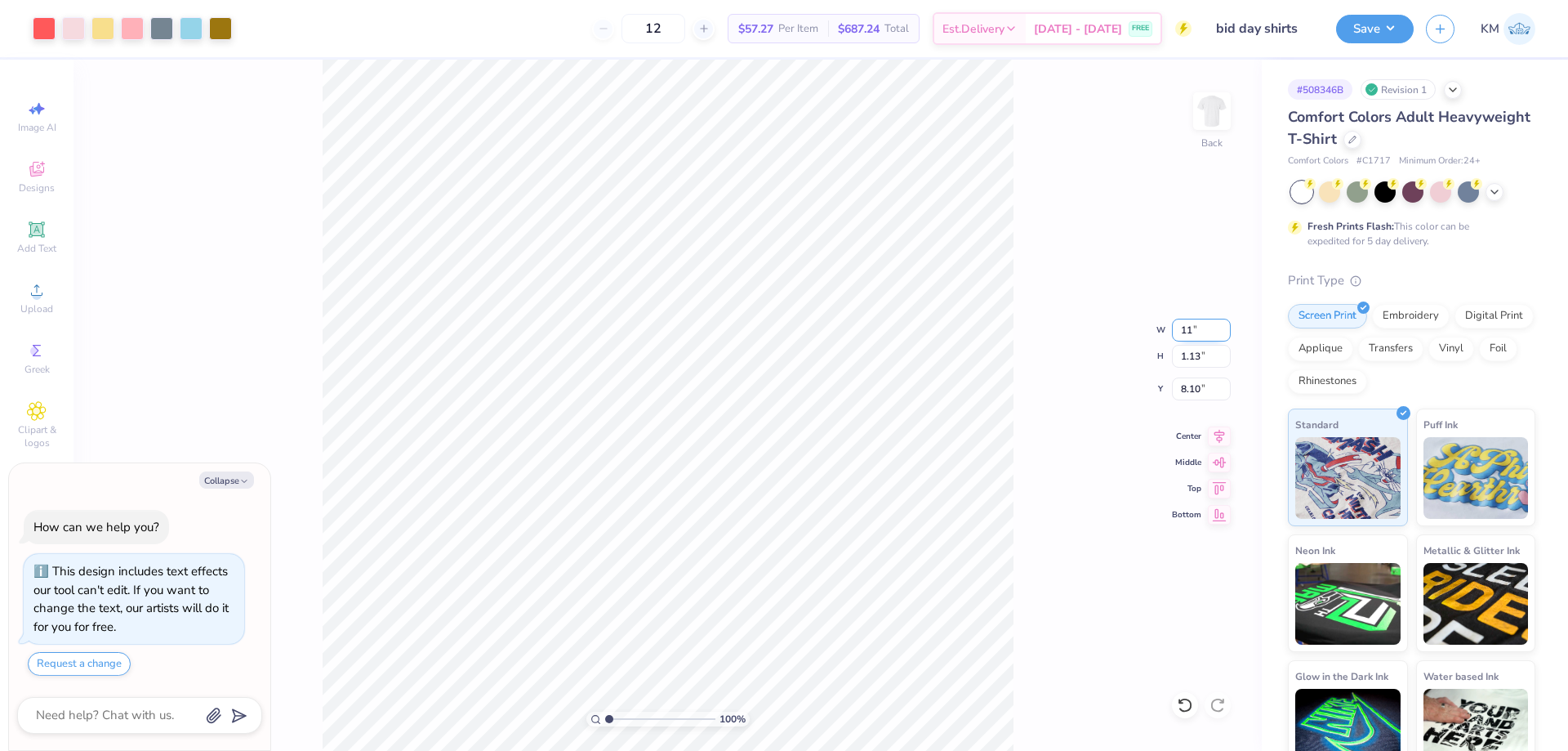
type textarea "x"
type input "11.00"
type input "12.45"
click at [1193, 388] on input "2.43" at bounding box center [1202, 389] width 59 height 23
type input "2"
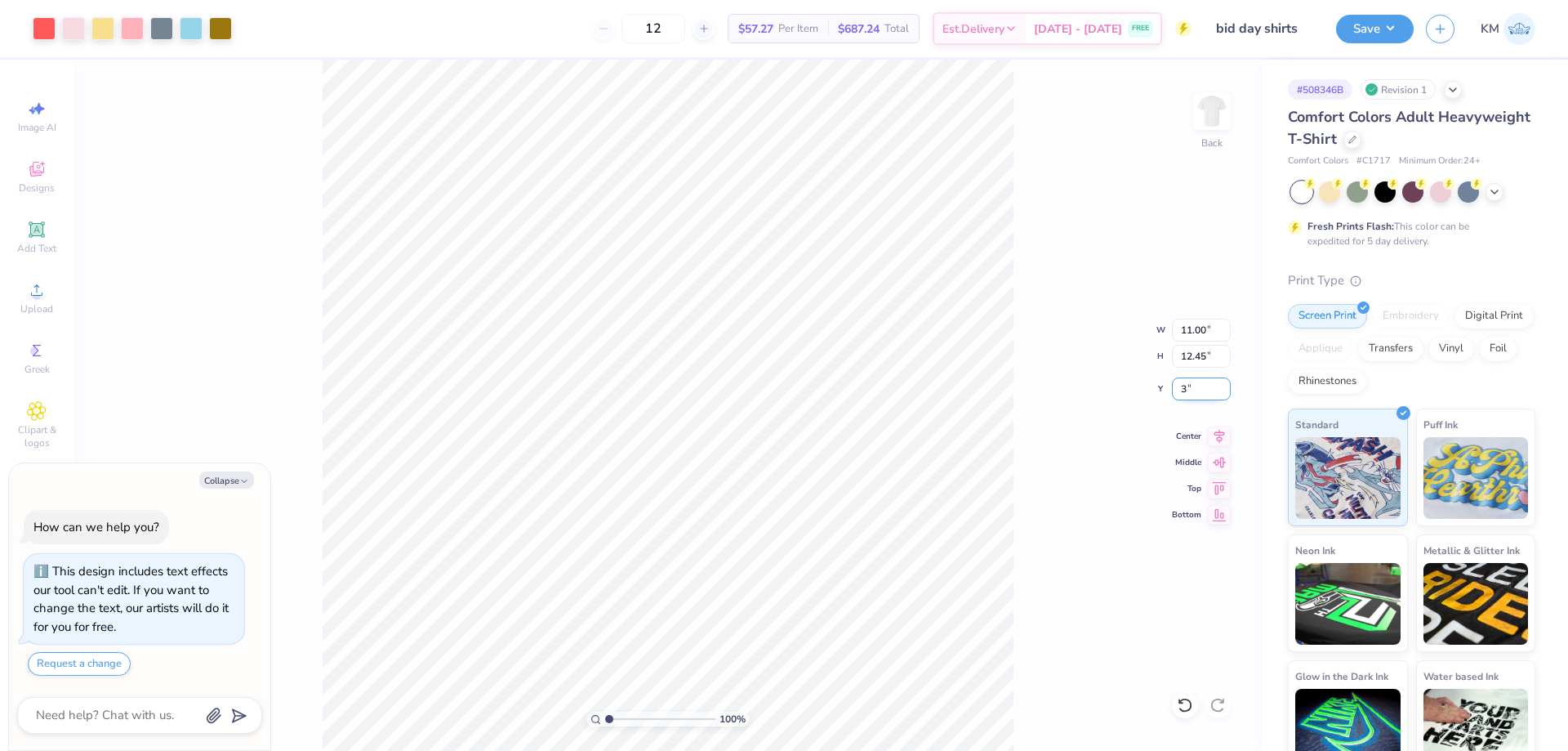
type input "3"
type textarea "x"
type input "3.00"
type textarea "x"
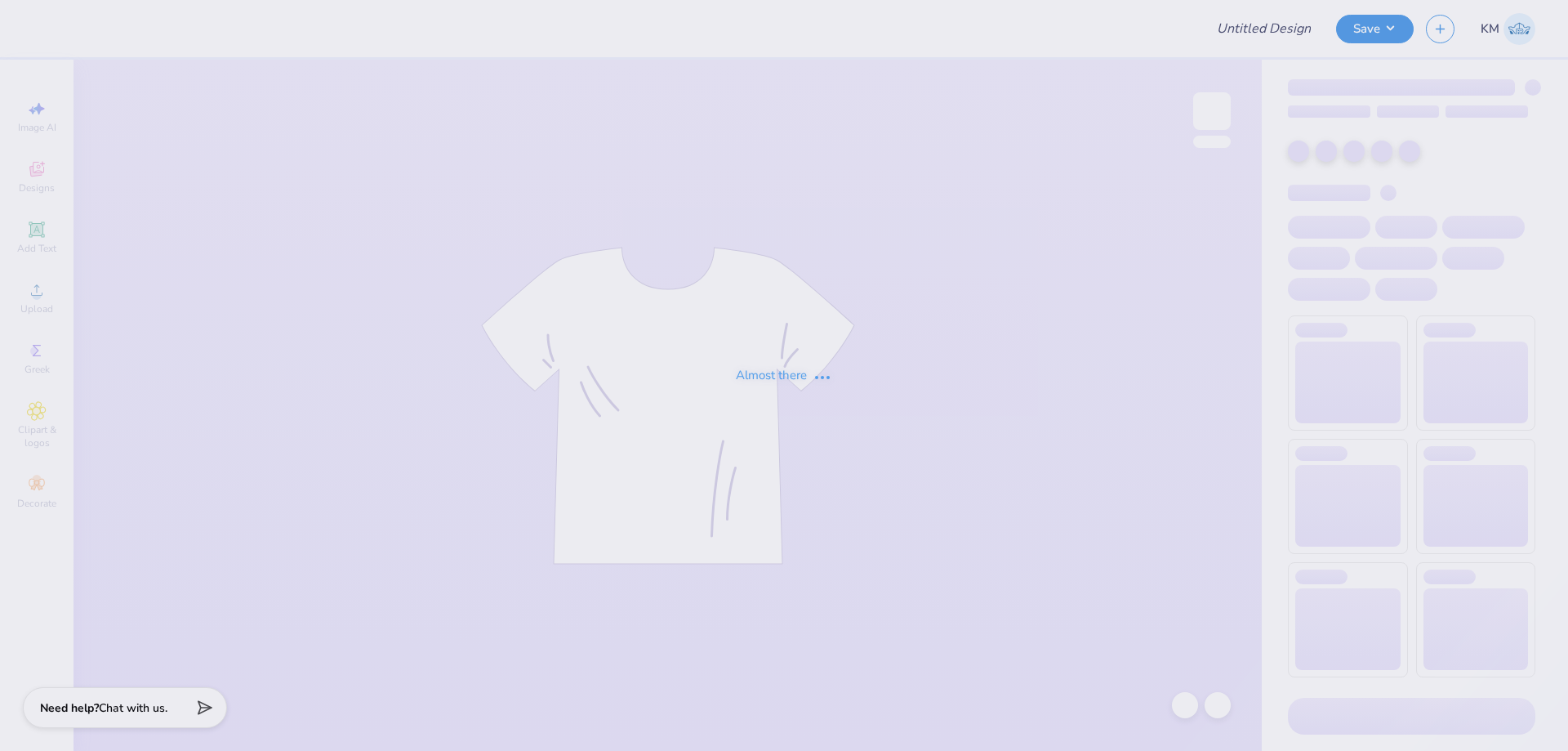
type input "bid day shirts"
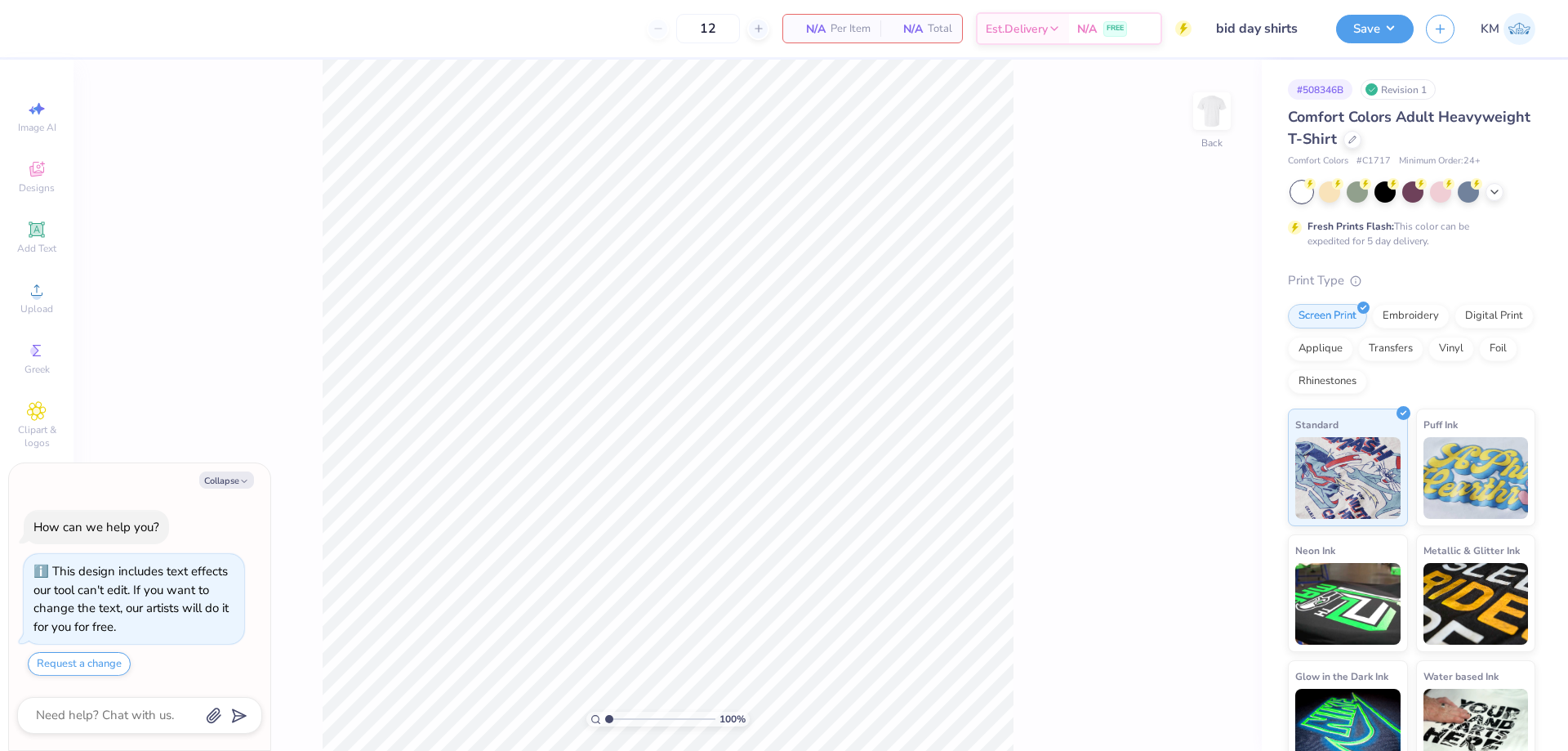
type textarea "x"
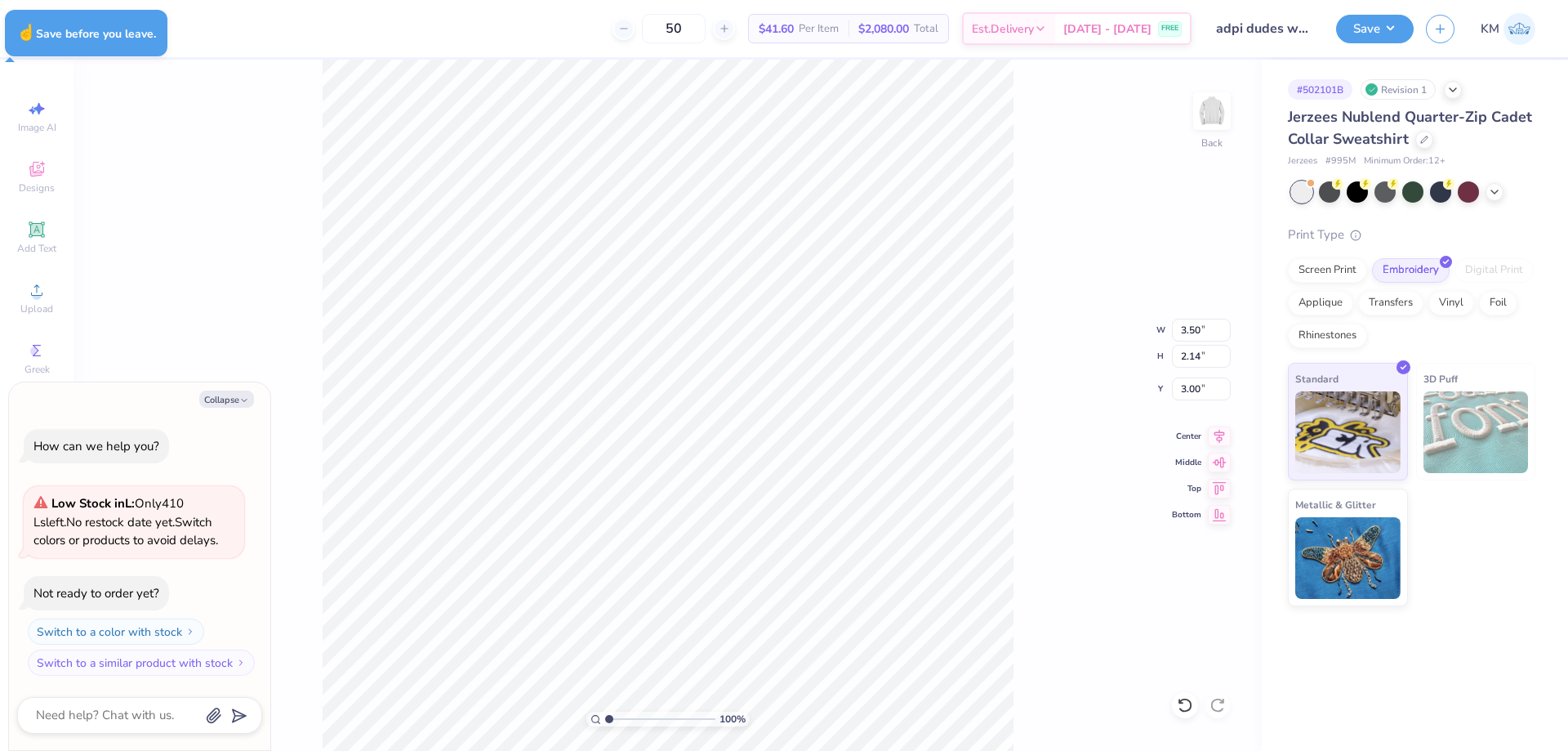
type textarea "x"
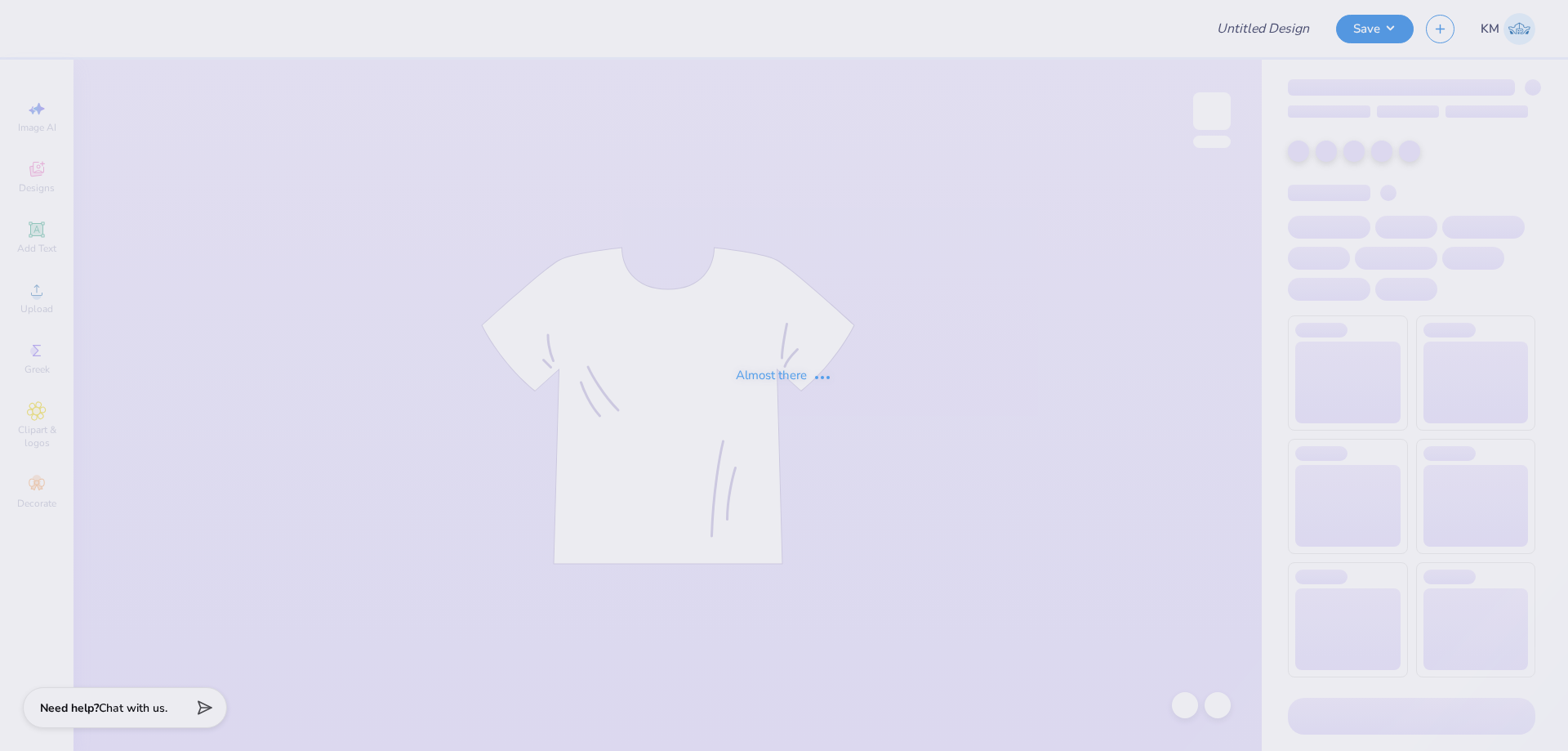
type input "adpi dudes weekend"
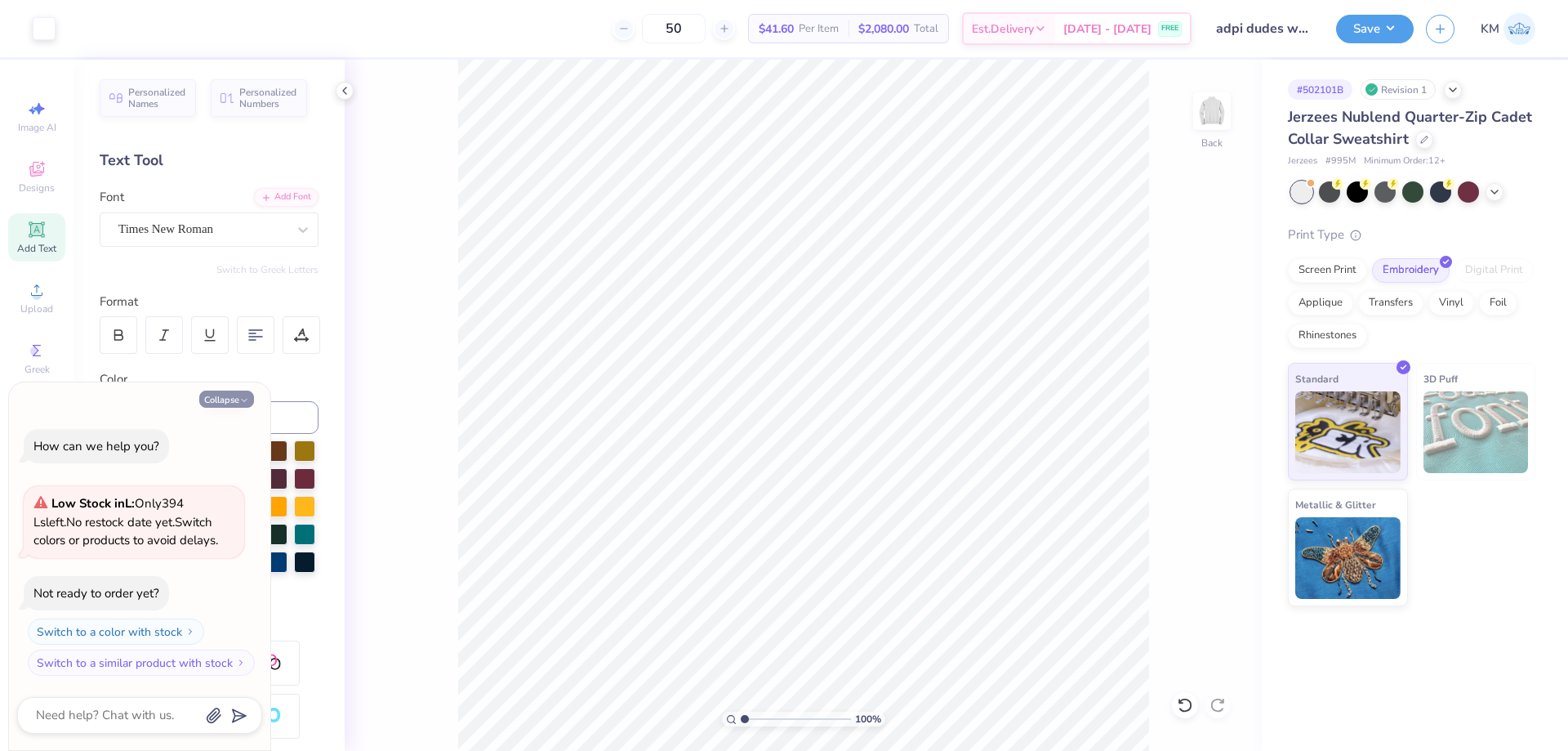
click at [213, 399] on button "Collapse" at bounding box center [226, 398] width 55 height 17
type textarea "x"
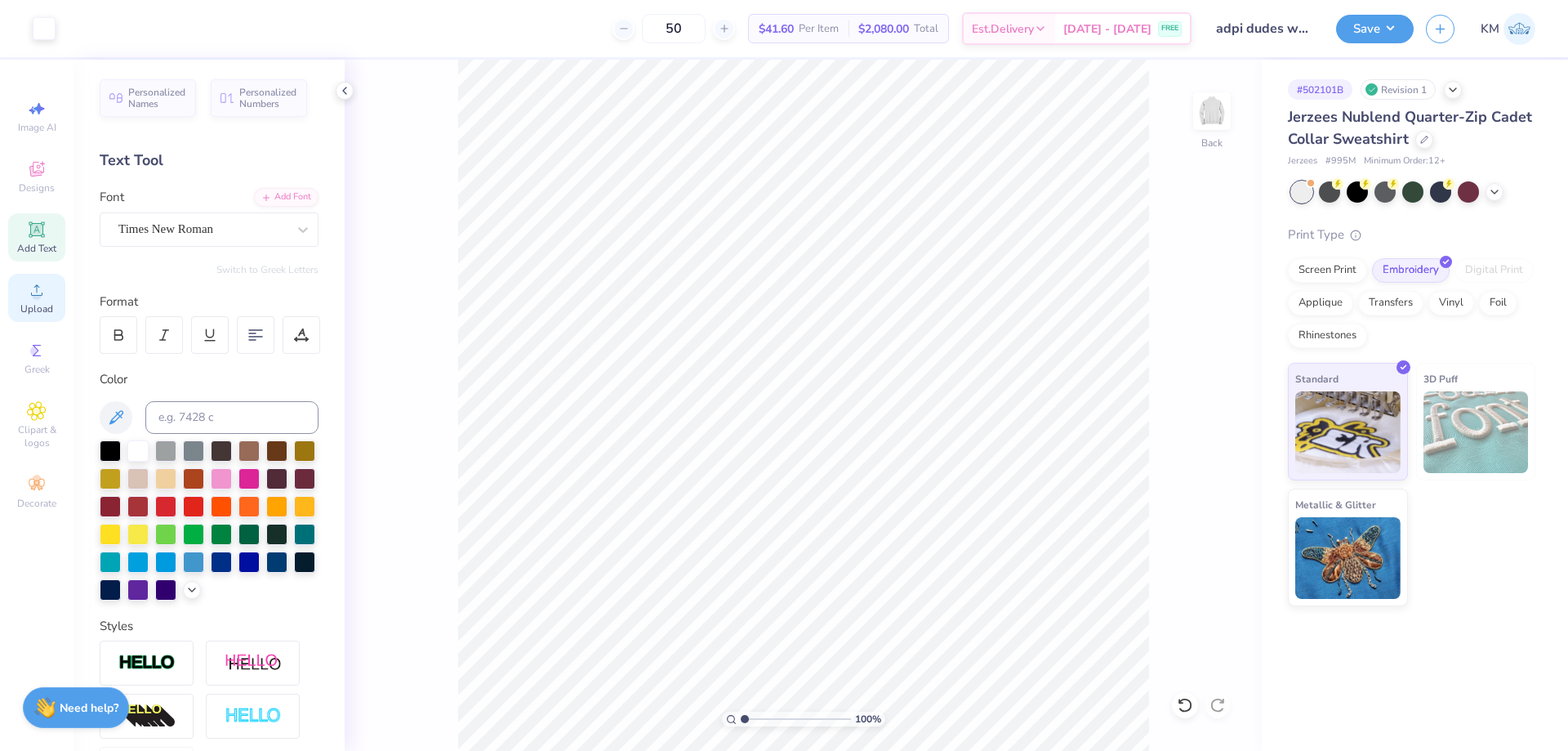
click at [51, 309] on span "Upload" at bounding box center [37, 309] width 33 height 13
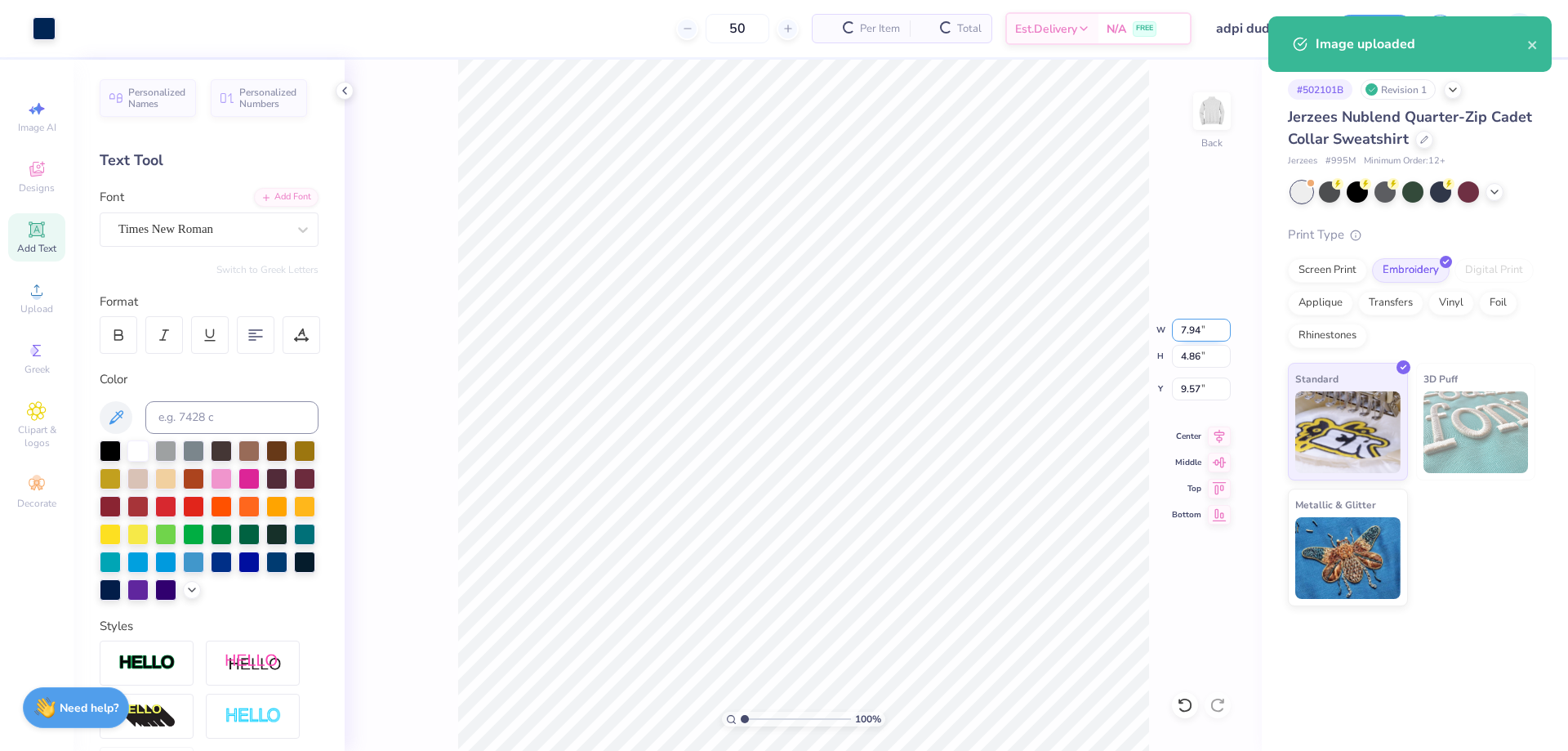
click at [1189, 327] on input "7.94" at bounding box center [1202, 330] width 59 height 23
type input "7"
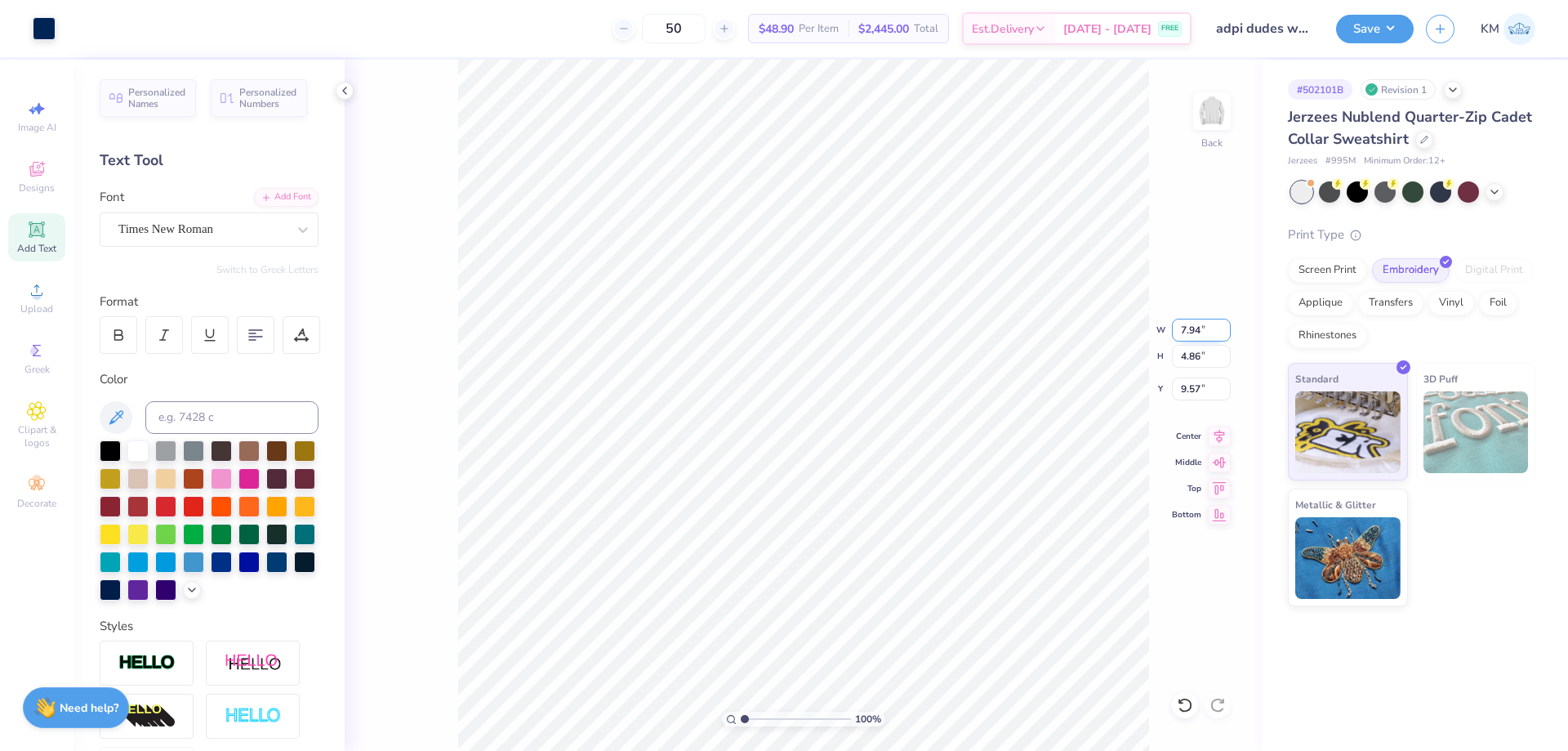
click at [1191, 332] on input "7.94" at bounding box center [1202, 330] width 59 height 23
type input "7"
type input "3.50"
type input "2.14"
click at [1197, 392] on input "10.93" at bounding box center [1202, 389] width 59 height 23
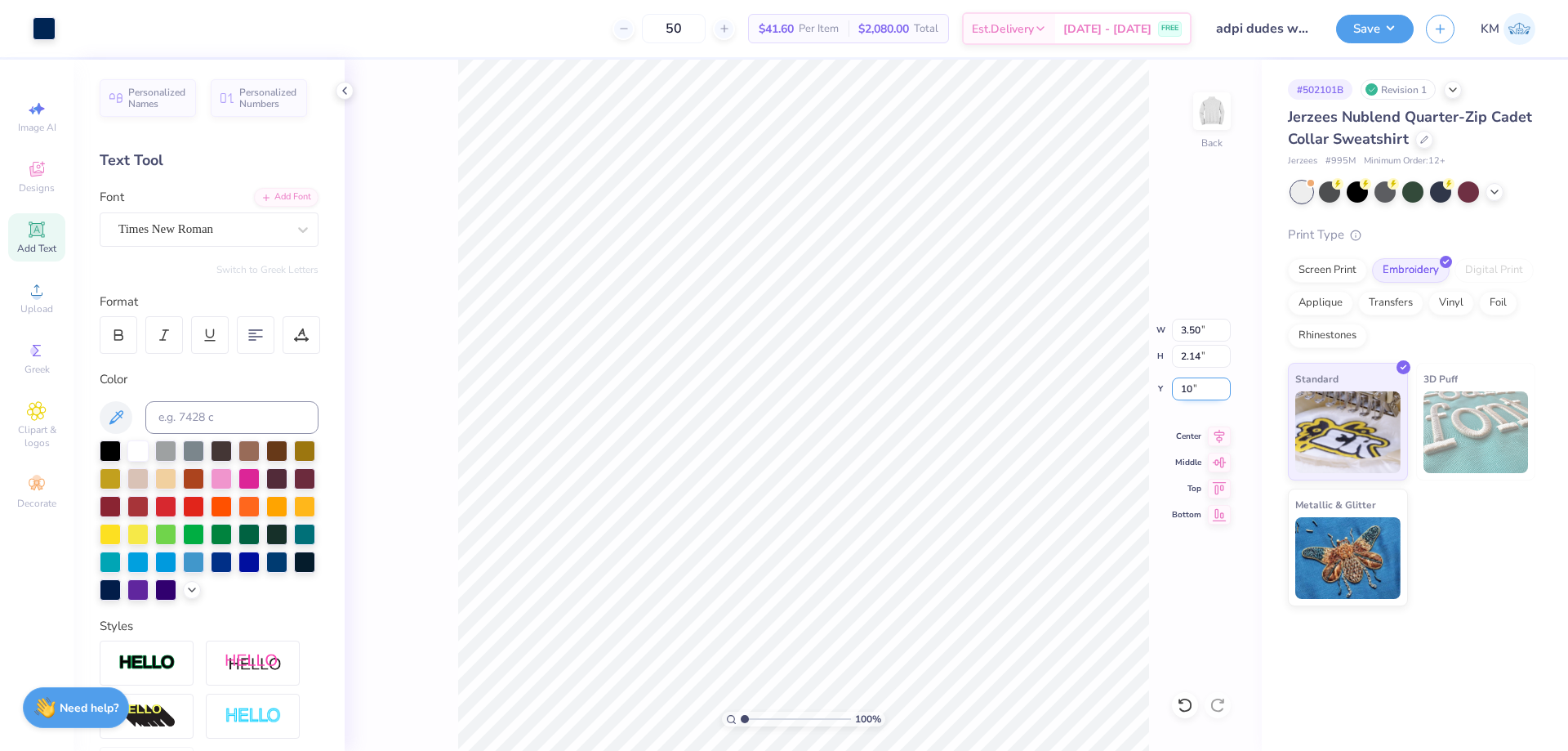
type input "1"
type input "3.00"
click at [1359, 41] on button "Save" at bounding box center [1375, 27] width 78 height 29
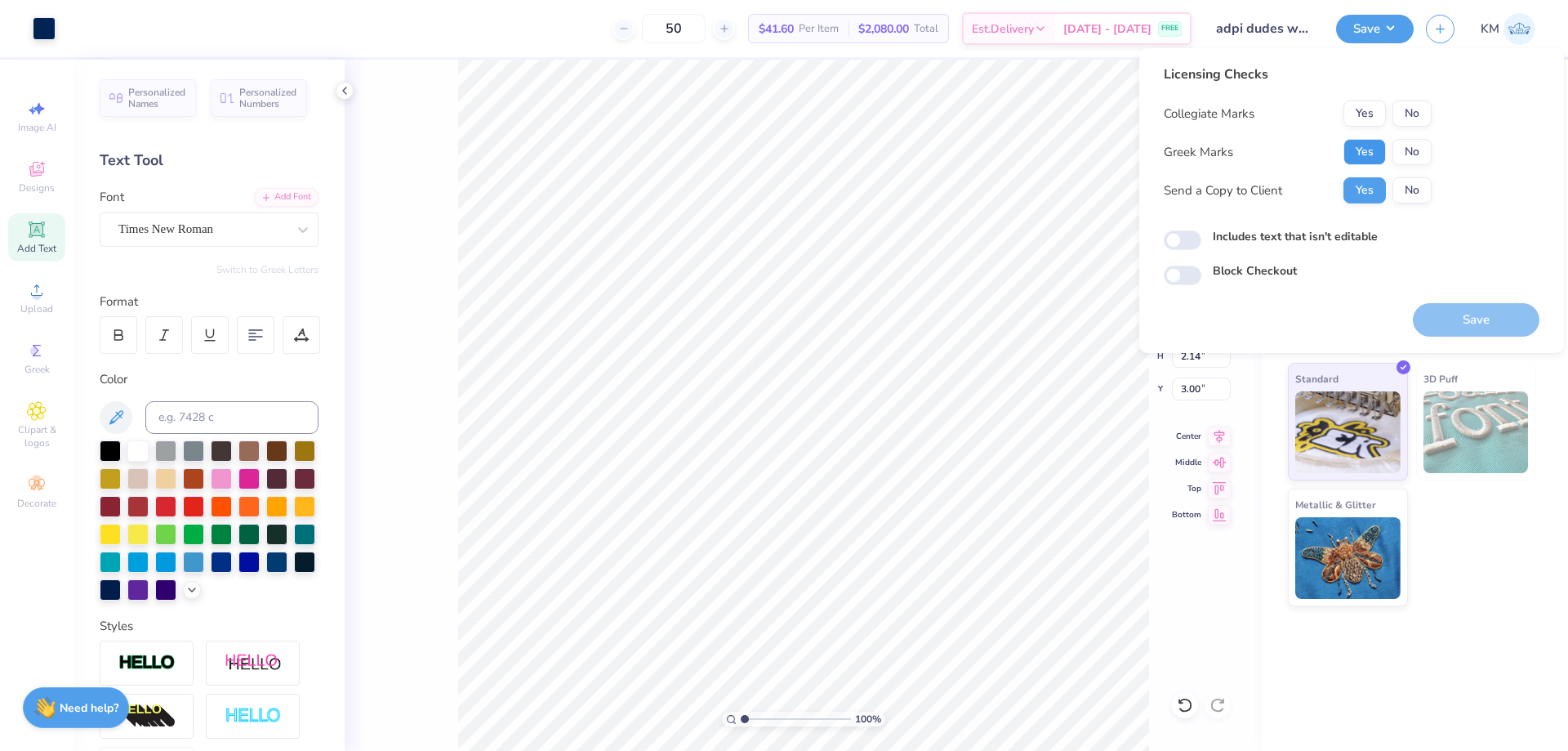
click at [1371, 150] on button "Yes" at bounding box center [1364, 151] width 42 height 26
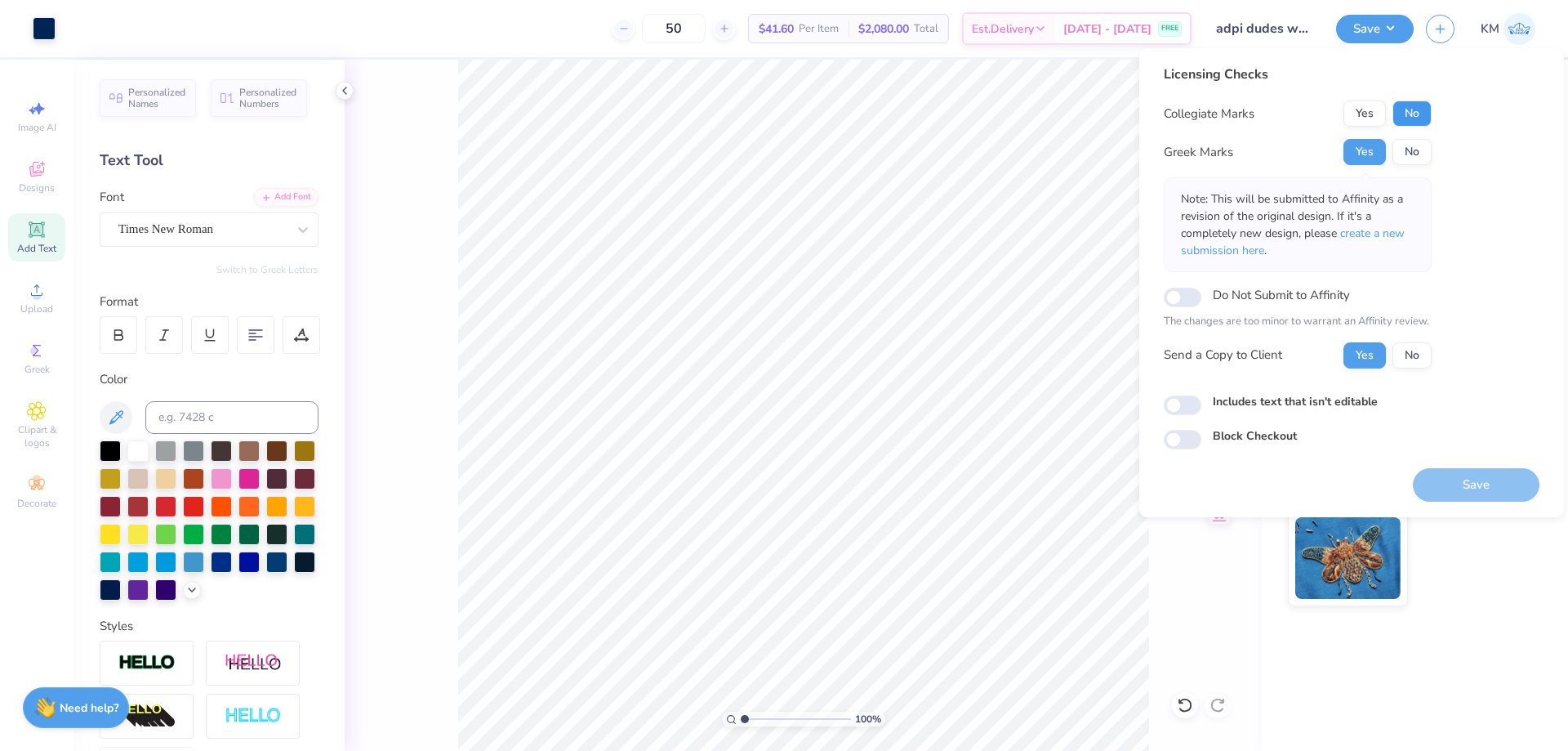
click at [1401, 117] on button "No" at bounding box center [1412, 113] width 39 height 26
click at [1194, 299] on input "Do Not Submit to Affinity" at bounding box center [1183, 297] width 38 height 20
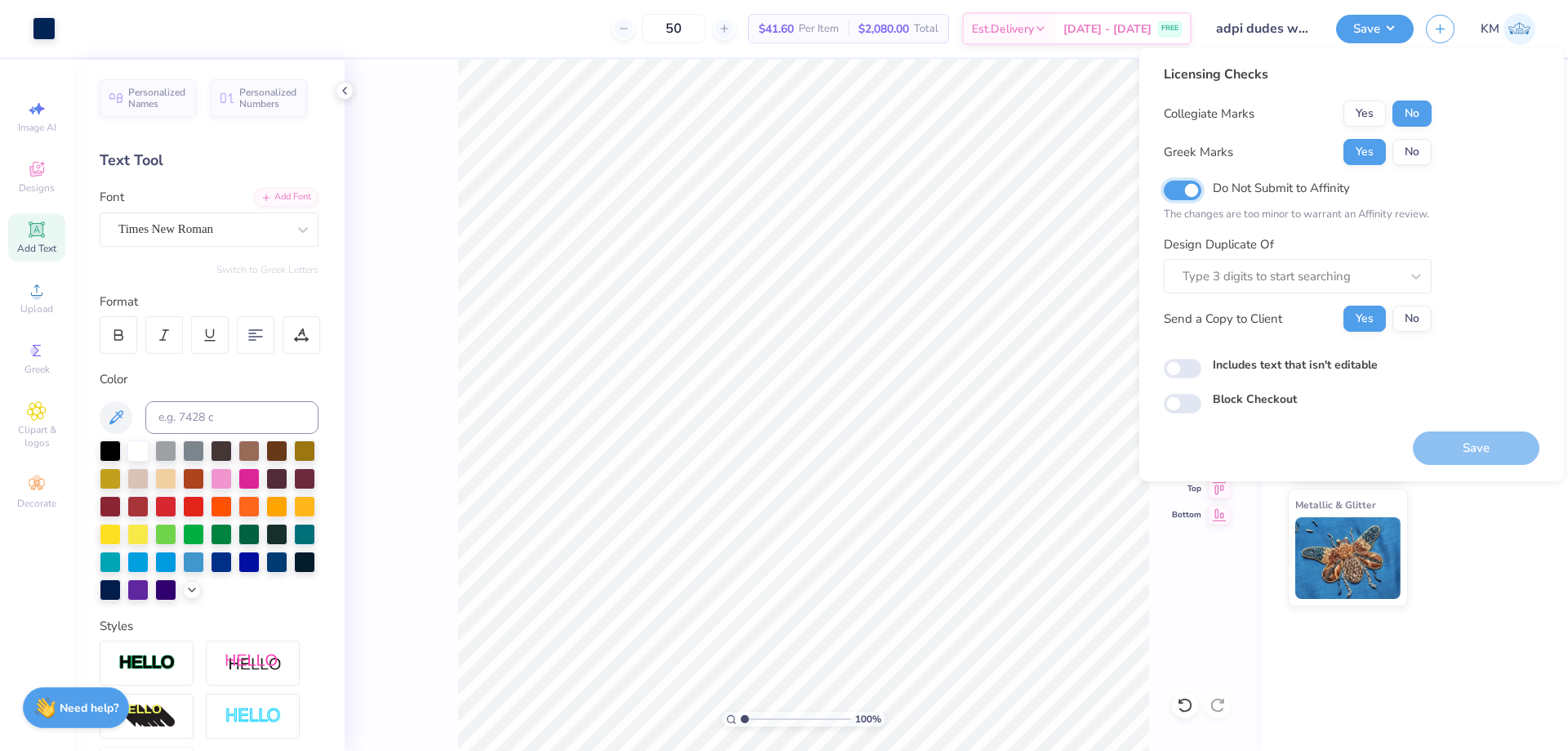
click at [1188, 195] on input "Do Not Submit to Affinity" at bounding box center [1183, 191] width 38 height 20
checkbox input "false"
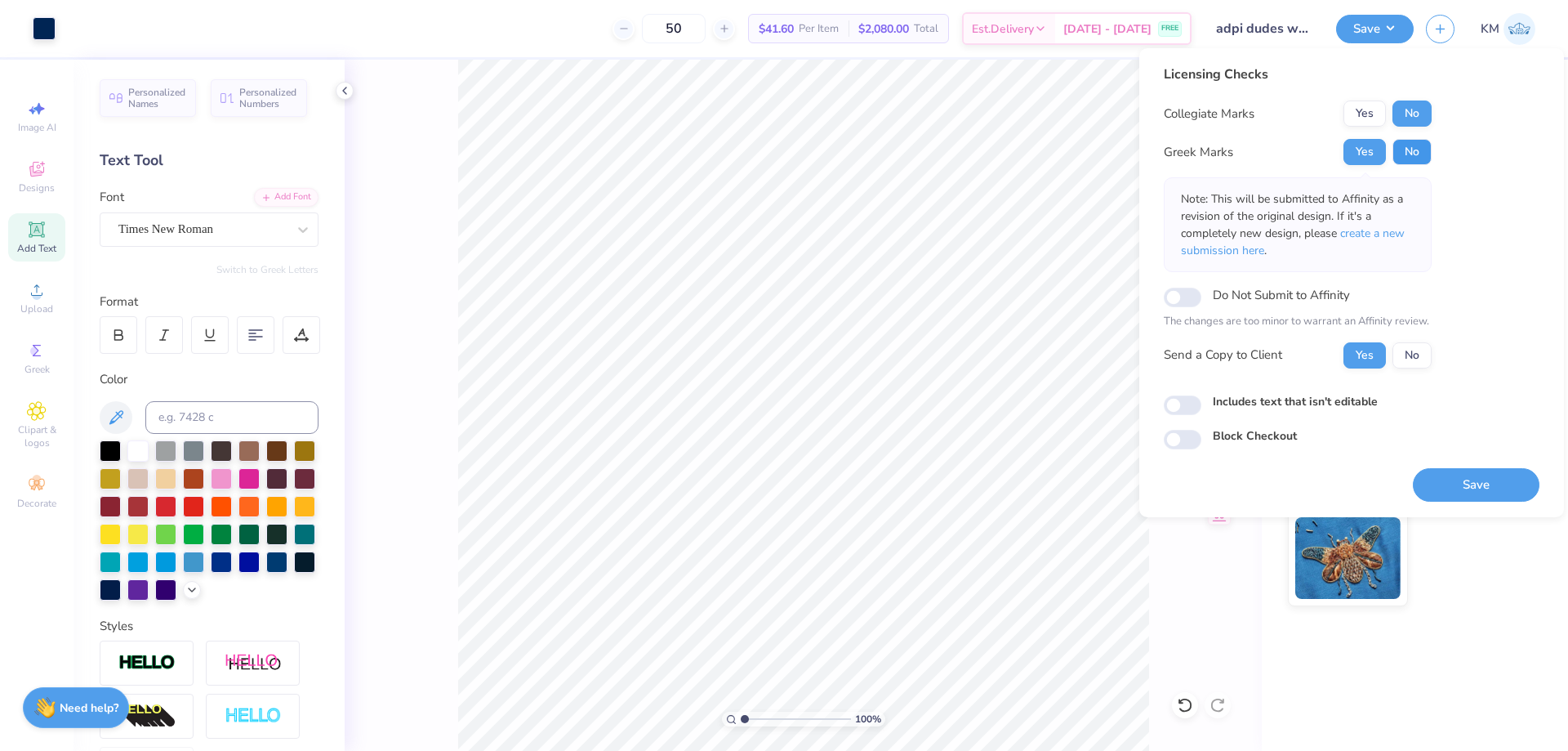
click at [1410, 150] on button "No" at bounding box center [1412, 151] width 39 height 26
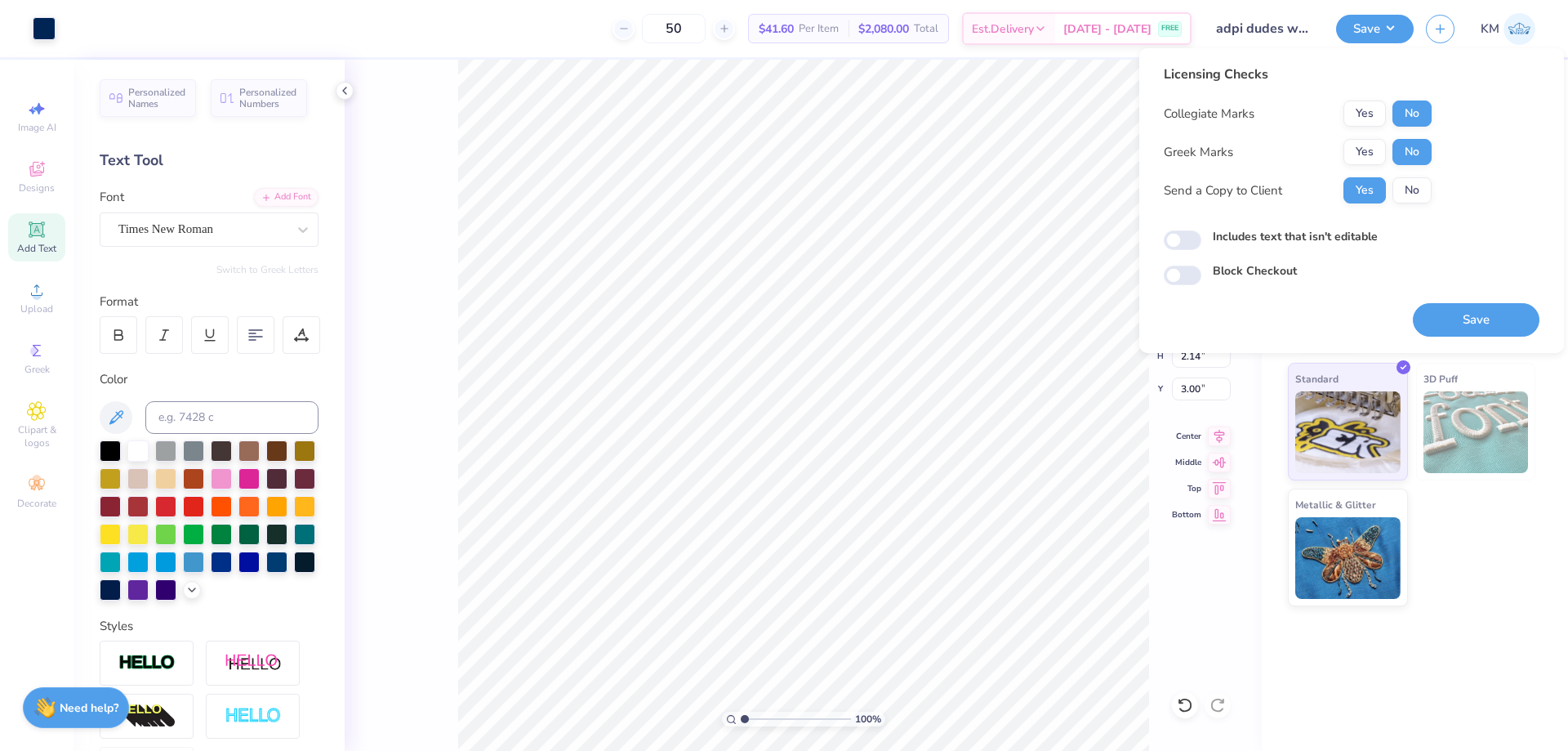
drag, startPoint x: 1449, startPoint y: 651, endPoint x: 1440, endPoint y: 653, distance: 9.2
click at [1449, 651] on div "# 502101B Revision 1 Jerzees Nublend Quarter-Zip Cadet Collar Sweatshirt Jerzee…" at bounding box center [1415, 405] width 306 height 691
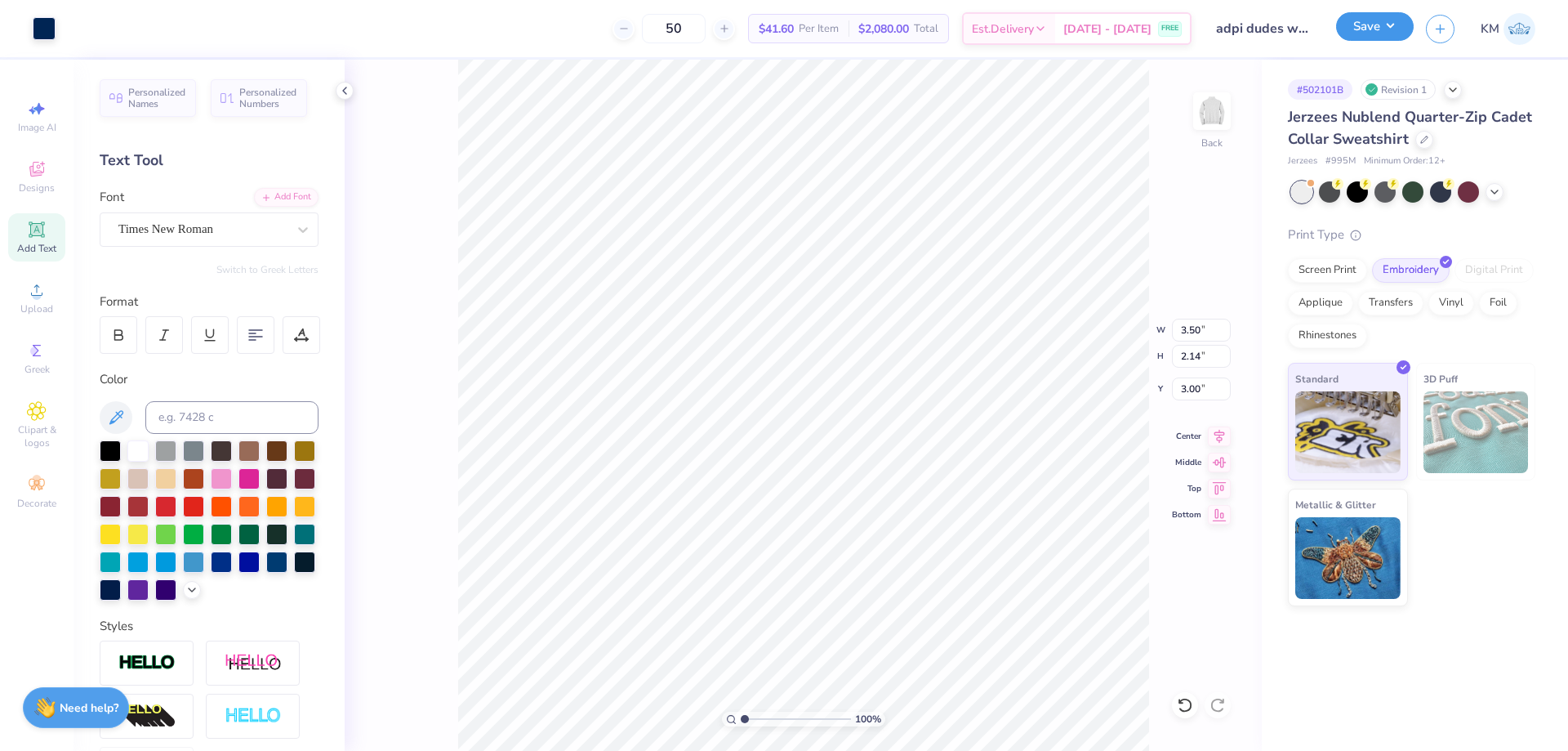
click at [1357, 33] on button "Save" at bounding box center [1375, 27] width 78 height 29
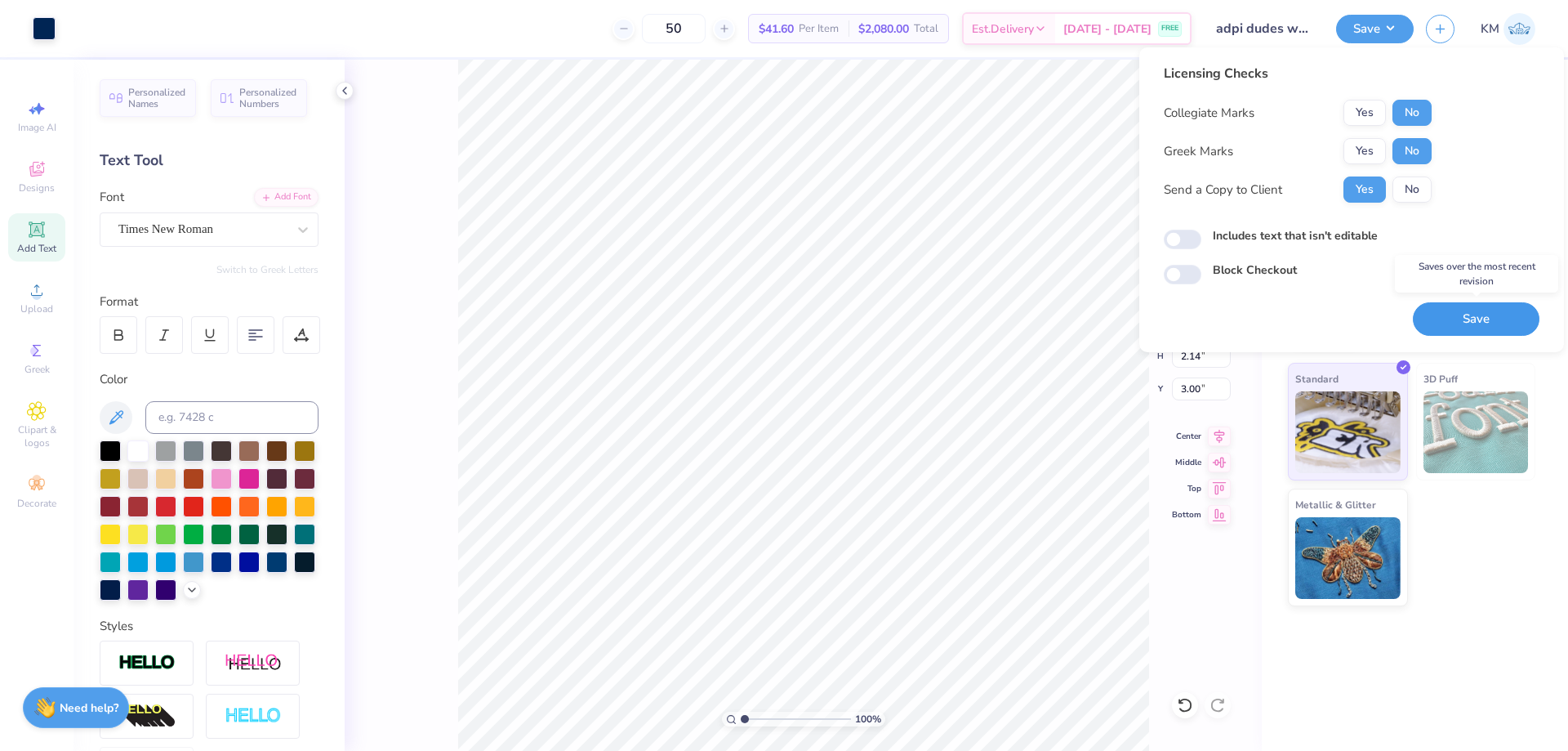
click at [1453, 320] on button "Save" at bounding box center [1476, 319] width 126 height 33
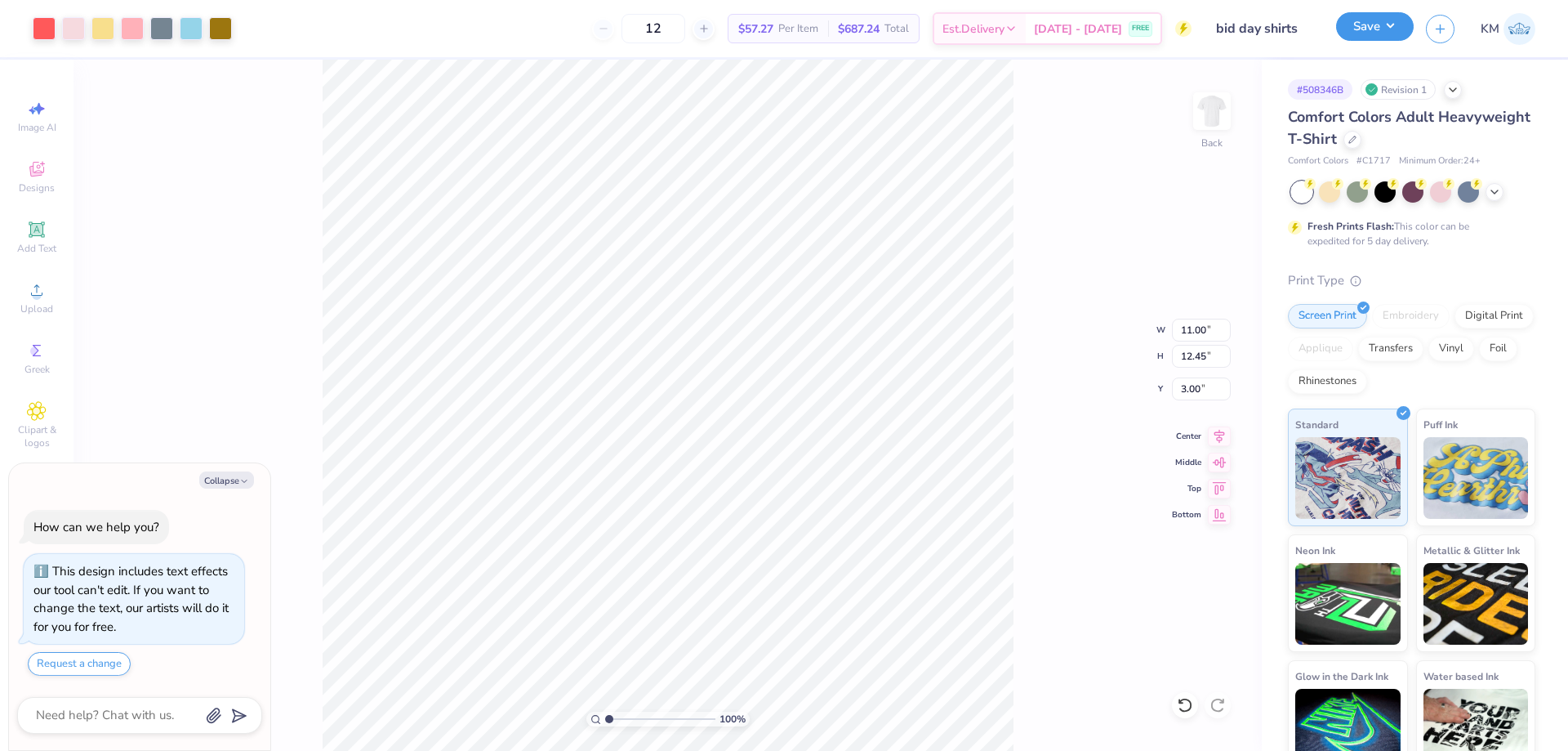
click at [1359, 36] on button "Save" at bounding box center [1375, 27] width 78 height 29
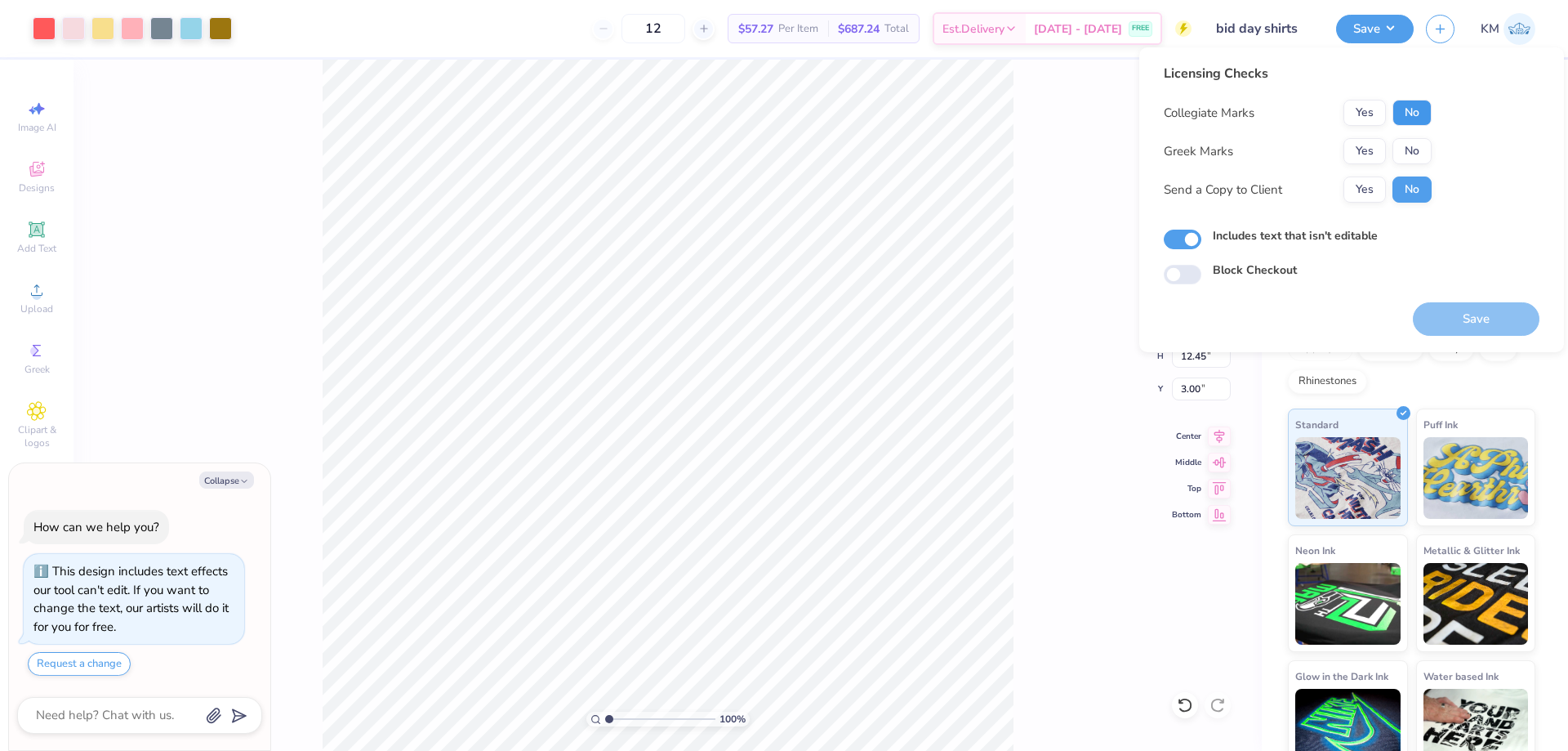
click at [1416, 113] on button "No" at bounding box center [1412, 112] width 39 height 26
click at [1417, 153] on button "No" at bounding box center [1412, 150] width 39 height 26
click at [1376, 197] on button "Yes" at bounding box center [1364, 189] width 42 height 26
click at [1454, 320] on button "Save" at bounding box center [1476, 319] width 126 height 33
type textarea "x"
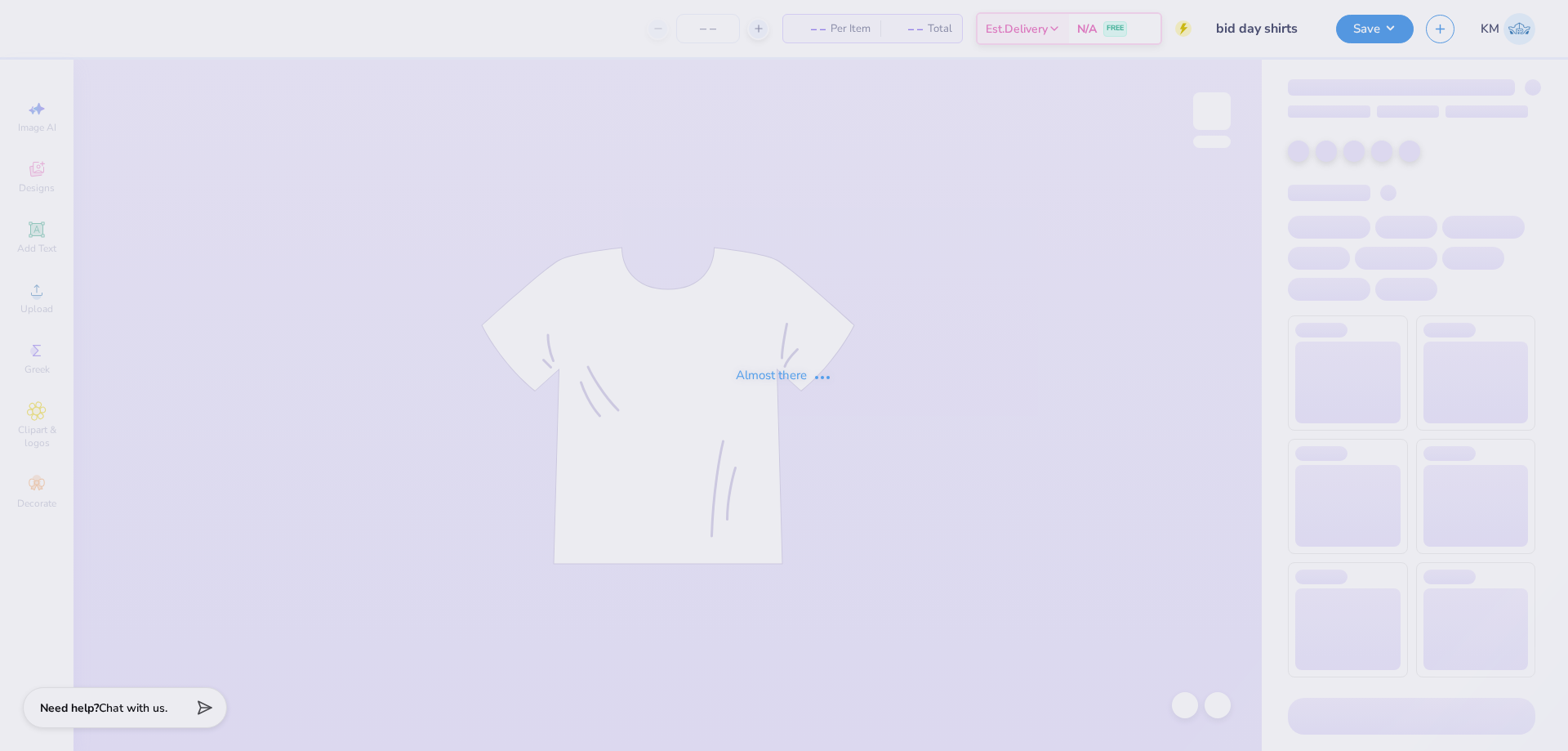
type input "bid day shirts"
type input "12"
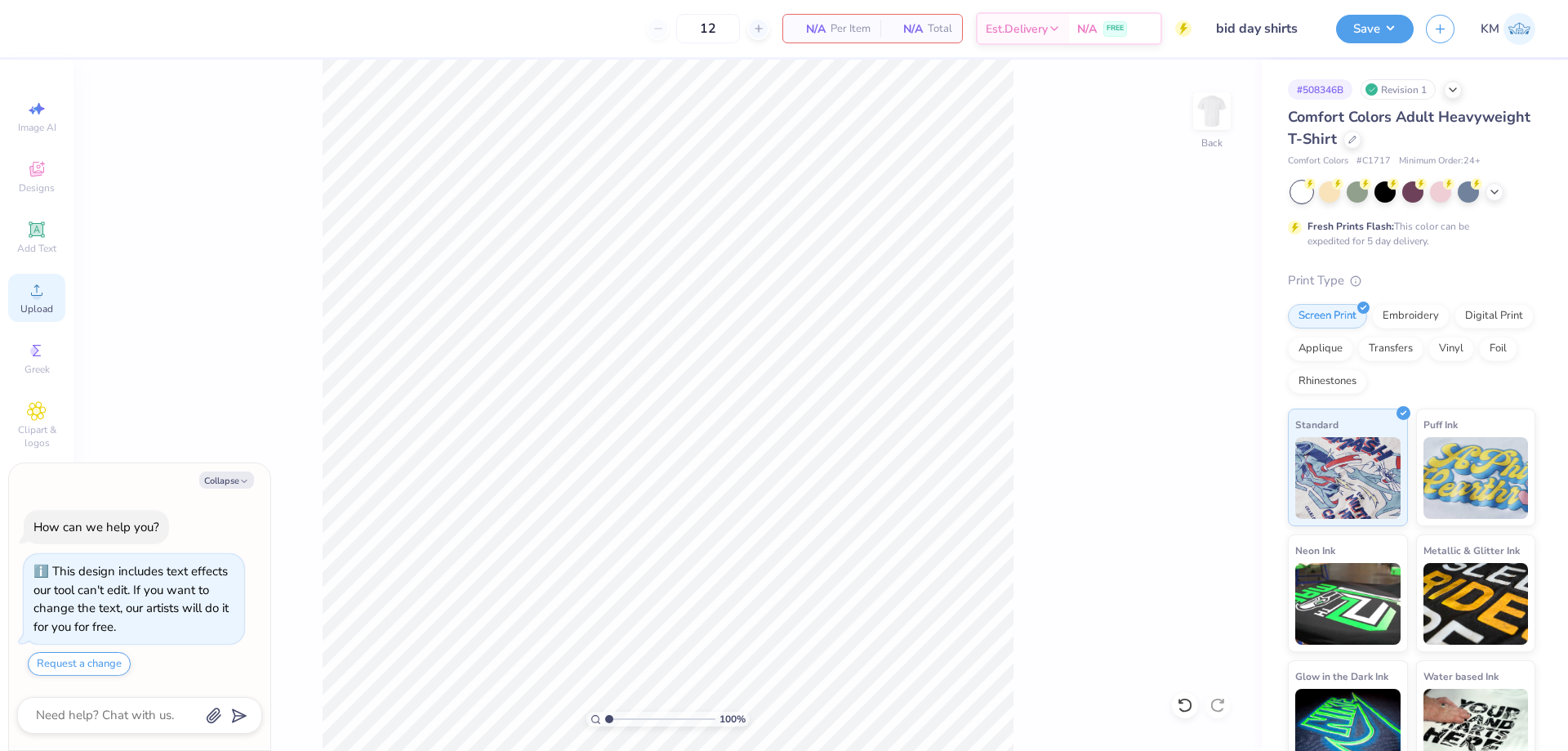
click at [44, 304] on span "Upload" at bounding box center [37, 309] width 33 height 13
click at [32, 292] on icon at bounding box center [37, 290] width 20 height 20
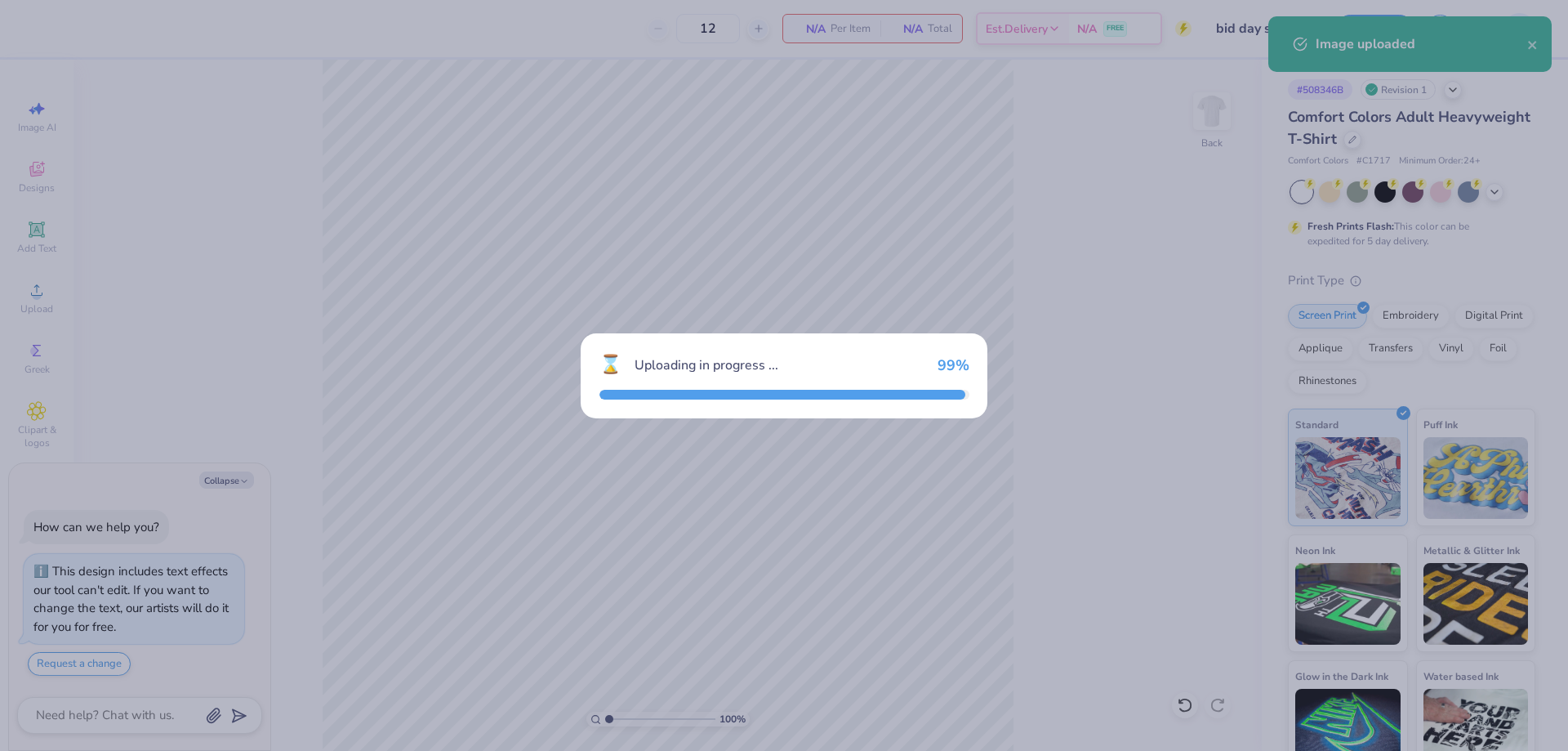
type textarea "x"
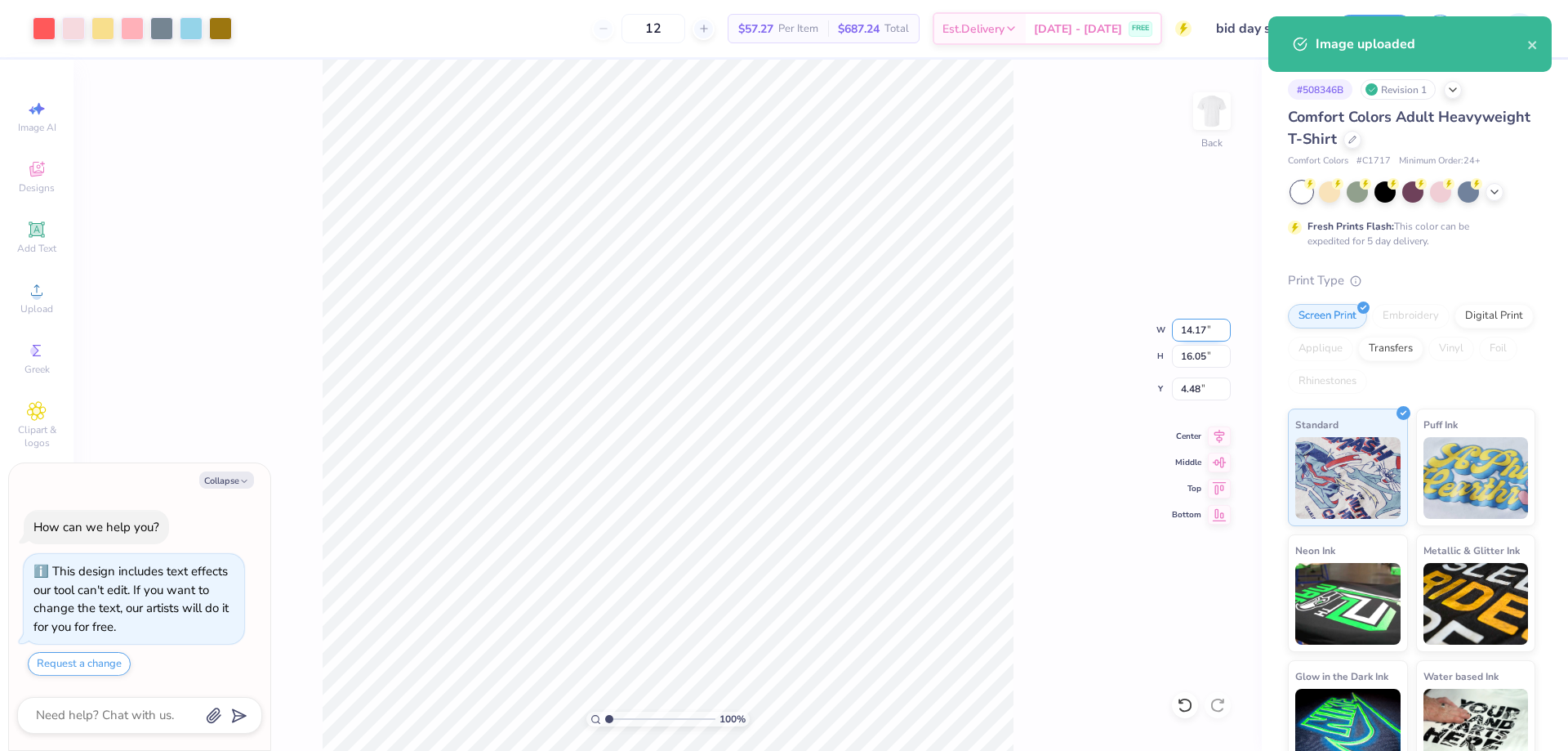
click at [1197, 329] on input "14.17" at bounding box center [1202, 330] width 59 height 23
type input "1"
type input "11"
type textarea "x"
type input "11.00"
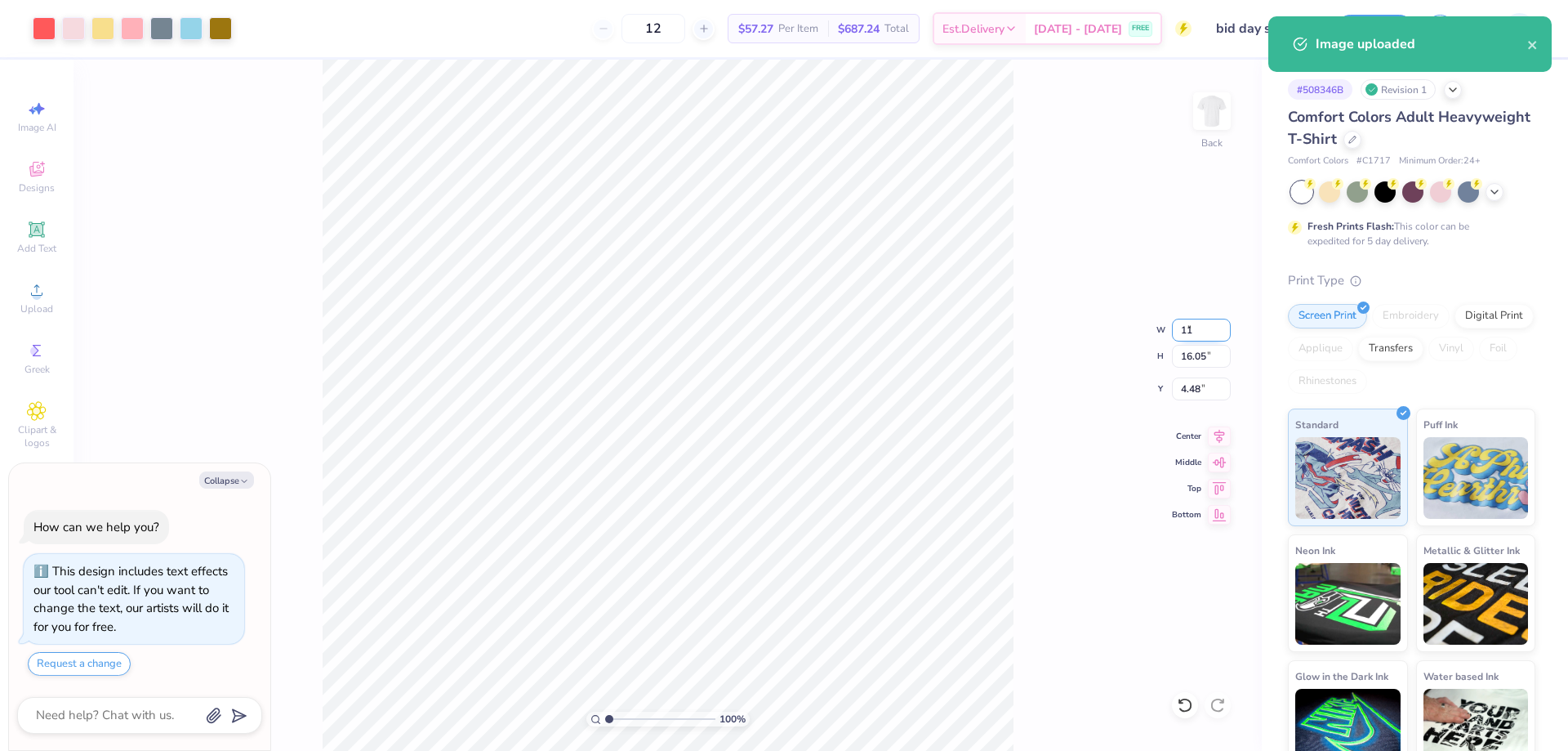
type input "12.45"
type input "6.27"
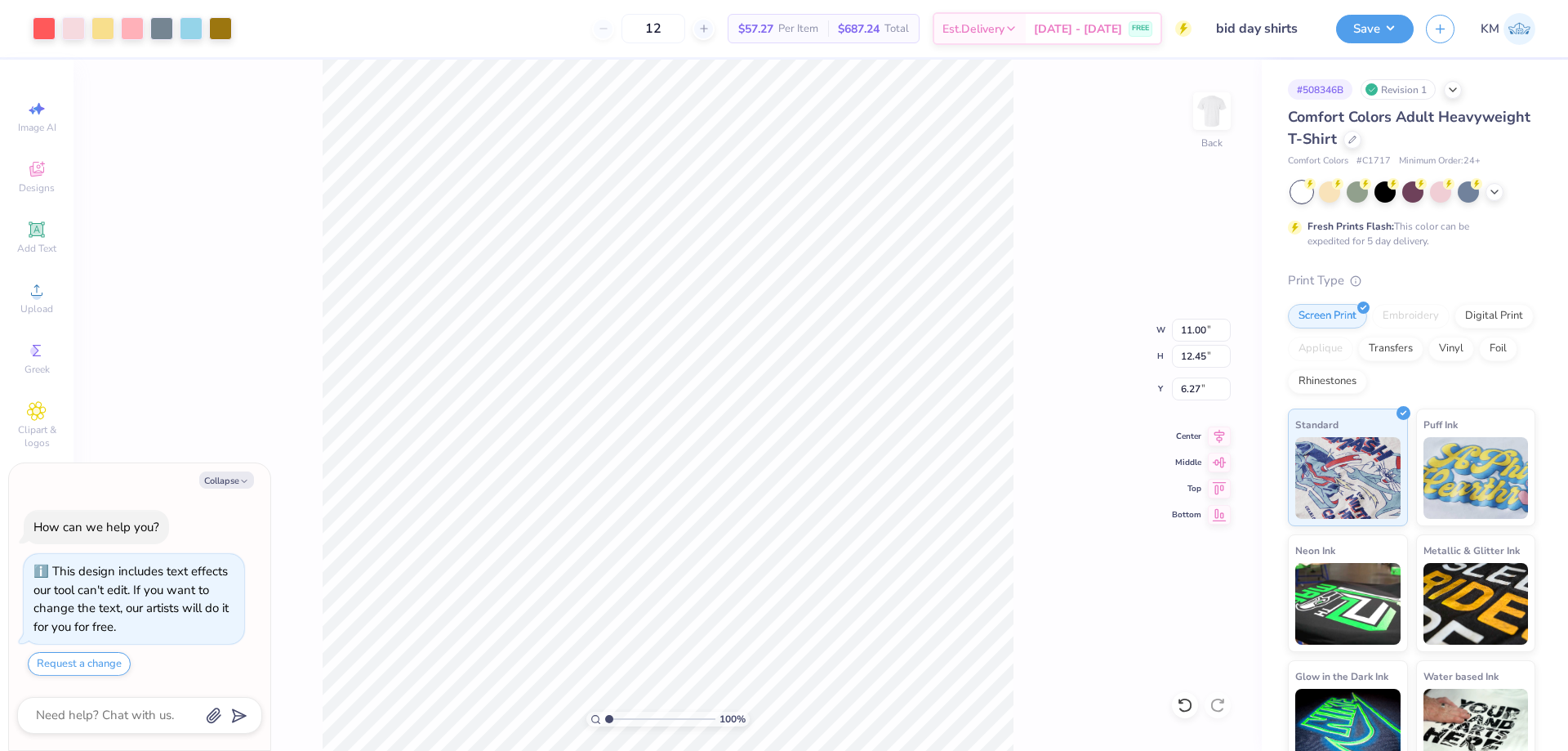
click at [1187, 375] on div "100 % Back W 11.00 11.00 " H 12.45 12.45 " Y 6.27 6.27 " Center Middle Top Bott…" at bounding box center [668, 405] width 1189 height 691
click at [1189, 388] on div "100 % Back W 11.00 H 12.45 Y 6.27 Center Middle Top Bottom" at bounding box center [668, 405] width 1189 height 691
type textarea "x"
click at [1183, 386] on input "6.27" at bounding box center [1202, 389] width 59 height 23
type input "7"
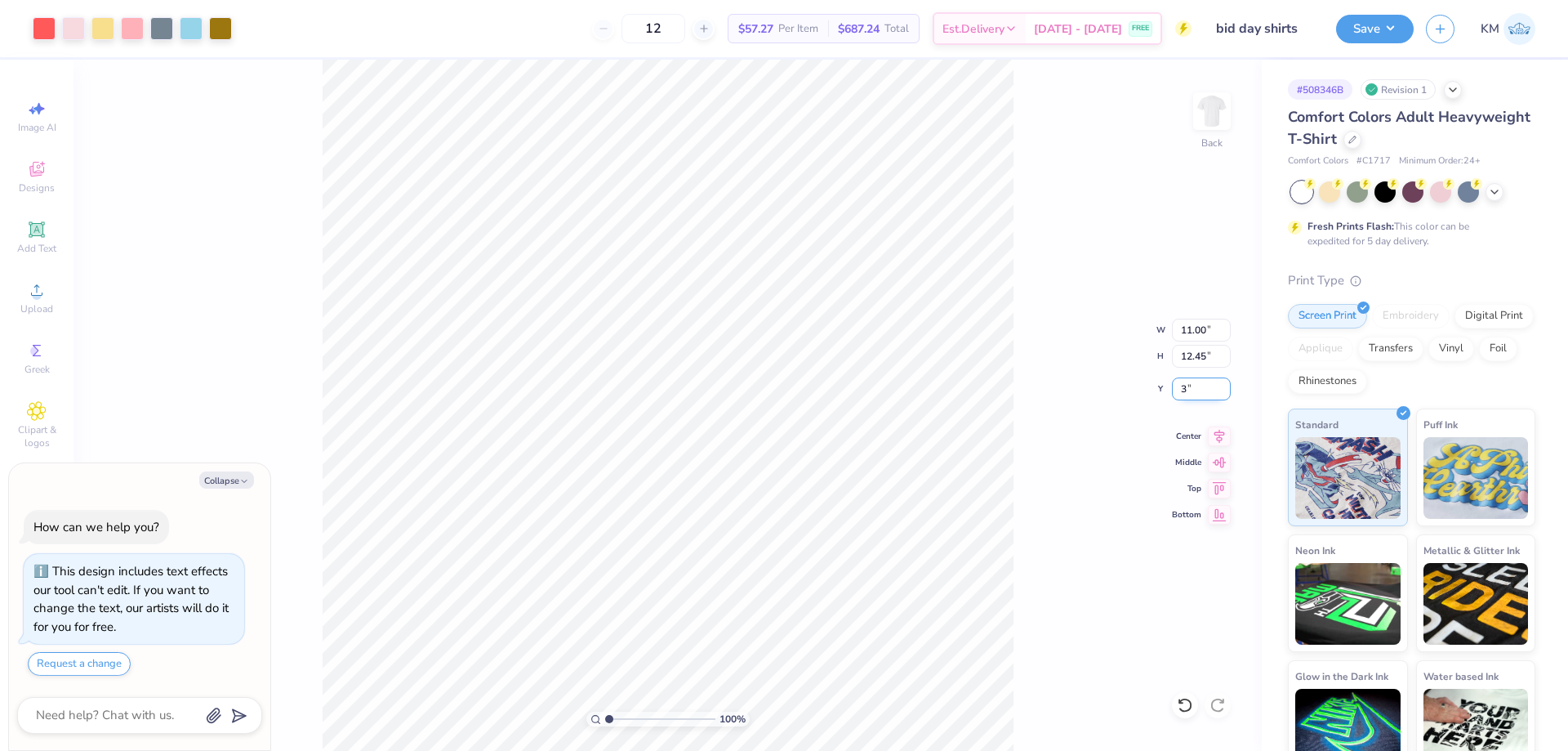
type input "3"
type textarea "x"
type input "3.00"
click at [1367, 21] on button "Save" at bounding box center [1375, 27] width 78 height 29
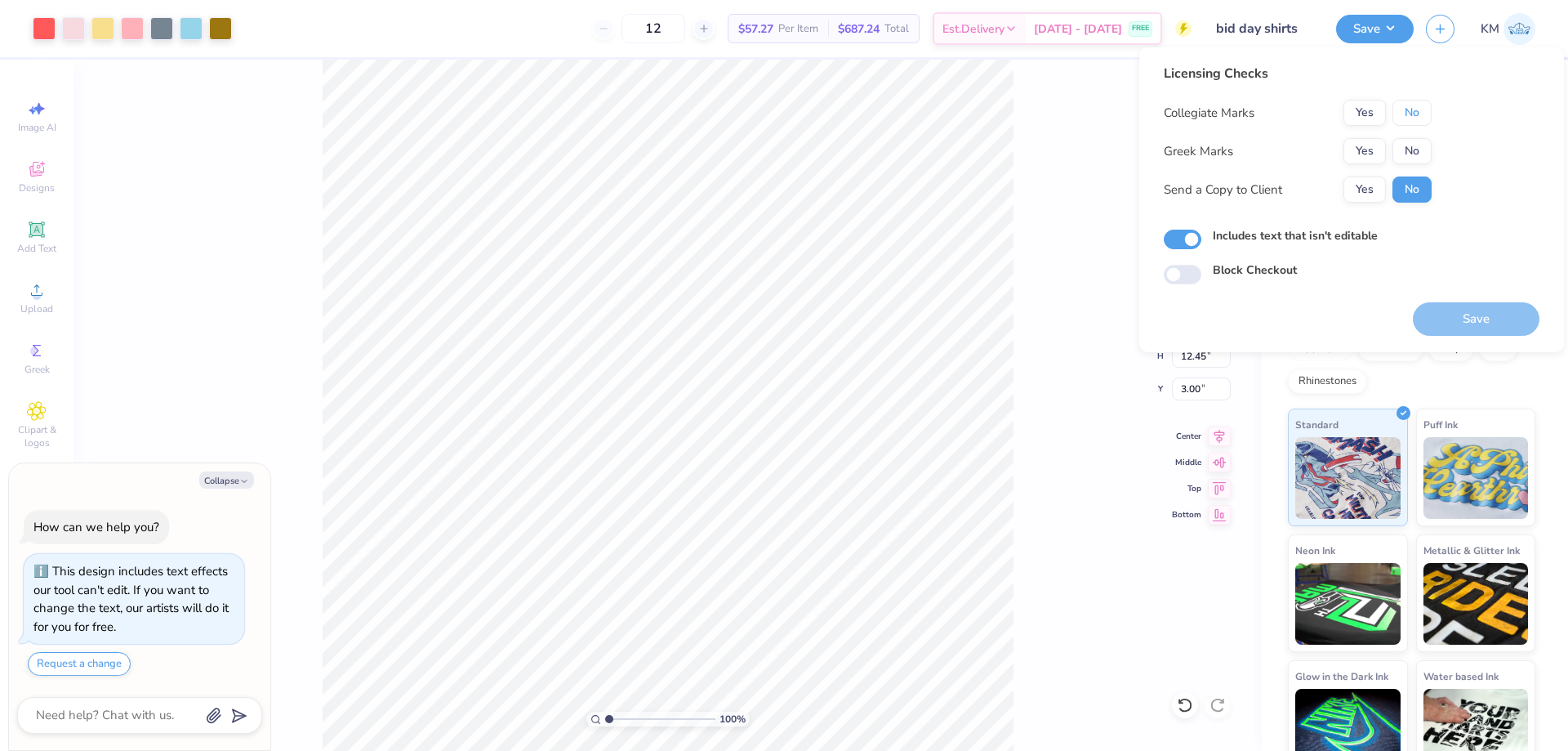
click at [1419, 124] on button "No" at bounding box center [1412, 112] width 39 height 26
click at [1414, 151] on button "No" at bounding box center [1412, 150] width 39 height 26
click at [1370, 189] on button "Yes" at bounding box center [1364, 189] width 42 height 26
click at [1485, 324] on button "Save" at bounding box center [1476, 319] width 126 height 33
type textarea "x"
